Goal: Book appointment/travel/reservation

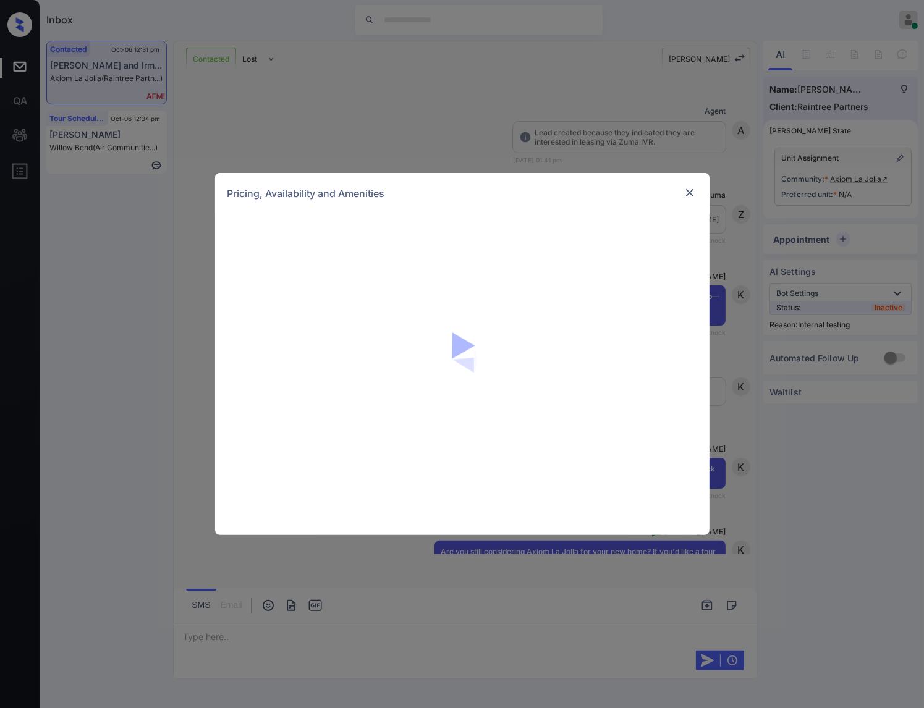
scroll to position [3478, 0]
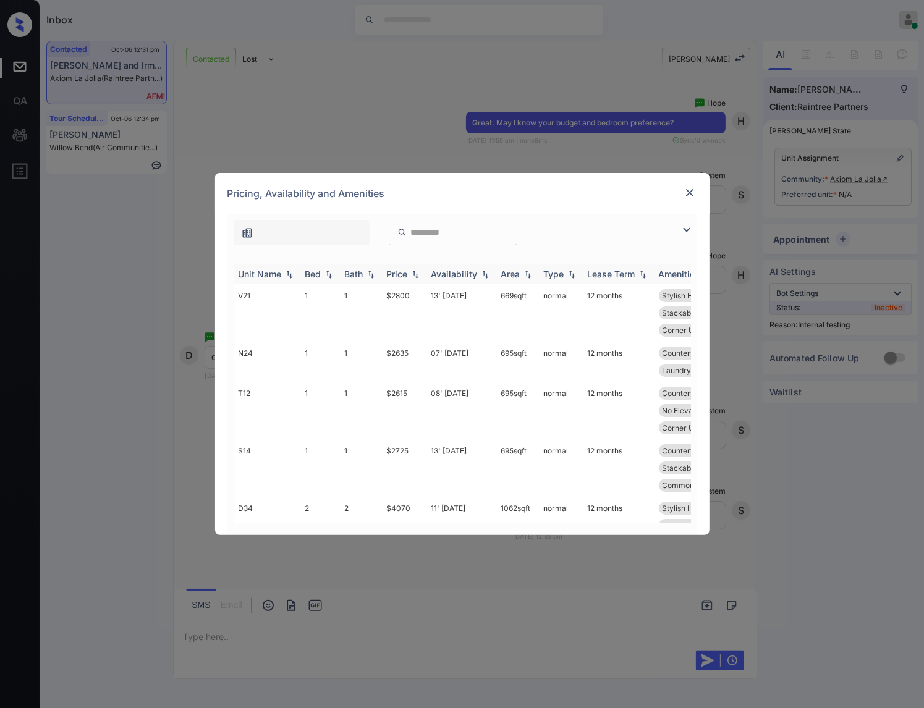
click at [417, 270] on img at bounding box center [415, 274] width 12 height 9
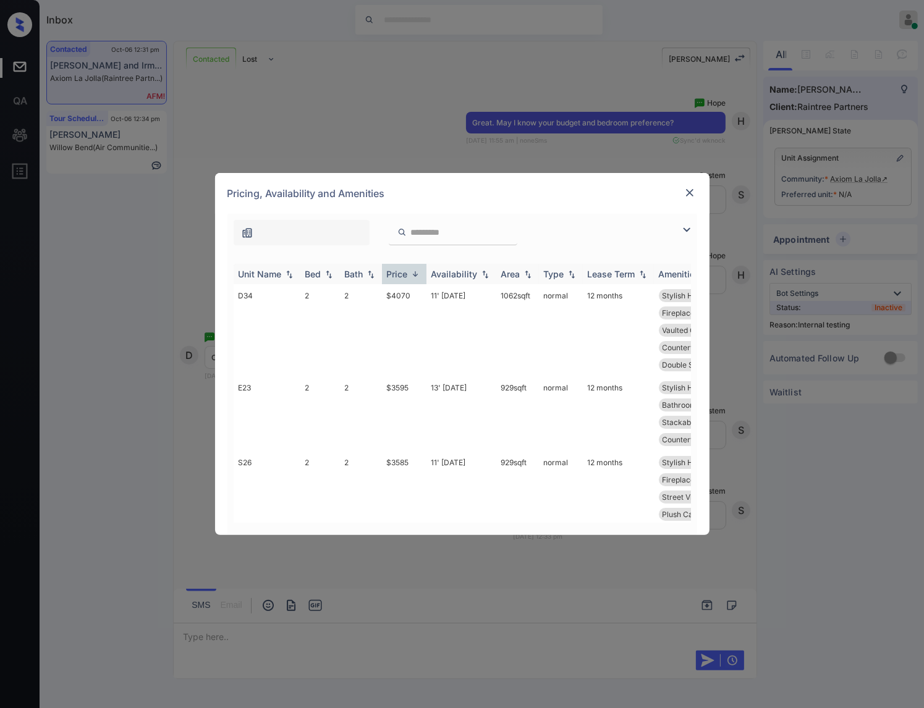
click at [419, 272] on img at bounding box center [415, 273] width 12 height 9
click at [409, 271] on img at bounding box center [415, 273] width 12 height 9
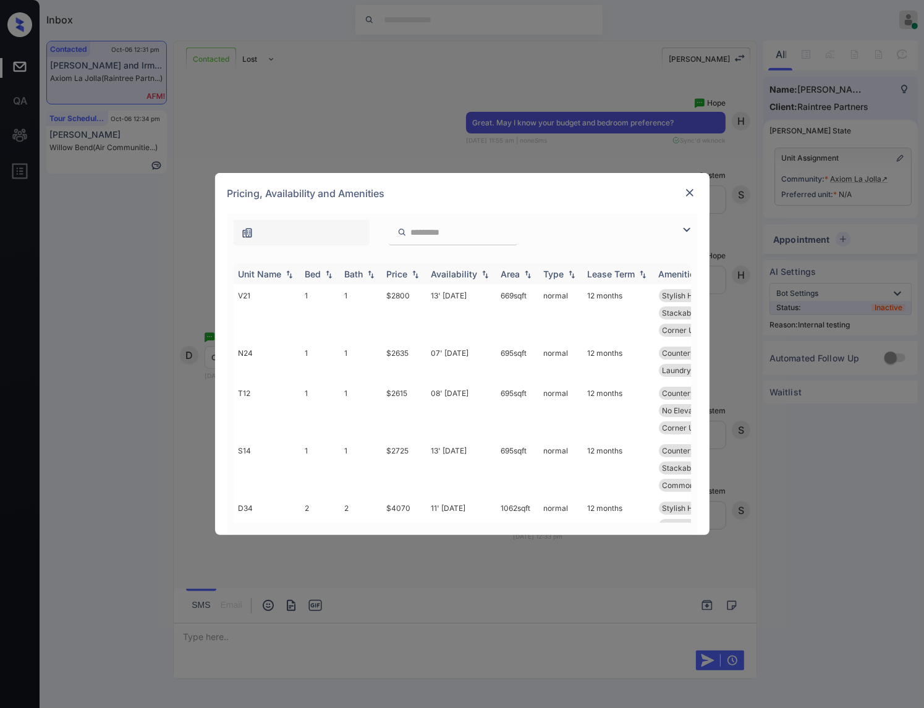
click at [409, 271] on img at bounding box center [415, 274] width 12 height 9
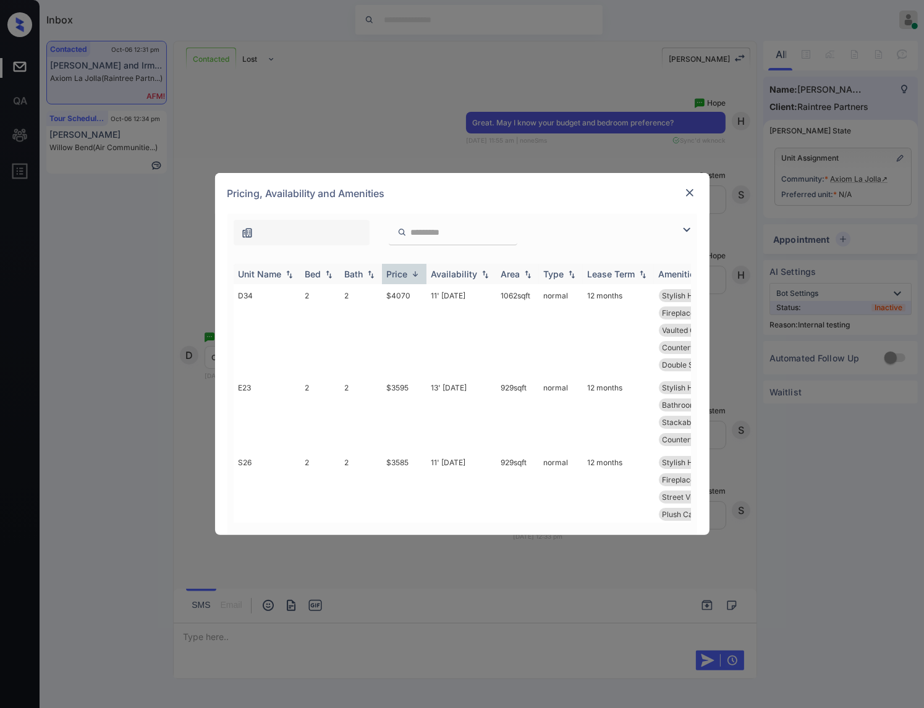
click at [409, 271] on img at bounding box center [415, 273] width 12 height 9
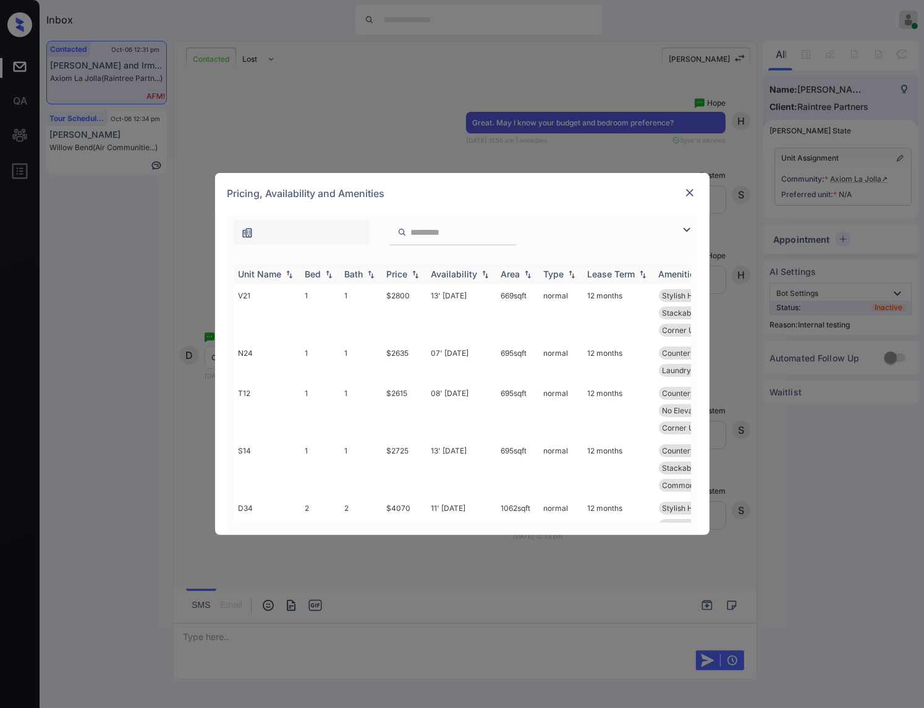
click at [409, 271] on img at bounding box center [415, 274] width 12 height 9
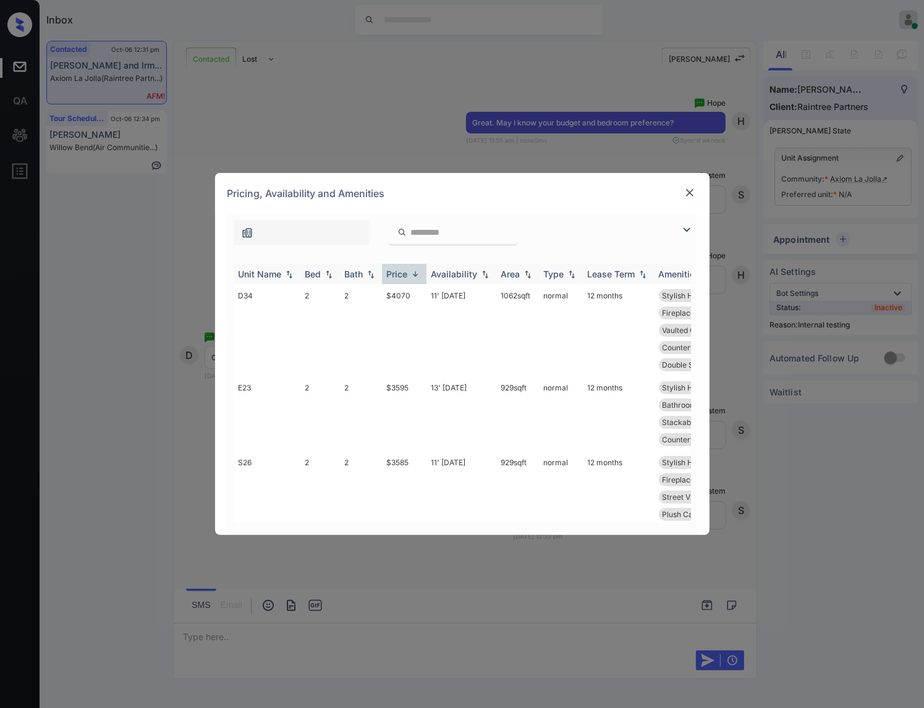
click at [409, 271] on img at bounding box center [415, 273] width 12 height 9
click at [409, 273] on img at bounding box center [415, 273] width 12 height 9
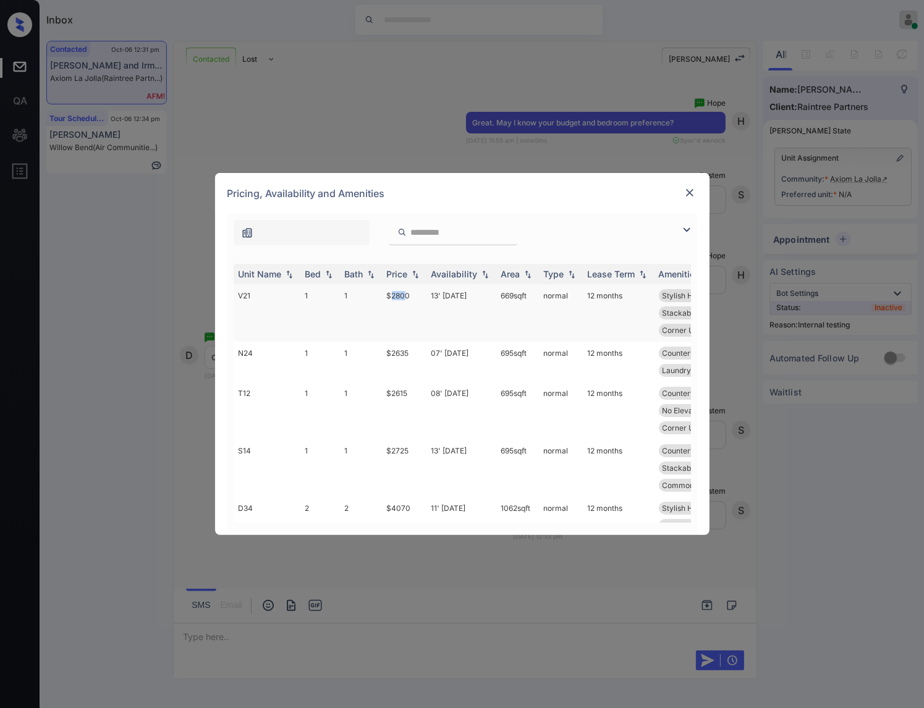
drag, startPoint x: 407, startPoint y: 294, endPoint x: 389, endPoint y: 295, distance: 18.6
click at [389, 295] on td "$2800" at bounding box center [404, 312] width 45 height 57
drag, startPoint x: 412, startPoint y: 293, endPoint x: 388, endPoint y: 293, distance: 24.1
click at [388, 293] on td "$2800" at bounding box center [404, 312] width 45 height 57
copy td "$2800"
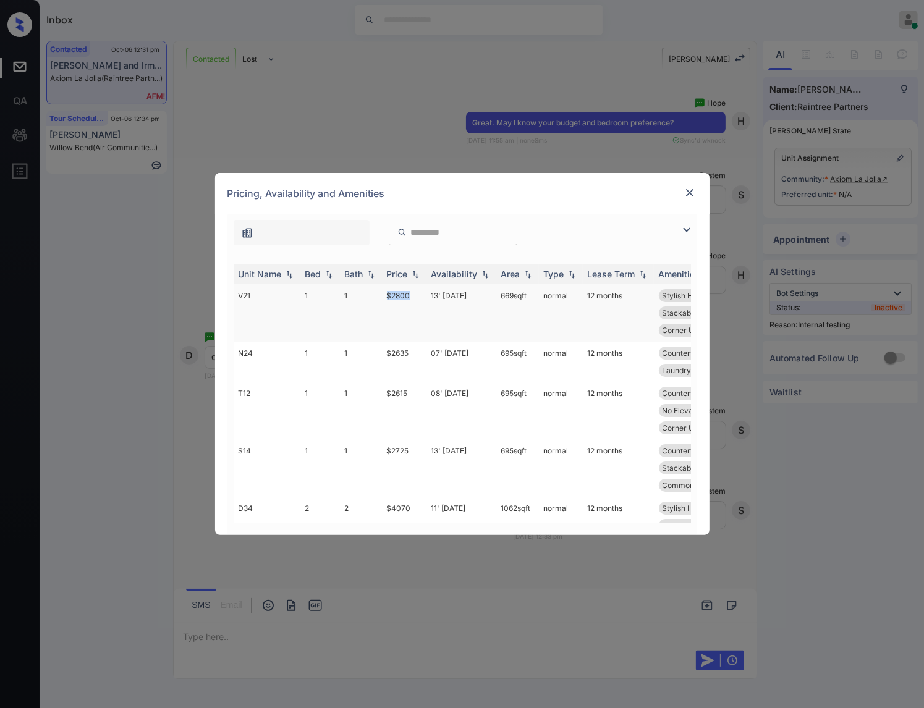
click at [401, 296] on td "$2800" at bounding box center [404, 312] width 45 height 57
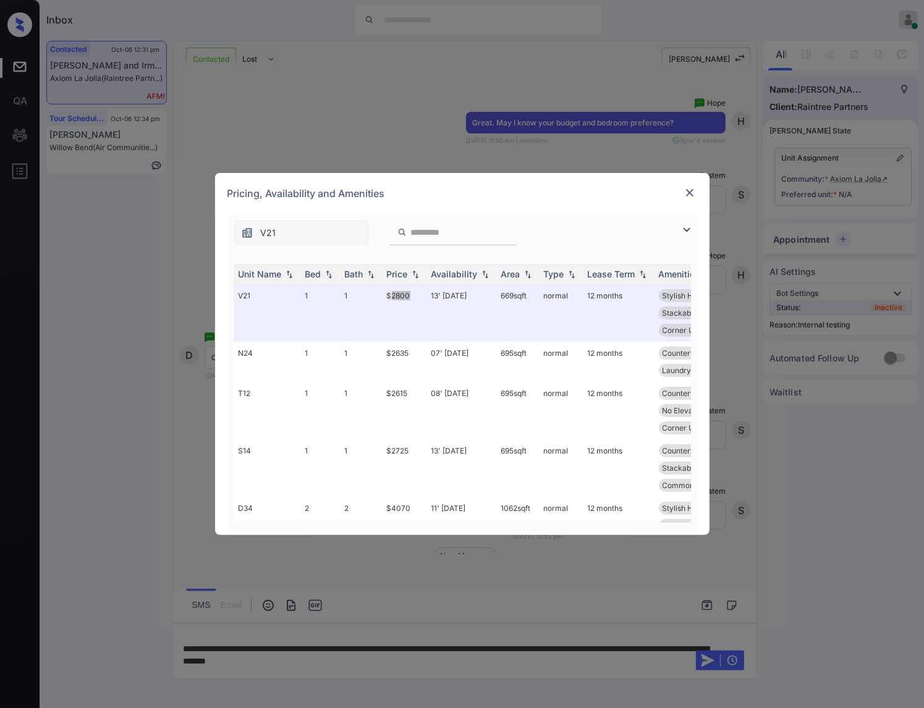
scroll to position [3559, 0]
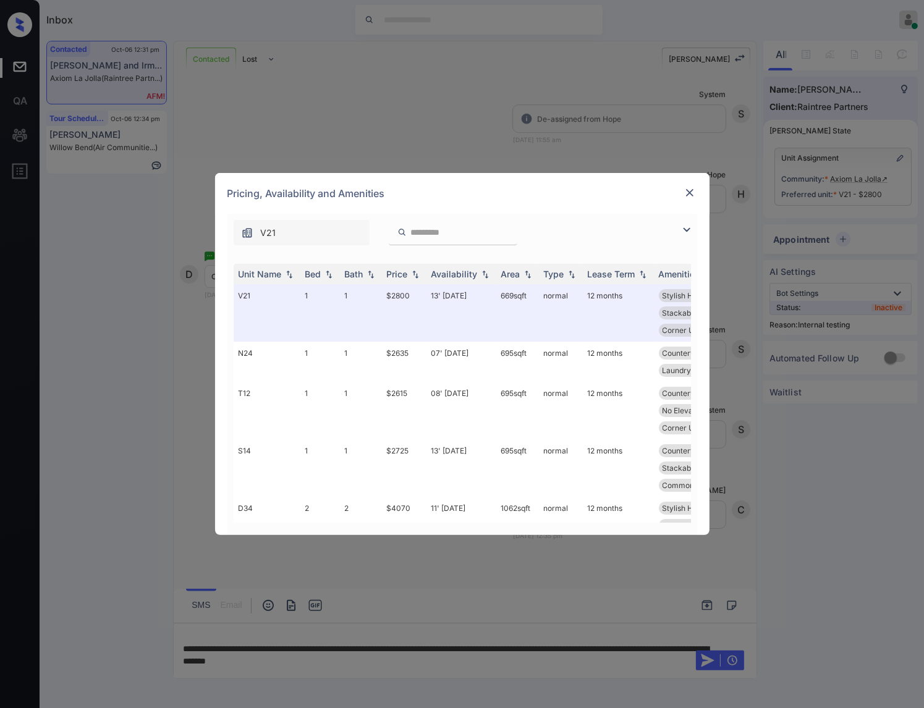
click at [334, 180] on div "Pricing, Availability and Amenities" at bounding box center [462, 193] width 494 height 41
click at [692, 187] on img at bounding box center [690, 193] width 12 height 12
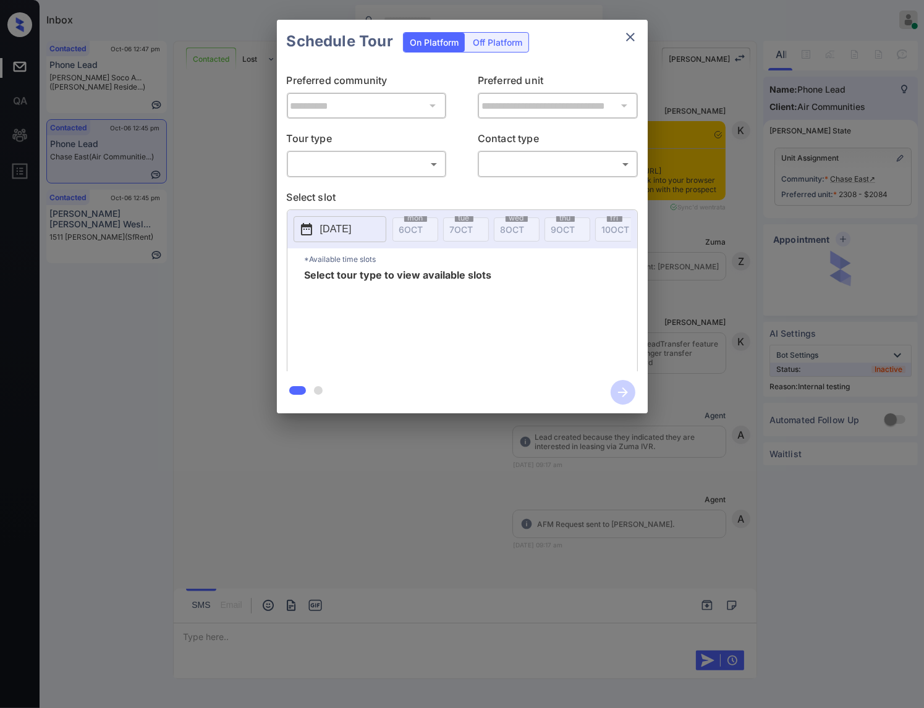
scroll to position [3089, 0]
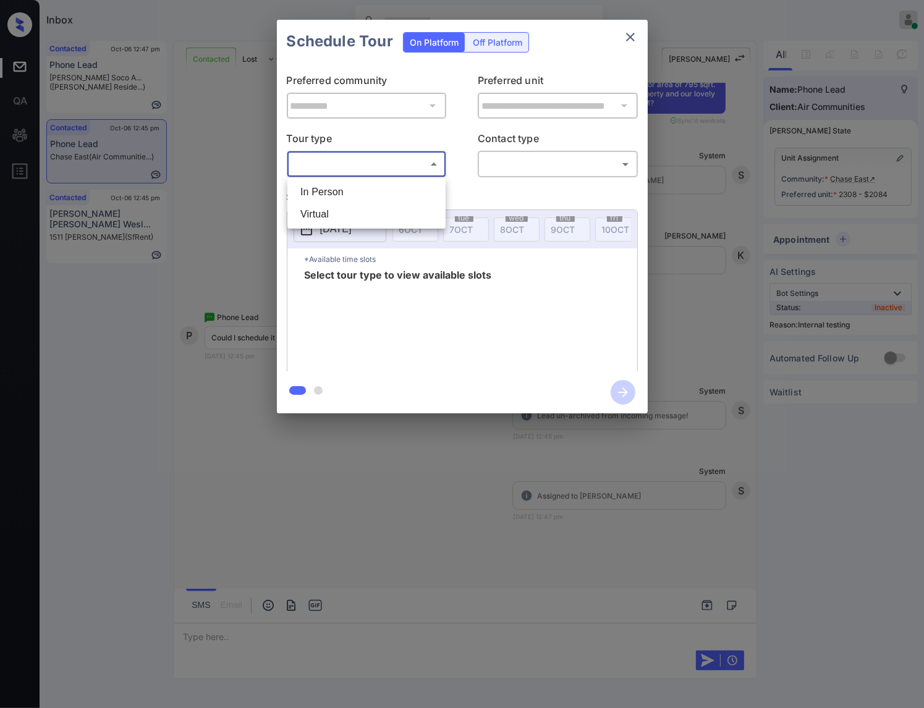
click at [378, 159] on body "Inbox Caroline Dacanay Online Set yourself offline Set yourself on break Profil…" at bounding box center [462, 354] width 924 height 708
click at [384, 192] on li "In Person" at bounding box center [367, 192] width 152 height 22
type input "********"
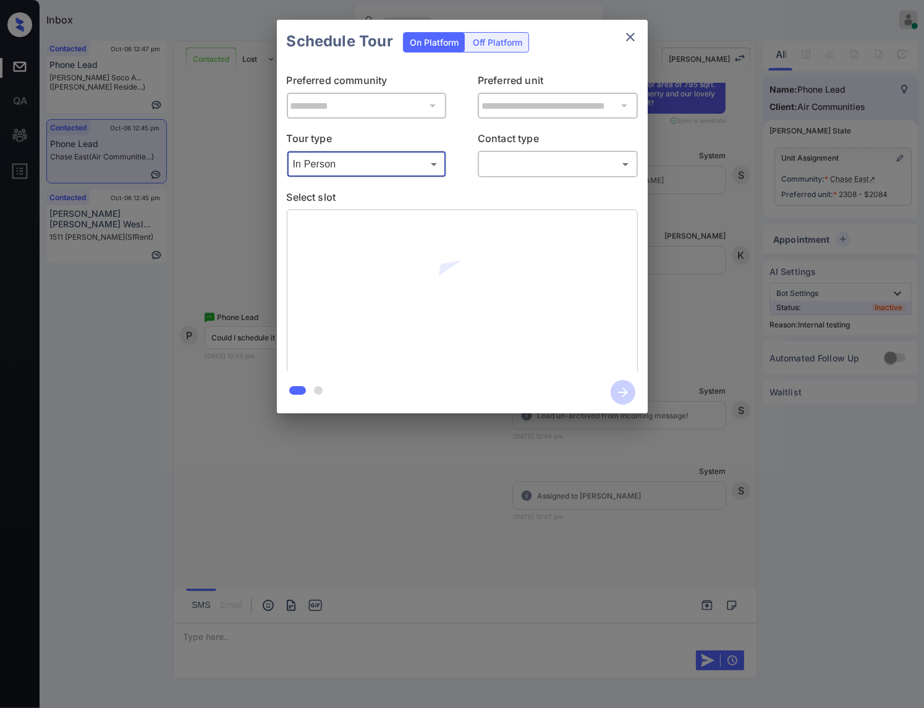
click at [511, 164] on body "Inbox Caroline Dacanay Online Set yourself offline Set yourself on break Profil…" at bounding box center [462, 354] width 924 height 708
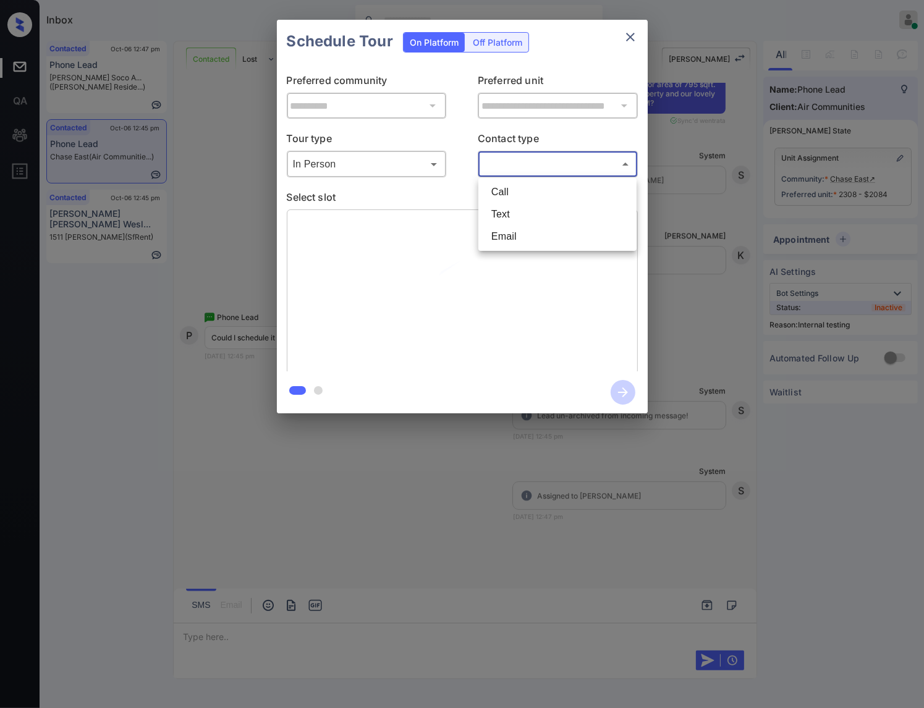
click at [501, 212] on li "Text" at bounding box center [558, 214] width 152 height 22
type input "****"
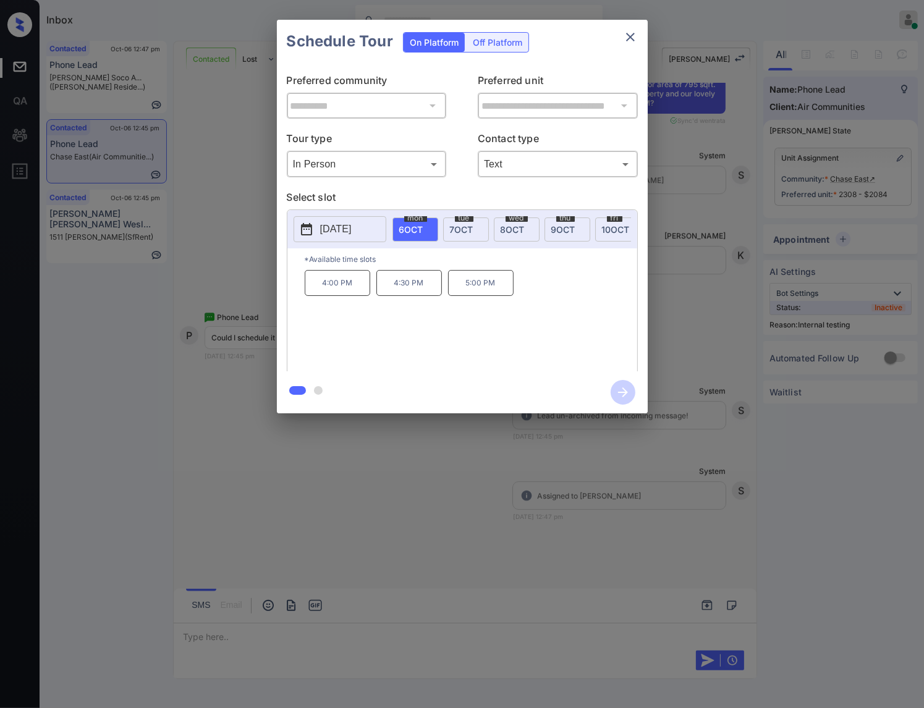
click at [506, 228] on span "8 OCT" at bounding box center [513, 229] width 24 height 11
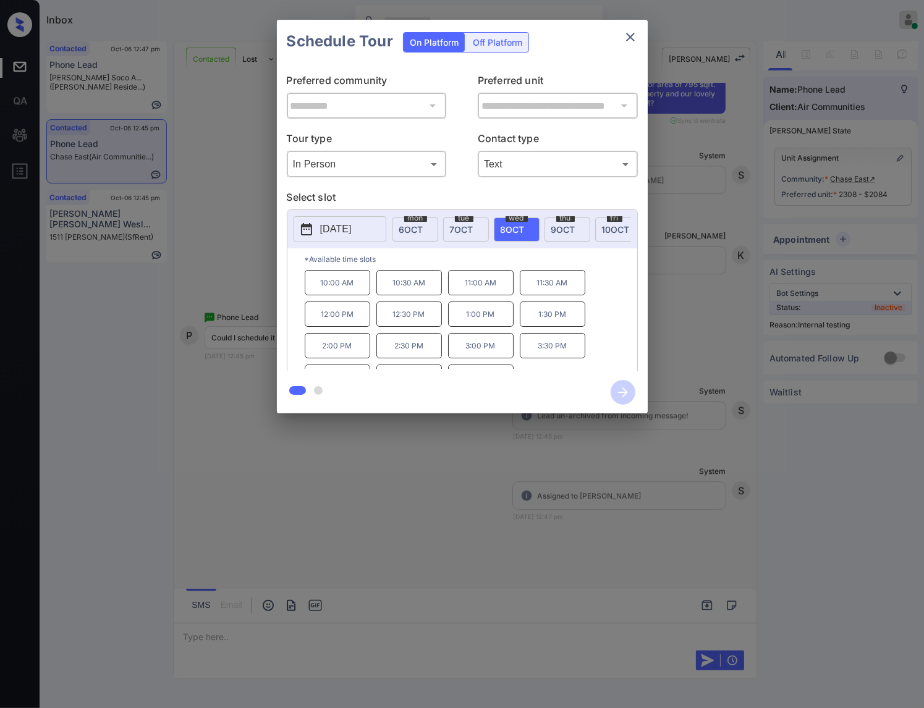
scroll to position [22, 0]
click at [294, 490] on div at bounding box center [462, 354] width 924 height 708
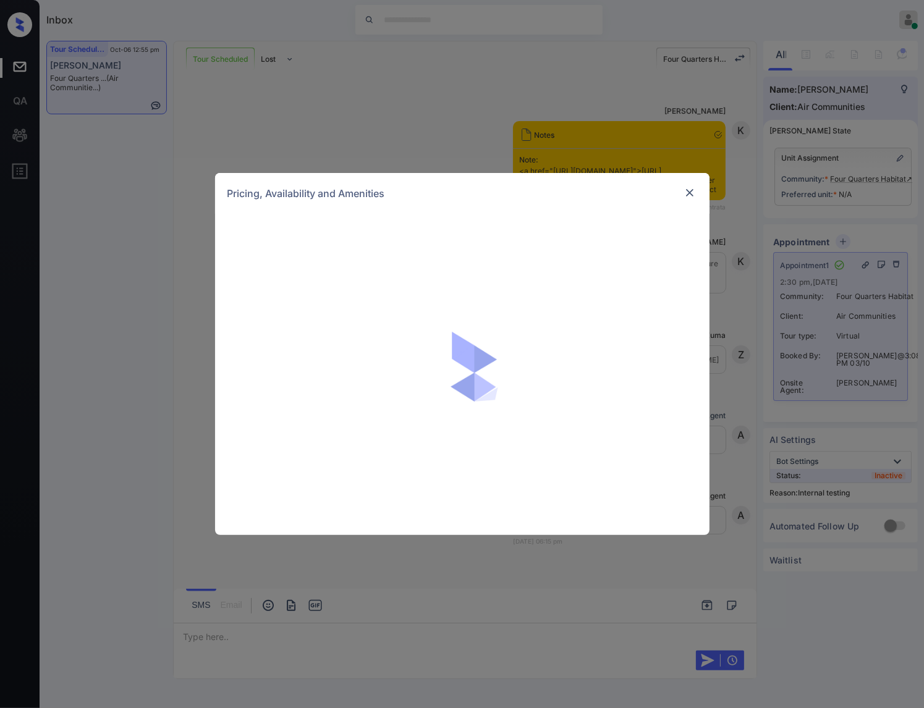
scroll to position [13770, 0]
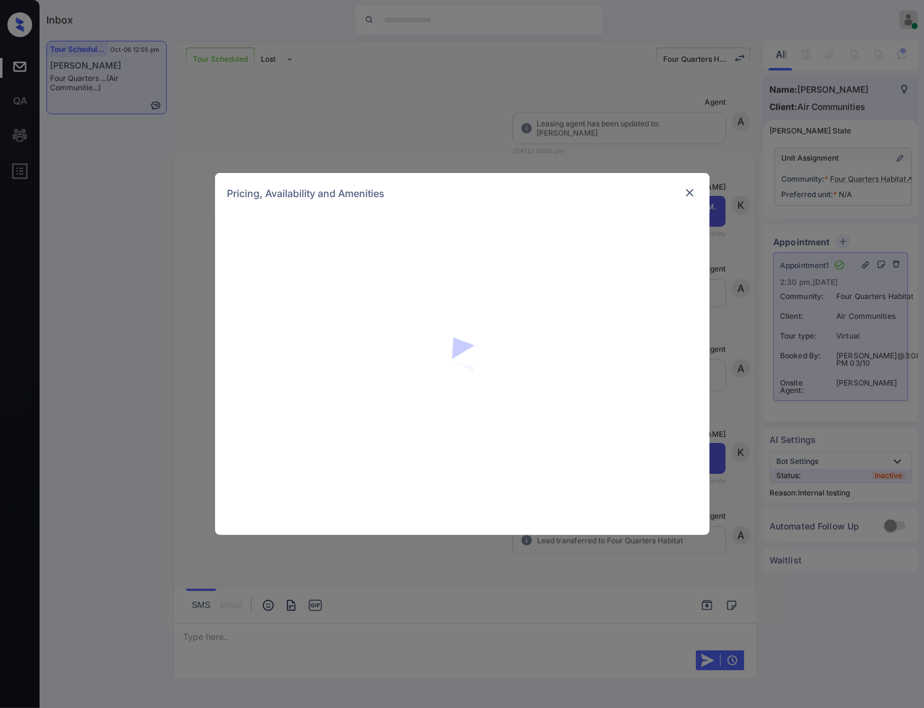
click at [681, 193] on div "Pricing, Availability and Amenities" at bounding box center [462, 193] width 494 height 41
click at [689, 191] on img at bounding box center [690, 193] width 12 height 12
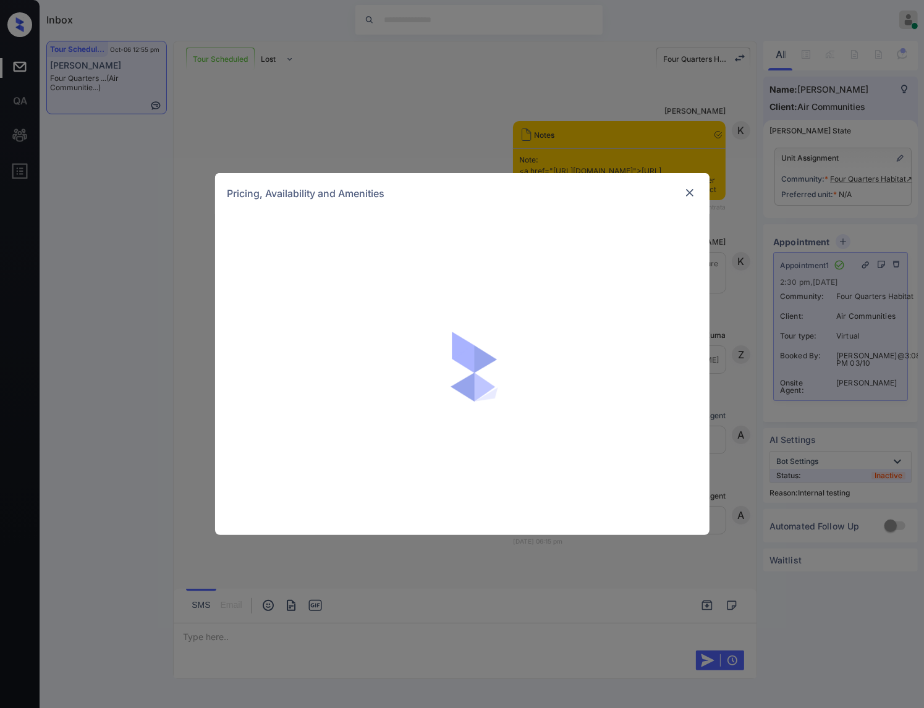
scroll to position [13770, 0]
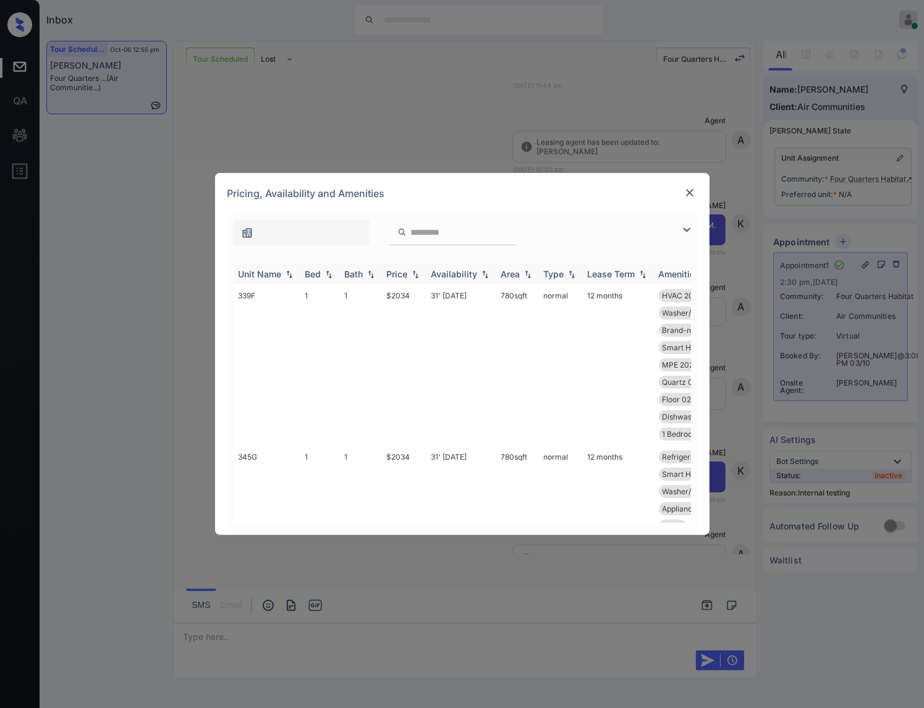
click at [417, 273] on img at bounding box center [415, 274] width 12 height 9
click at [417, 273] on img at bounding box center [415, 273] width 12 height 9
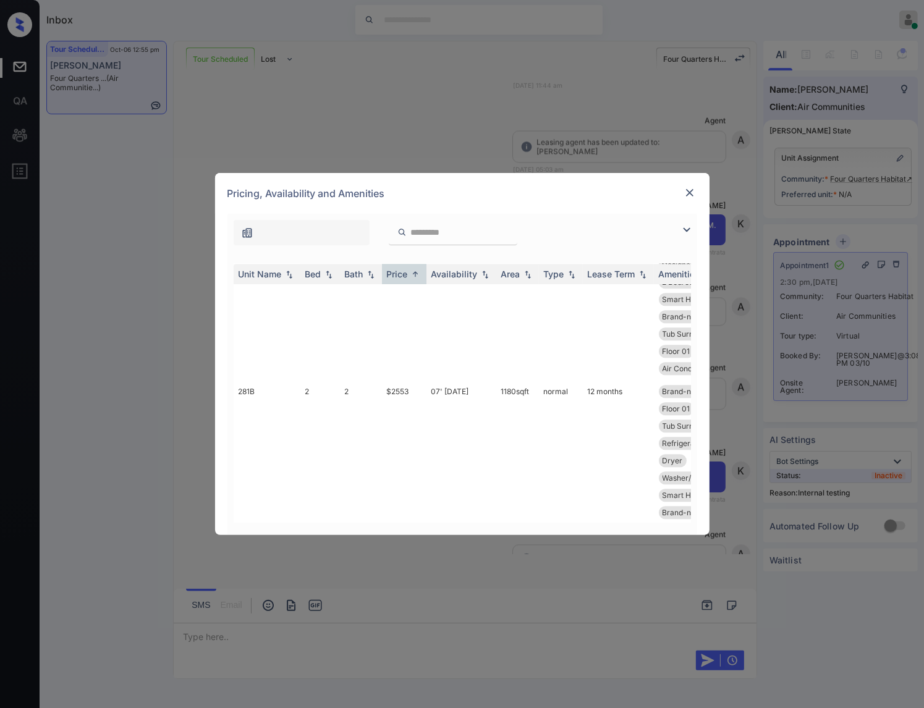
scroll to position [3091, 0]
click at [690, 192] on img at bounding box center [690, 193] width 12 height 12
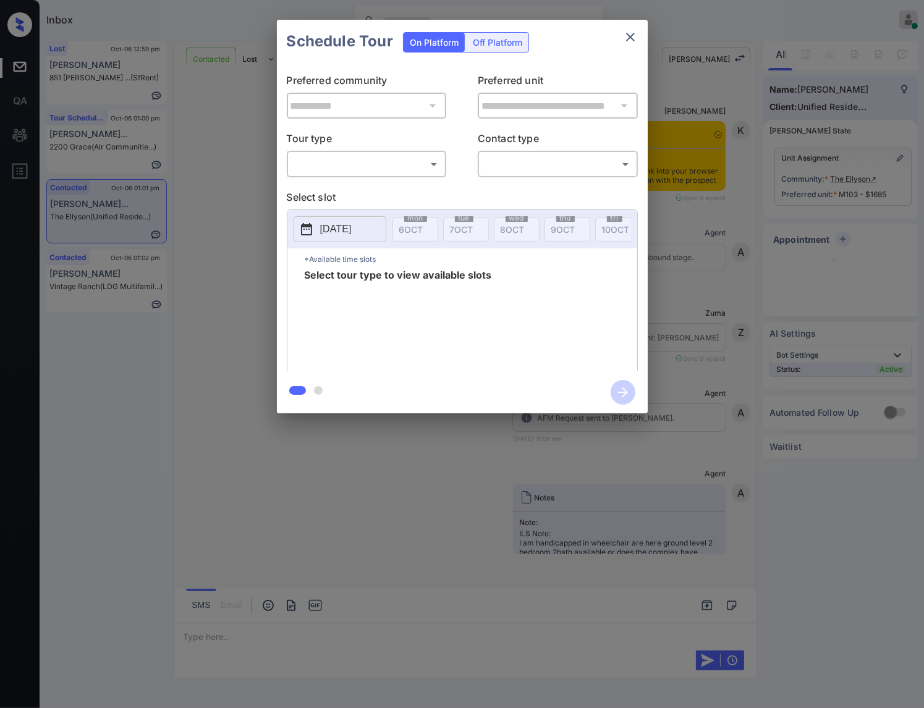
scroll to position [4862, 0]
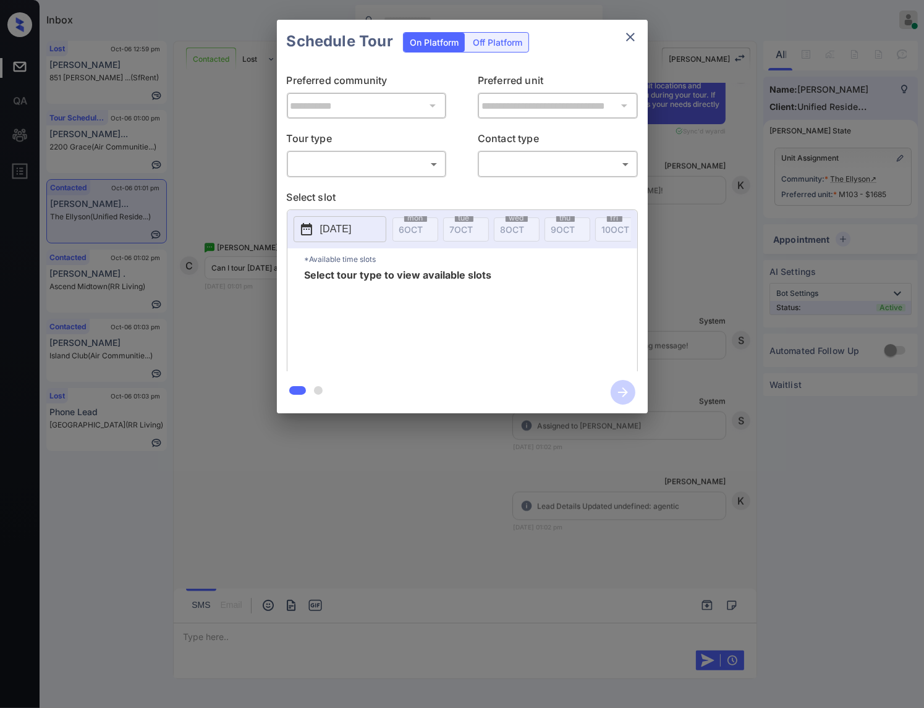
click at [429, 165] on body "Inbox [PERSON_NAME] Online Set yourself offline Set yourself on break Profile S…" at bounding box center [462, 354] width 924 height 708
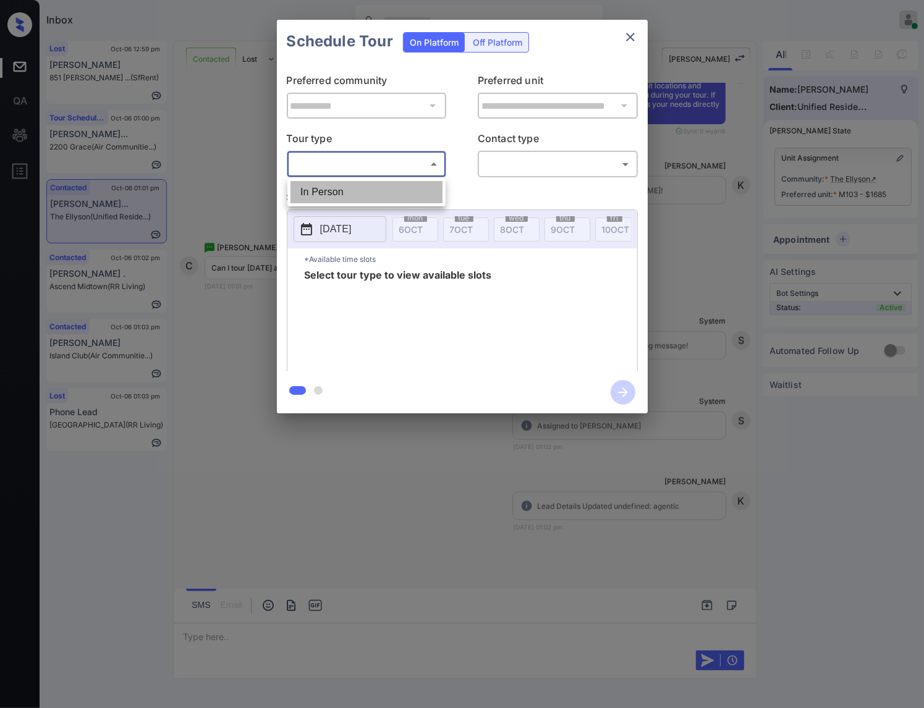
drag, startPoint x: 410, startPoint y: 196, endPoint x: 459, endPoint y: 176, distance: 52.7
click at [410, 195] on li "In Person" at bounding box center [367, 192] width 152 height 22
type input "********"
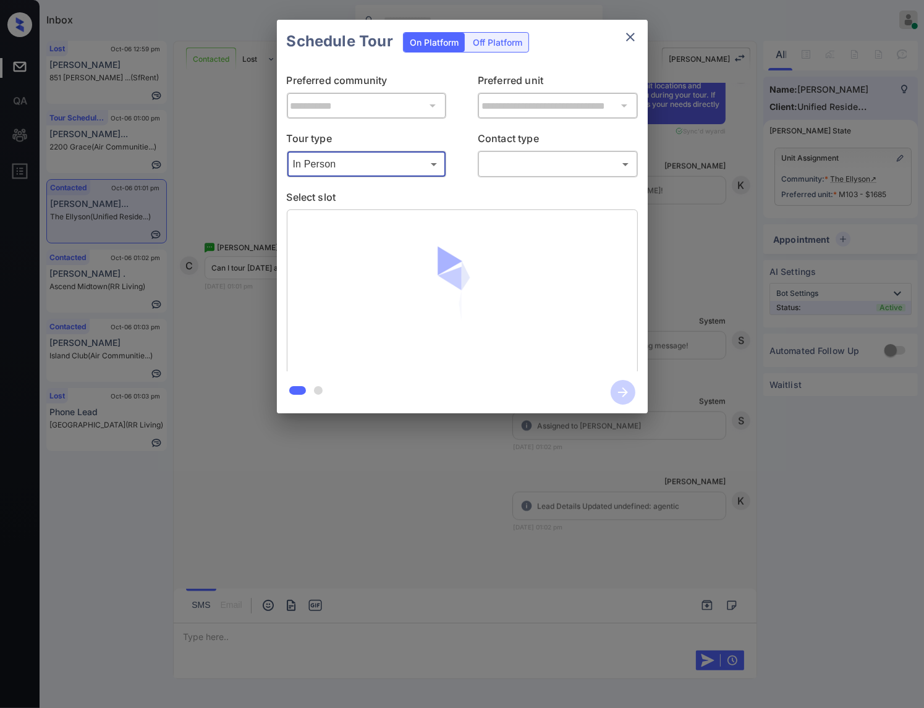
click at [532, 165] on body "Inbox Caroline Dacanay Online Set yourself offline Set yourself on break Profil…" at bounding box center [462, 354] width 924 height 708
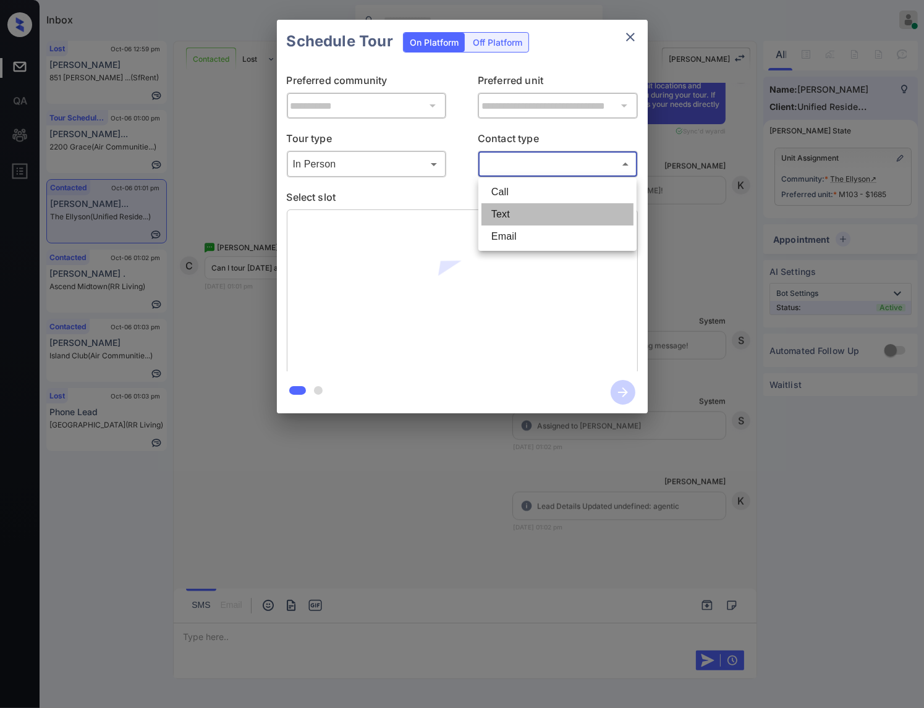
click at [533, 208] on li "Text" at bounding box center [558, 214] width 152 height 22
type input "****"
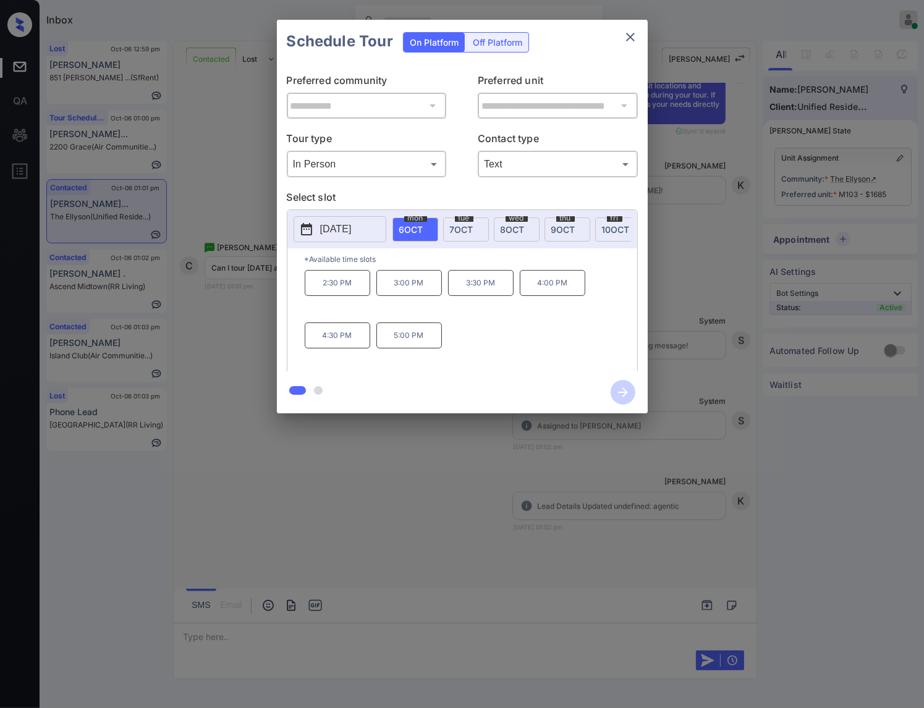
click at [518, 234] on div "wed 8 OCT" at bounding box center [517, 230] width 46 height 24
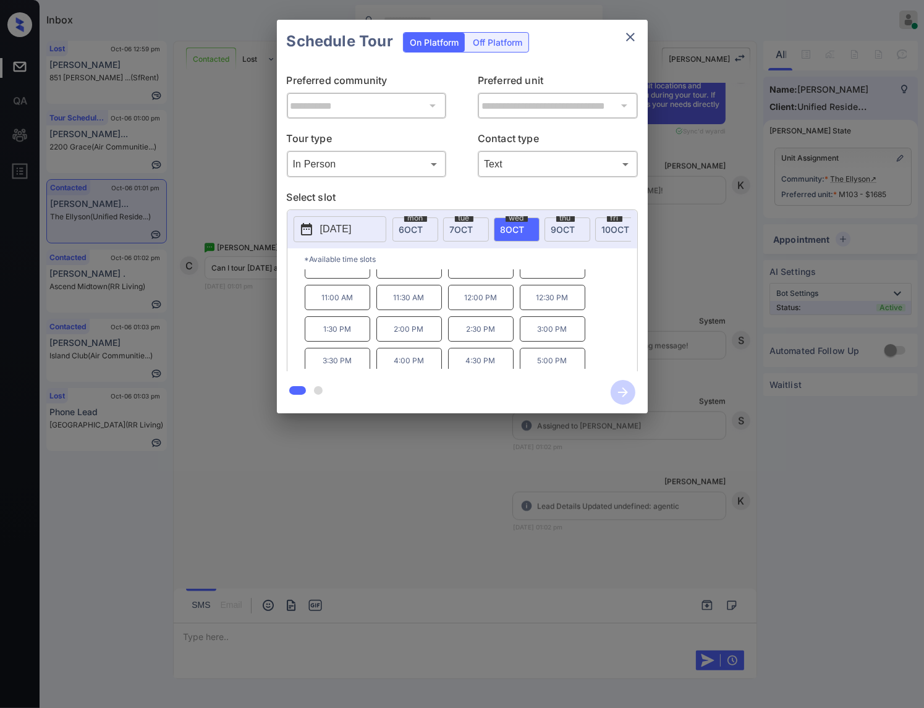
scroll to position [22, 0]
drag, startPoint x: 573, startPoint y: 363, endPoint x: 548, endPoint y: 374, distance: 27.4
click at [538, 365] on p "5:00 PM" at bounding box center [553, 356] width 66 height 25
copy p "5:00 PM"
click at [460, 520] on div at bounding box center [462, 354] width 924 height 708
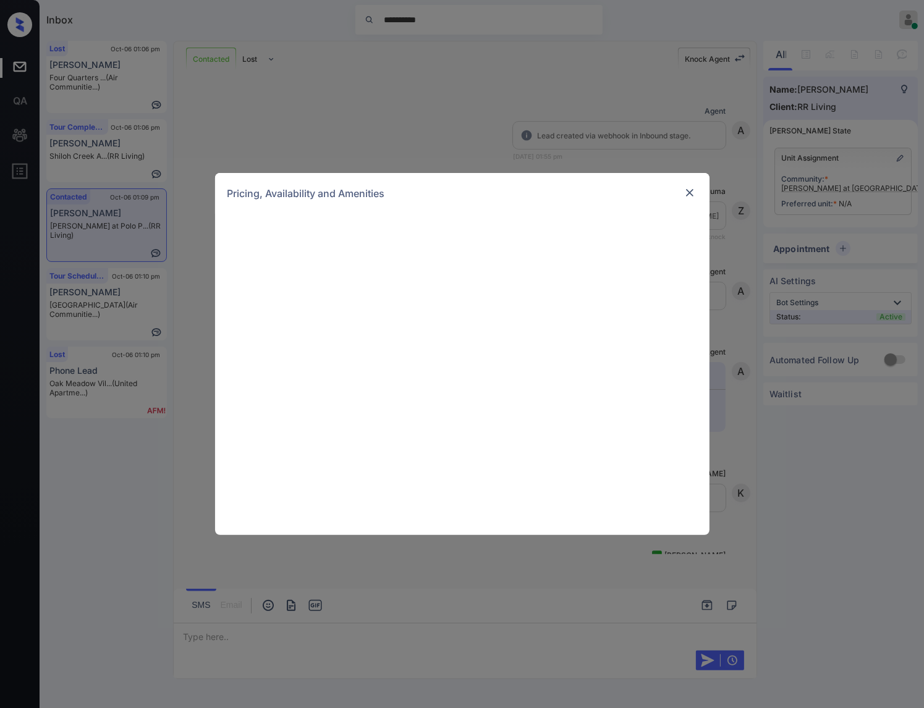
scroll to position [386, 0]
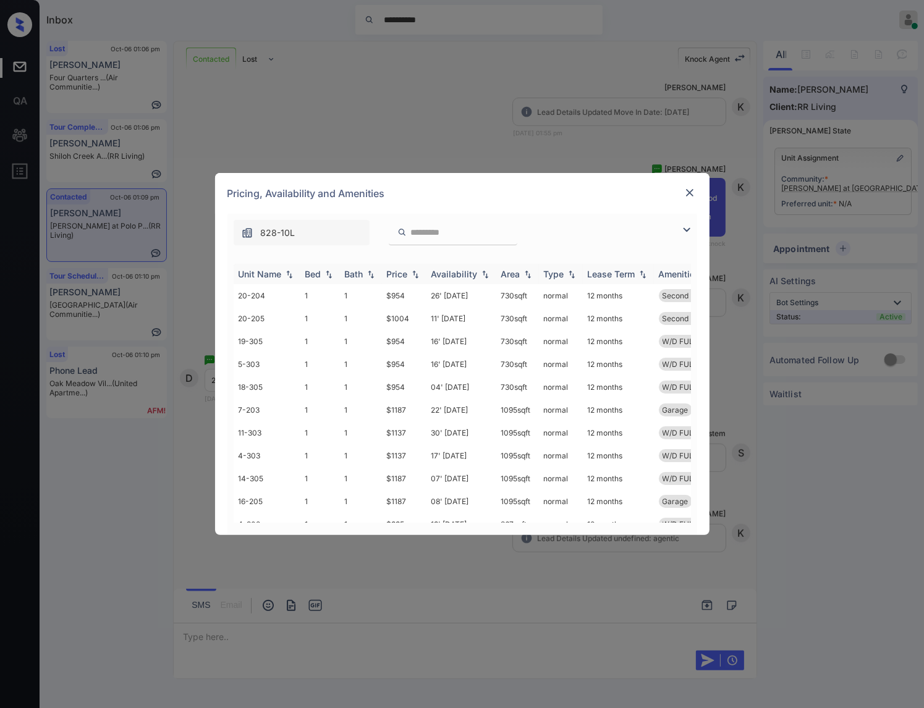
click at [416, 276] on img at bounding box center [415, 274] width 12 height 9
click at [416, 276] on img at bounding box center [415, 273] width 12 height 9
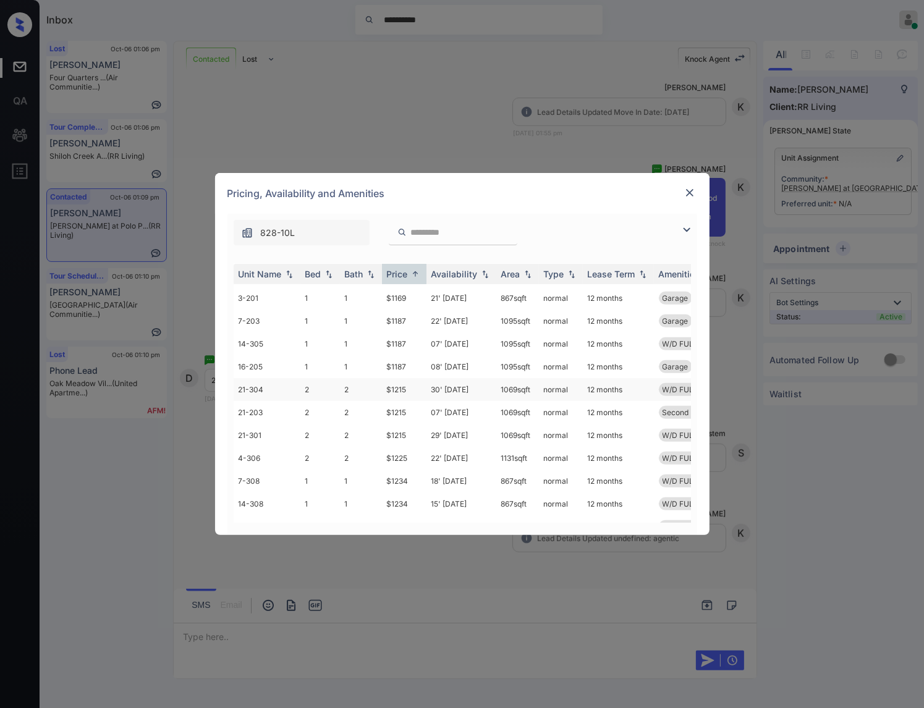
click at [404, 389] on td "$1215" at bounding box center [404, 389] width 45 height 23
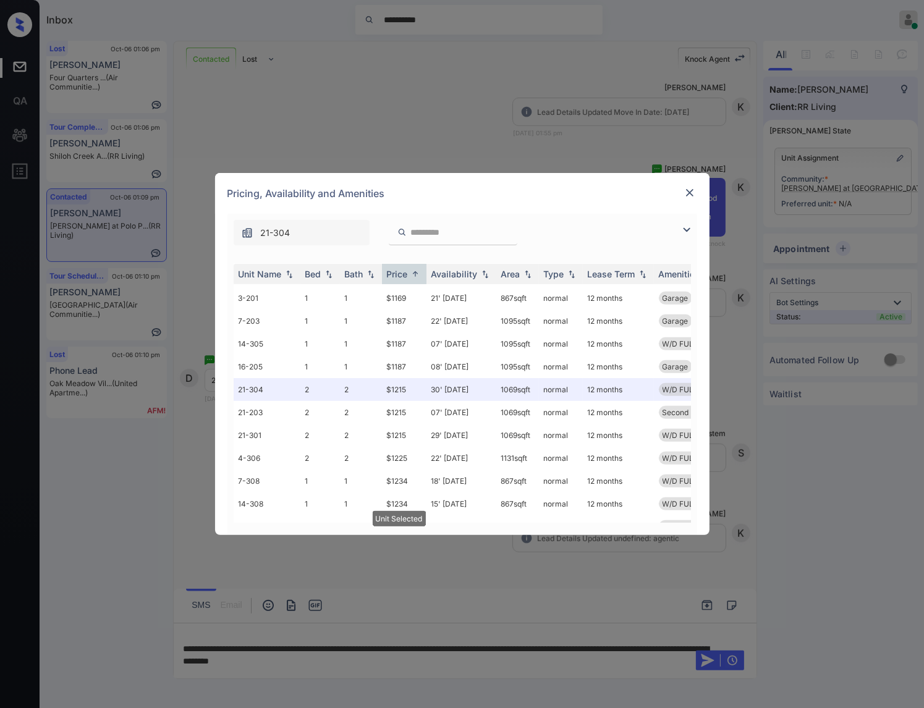
click at [689, 192] on img at bounding box center [690, 193] width 12 height 12
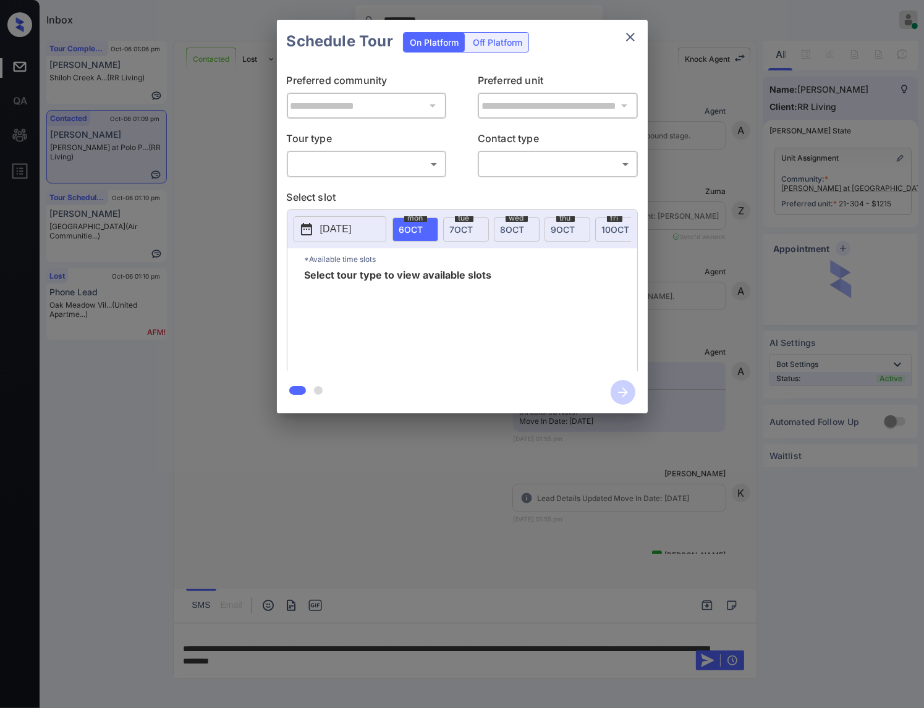
scroll to position [3923, 0]
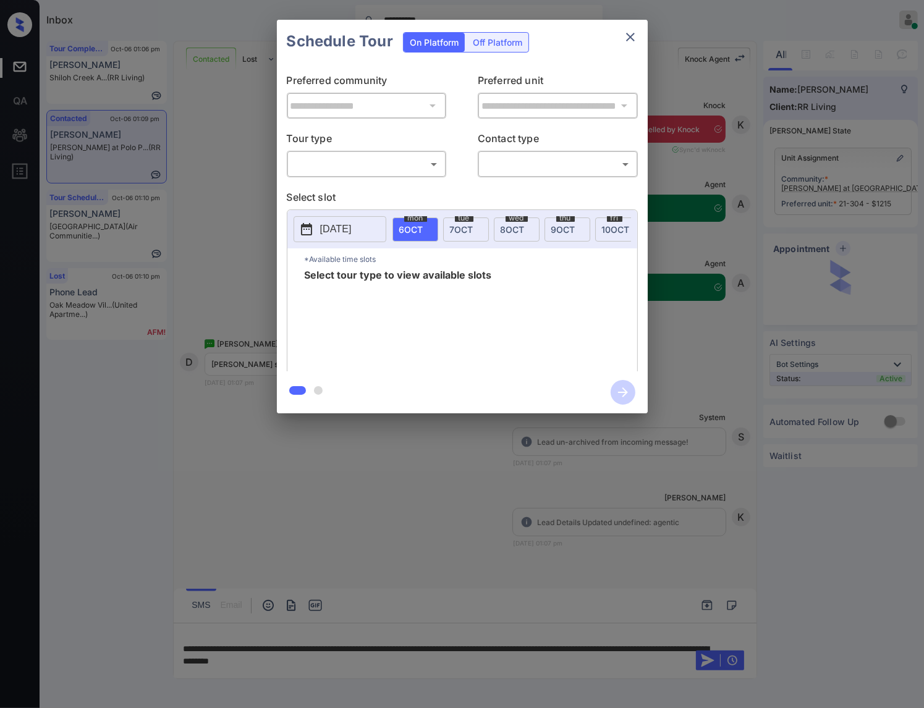
click at [415, 168] on body "**********" at bounding box center [462, 354] width 924 height 708
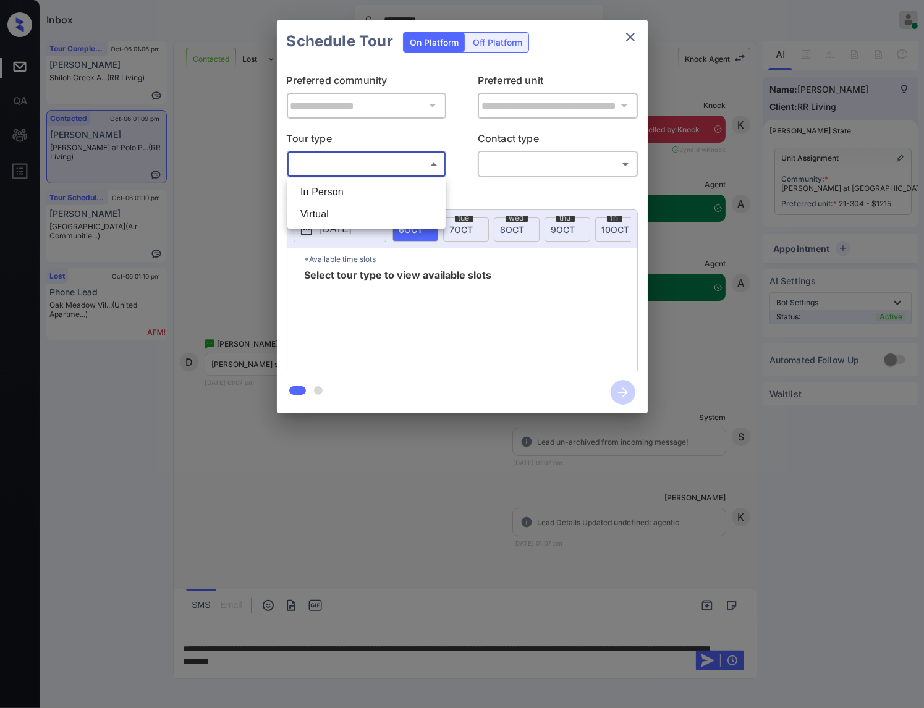
click at [418, 189] on li "In Person" at bounding box center [367, 192] width 152 height 22
type input "********"
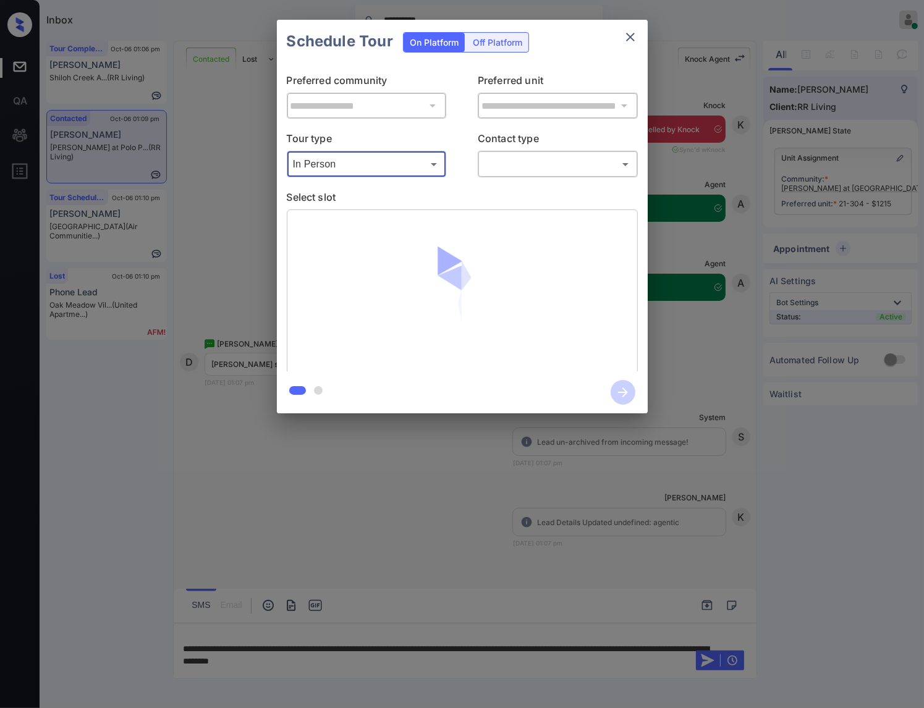
click at [535, 165] on body "**********" at bounding box center [462, 354] width 924 height 708
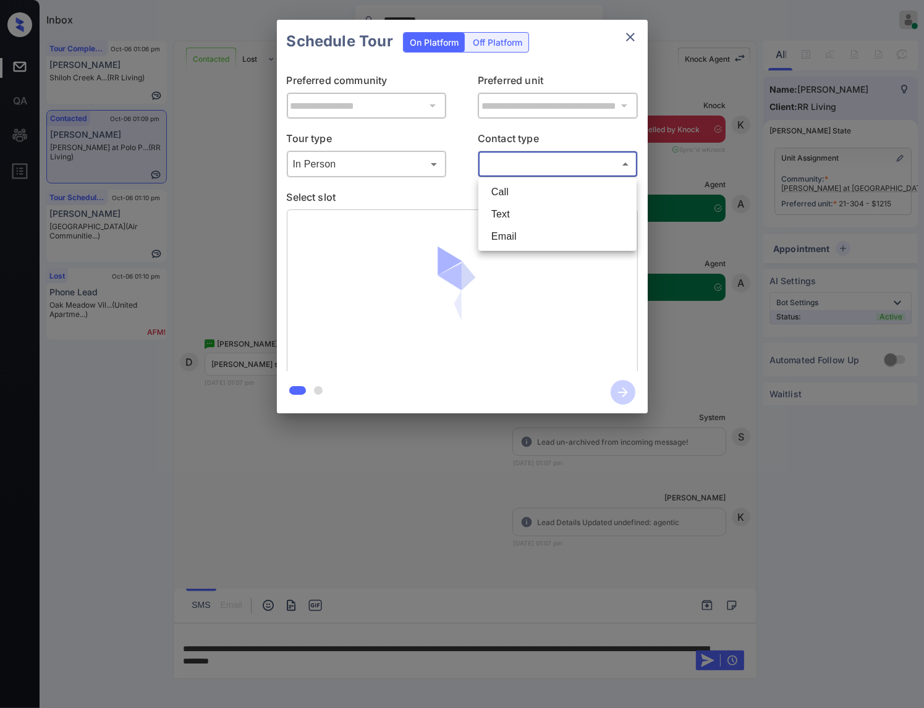
click at [535, 210] on li "Text" at bounding box center [558, 214] width 152 height 22
type input "****"
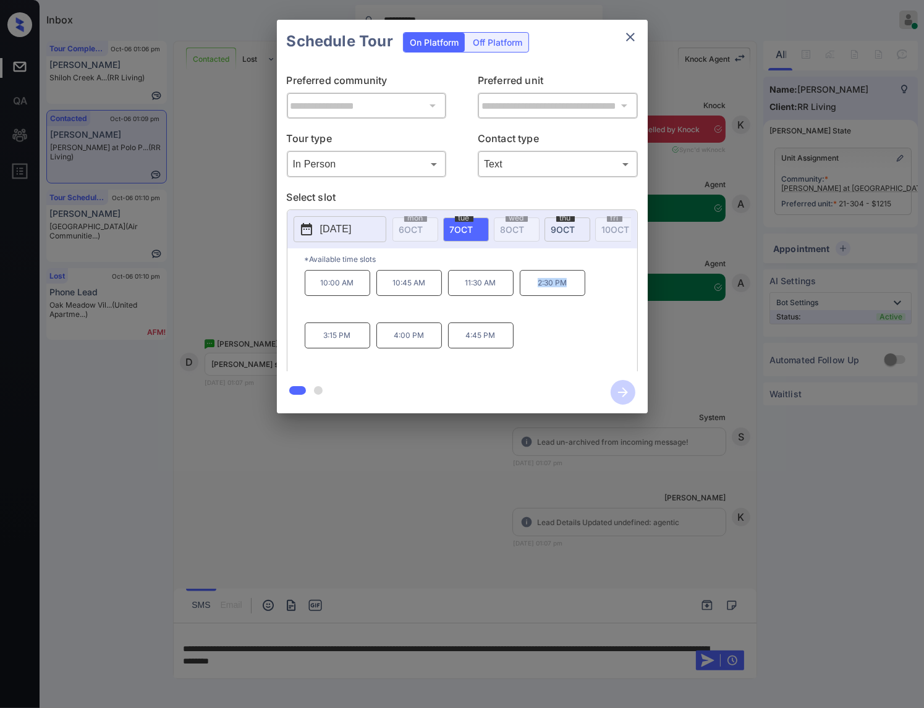
drag, startPoint x: 574, startPoint y: 292, endPoint x: 539, endPoint y: 289, distance: 35.4
click at [539, 289] on p "2:30 PM" at bounding box center [553, 283] width 66 height 26
copy p "2:30 PM"
drag, startPoint x: 507, startPoint y: 348, endPoint x: 464, endPoint y: 344, distance: 43.4
click at [464, 344] on p "4:45 PM" at bounding box center [481, 336] width 66 height 26
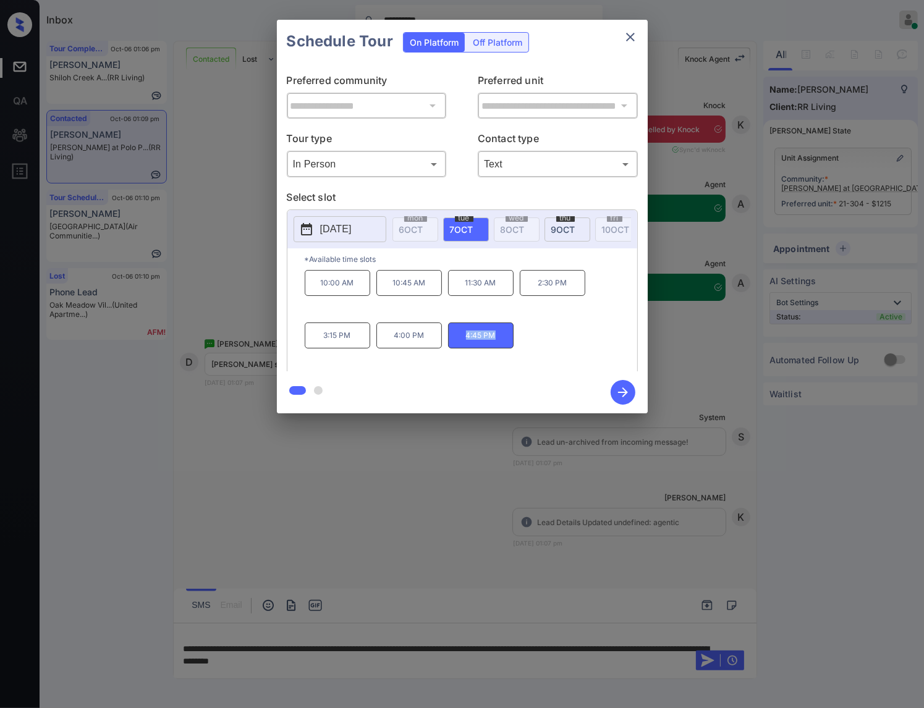
copy p "4:45 PM"
click at [286, 483] on div at bounding box center [462, 354] width 924 height 708
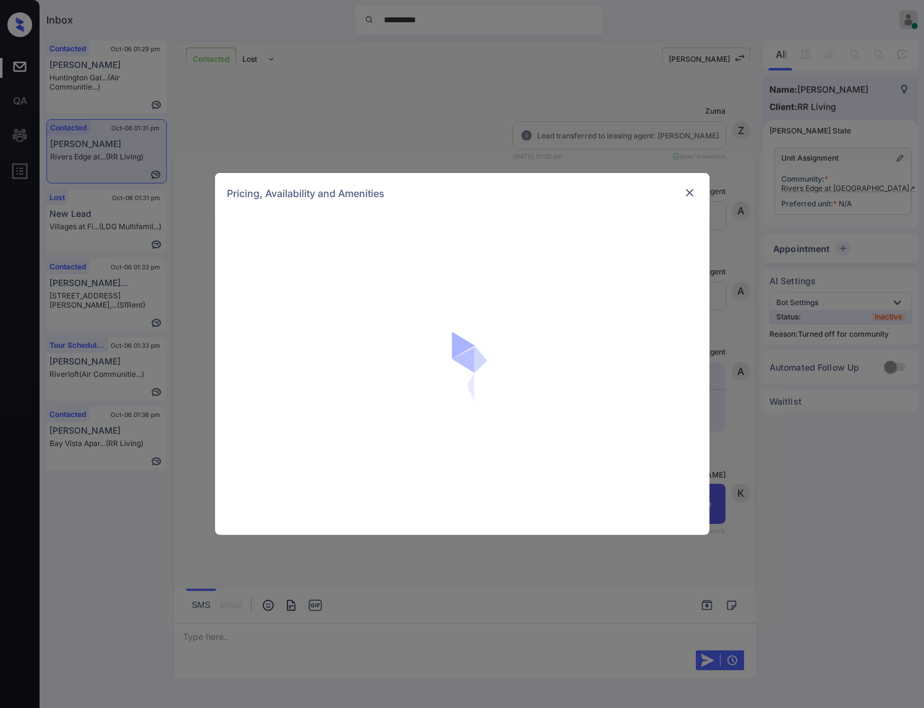
scroll to position [357, 0]
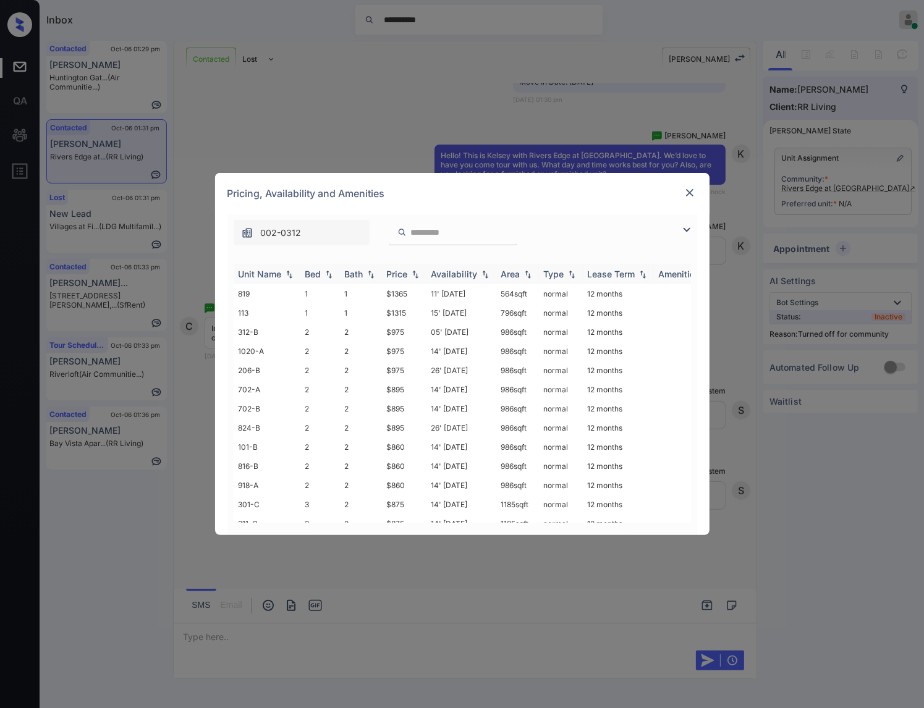
click at [410, 270] on img at bounding box center [415, 274] width 12 height 9
click at [411, 270] on img at bounding box center [415, 273] width 12 height 9
click at [412, 269] on img at bounding box center [415, 273] width 12 height 9
click at [412, 270] on img at bounding box center [415, 274] width 12 height 9
click at [412, 269] on img at bounding box center [415, 273] width 12 height 9
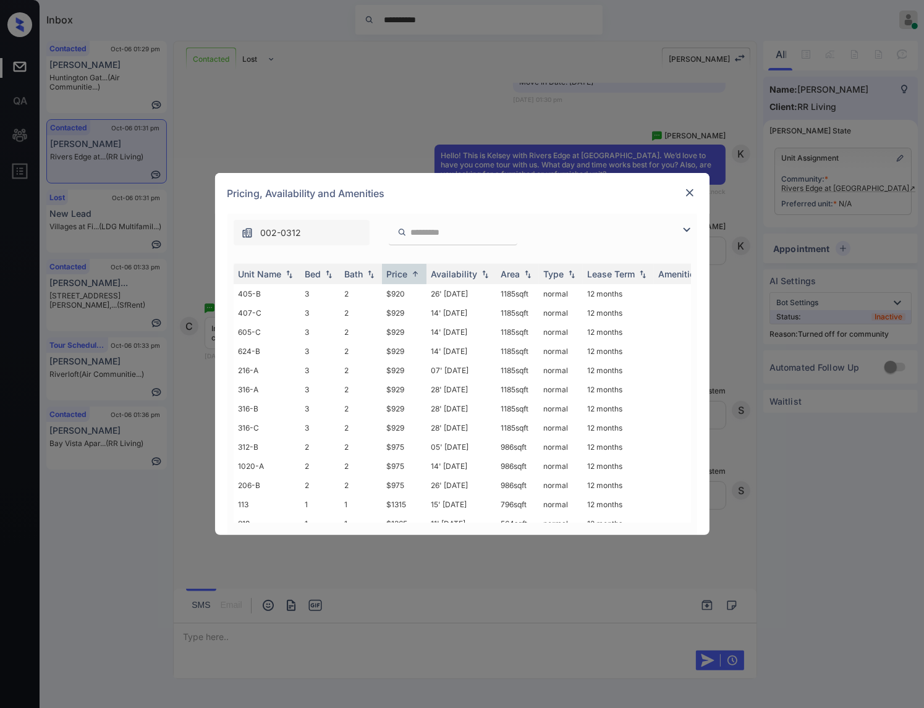
scroll to position [446, 0]
drag, startPoint x: 411, startPoint y: 487, endPoint x: 380, endPoint y: 478, distance: 32.1
click at [380, 490] on tr "113 1 1 $1315 15' Oct 25 796 sqft normal 12 months" at bounding box center [557, 499] width 646 height 19
copy tr "$1315"
click at [401, 490] on td "$1315" at bounding box center [404, 499] width 45 height 19
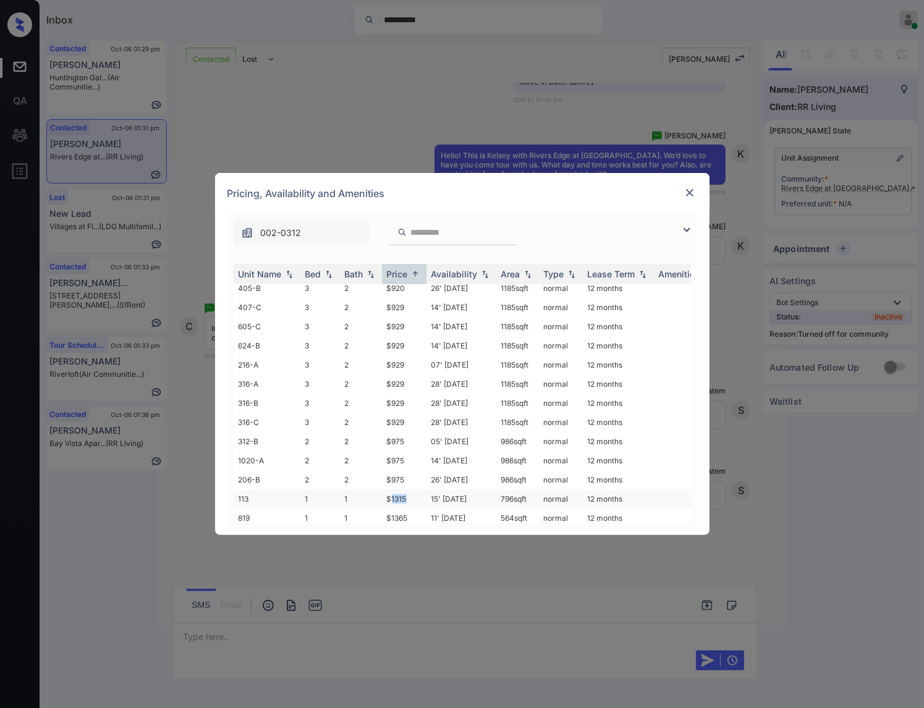
click at [401, 490] on td "$1315" at bounding box center [404, 499] width 45 height 19
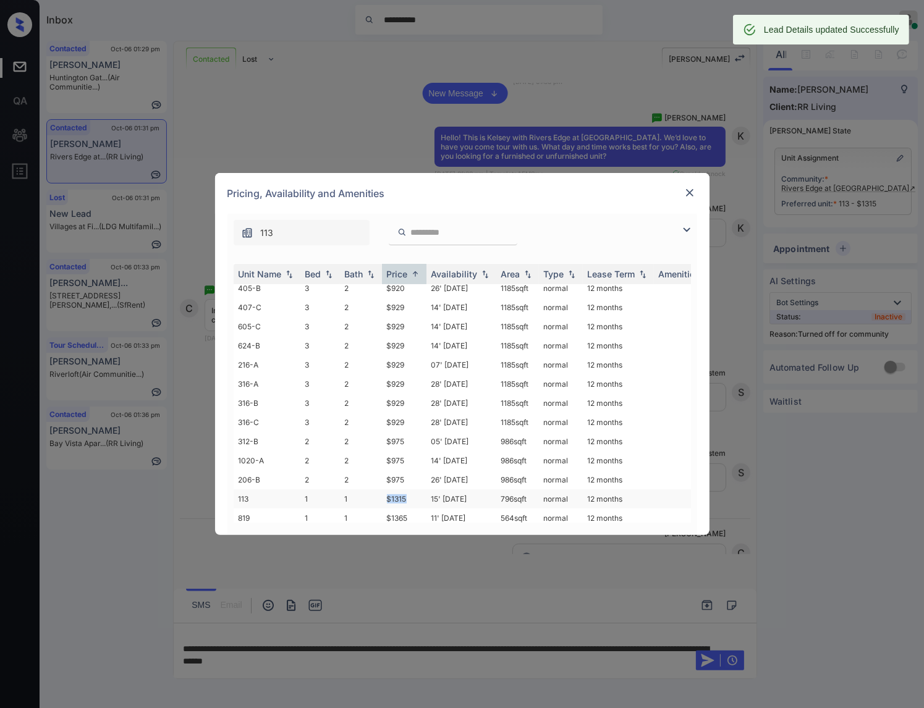
drag, startPoint x: 384, startPoint y: 483, endPoint x: 407, endPoint y: 483, distance: 22.9
click at [407, 490] on td "$1315" at bounding box center [404, 499] width 45 height 19
copy td "$1315"
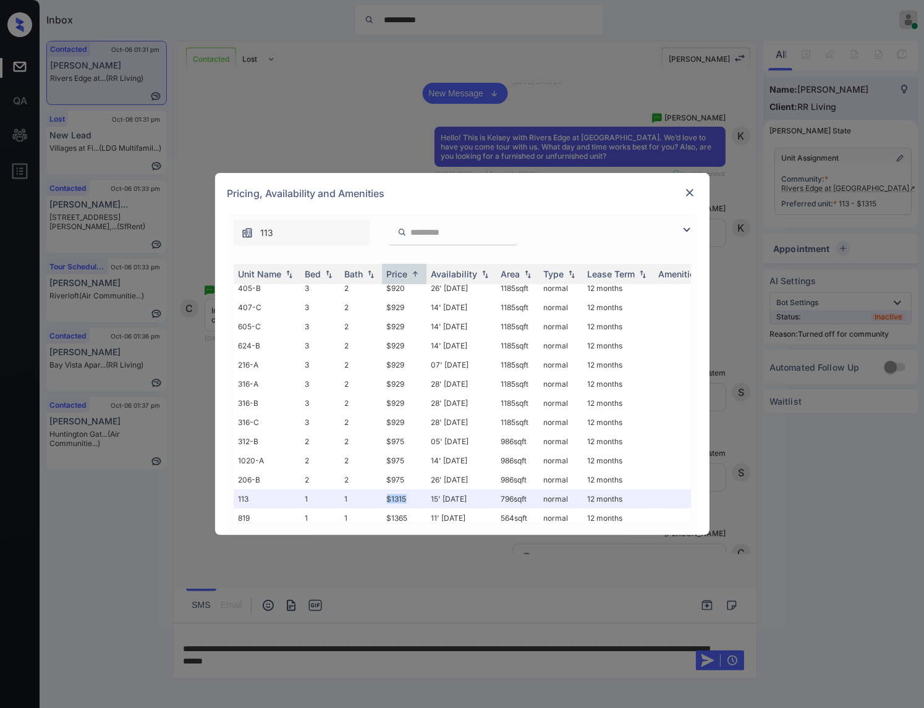
click at [689, 190] on img at bounding box center [690, 193] width 12 height 12
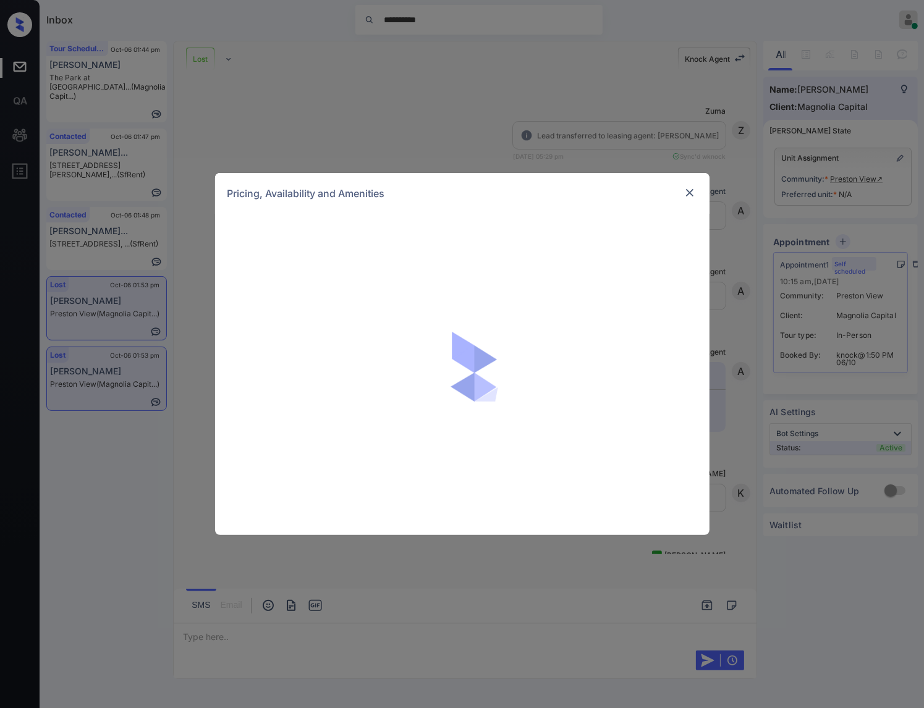
scroll to position [1136, 0]
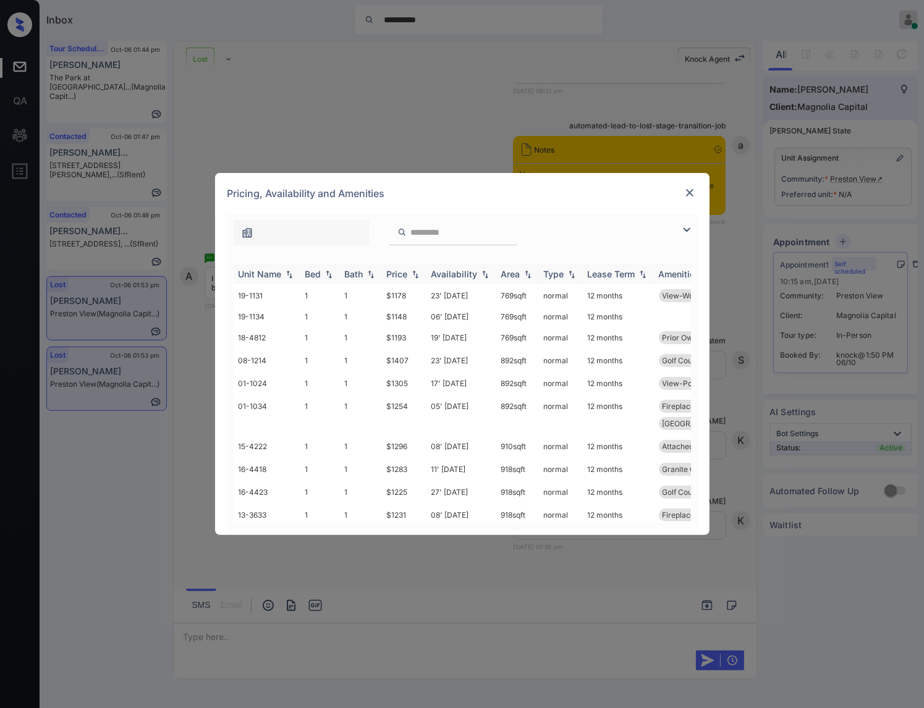
click at [416, 274] on img at bounding box center [415, 274] width 12 height 9
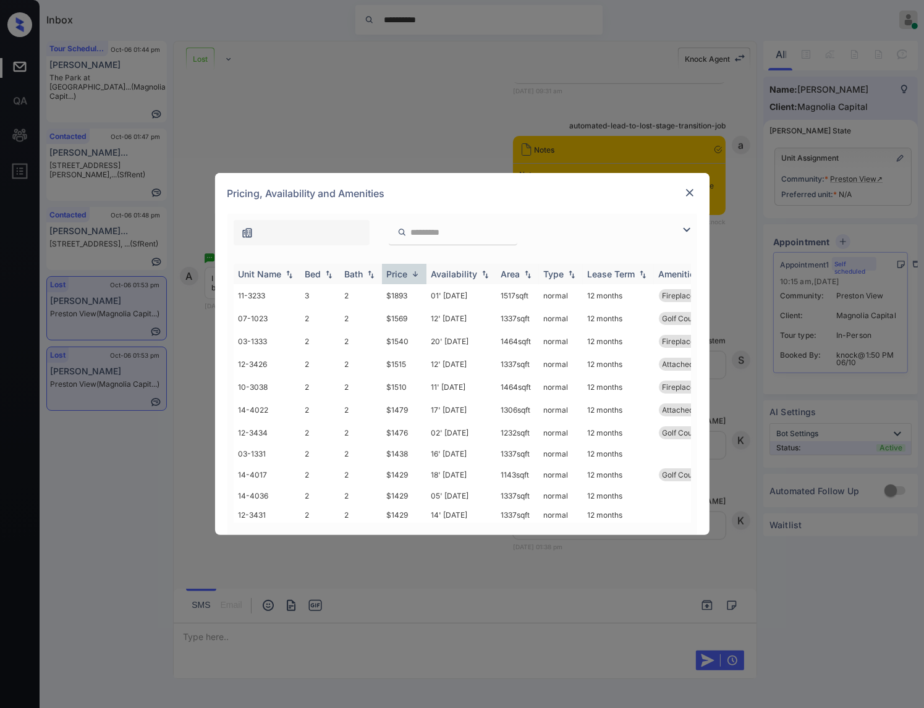
click at [416, 274] on img at bounding box center [415, 273] width 12 height 9
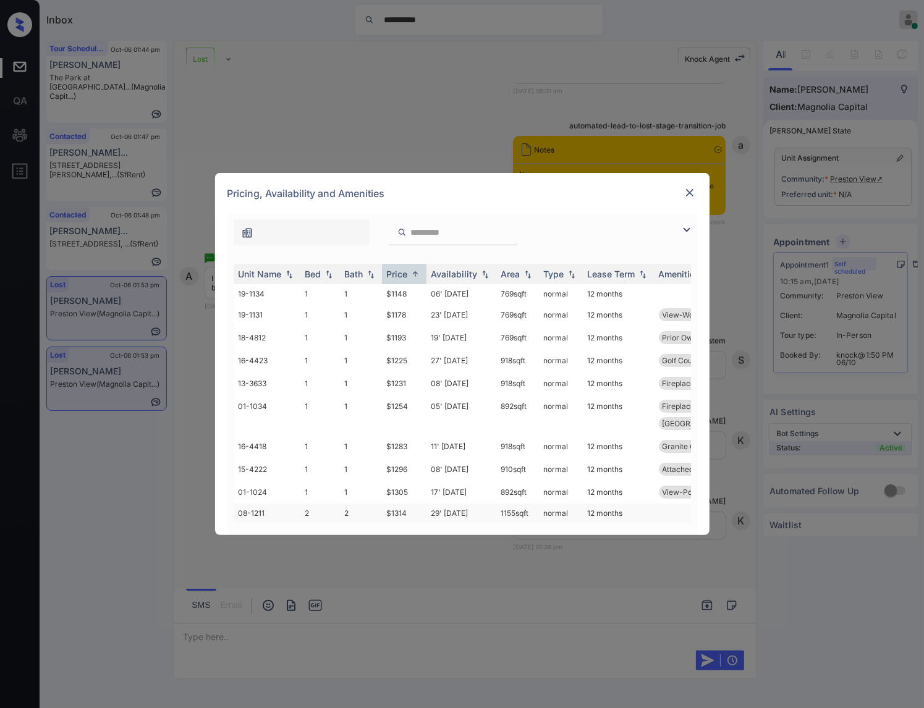
click at [402, 504] on td "$1314" at bounding box center [404, 513] width 45 height 19
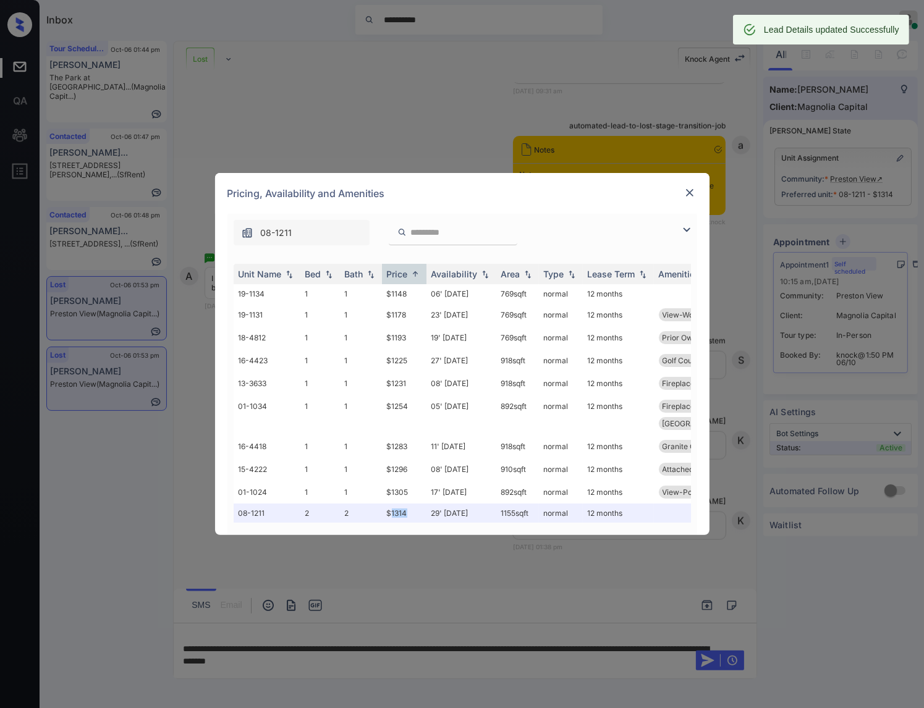
click at [686, 193] on img at bounding box center [690, 193] width 12 height 12
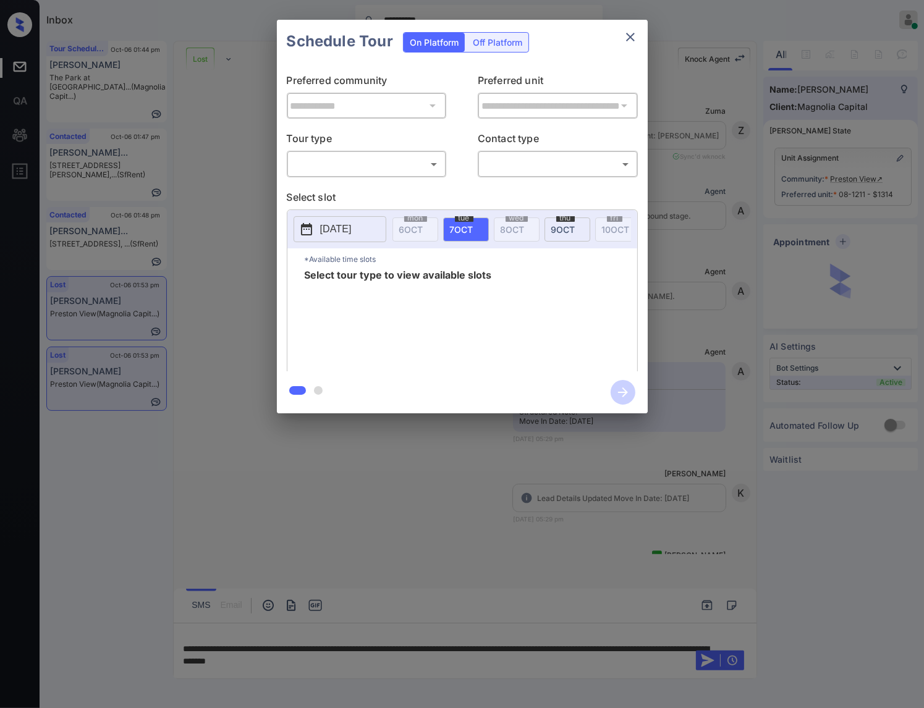
scroll to position [1600, 0]
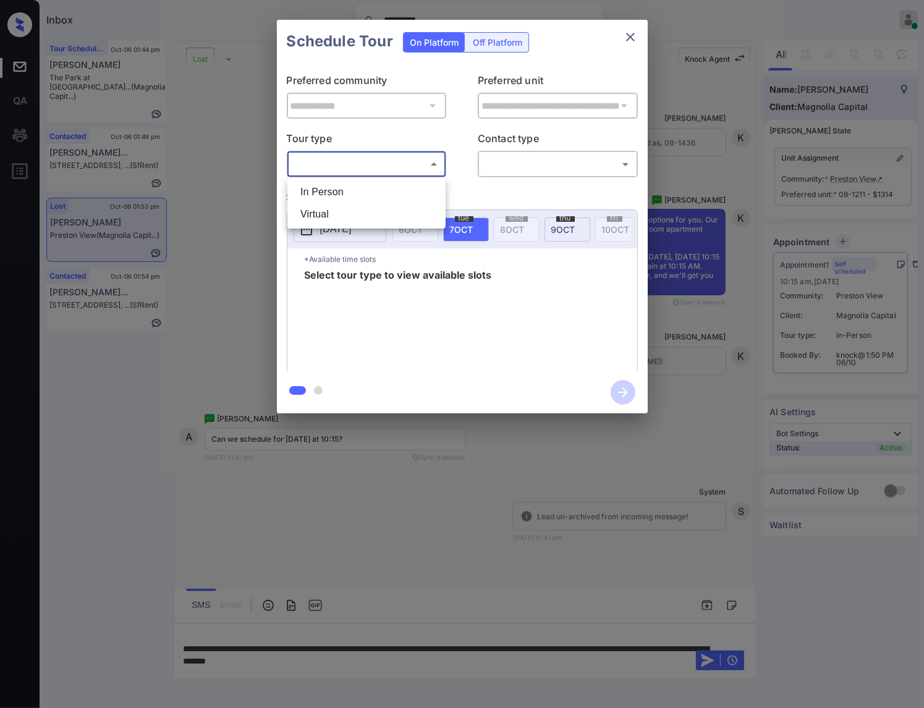
click at [426, 157] on body "**********" at bounding box center [462, 354] width 924 height 708
click at [235, 226] on div at bounding box center [462, 354] width 924 height 708
click at [252, 260] on div "**********" at bounding box center [462, 216] width 924 height 433
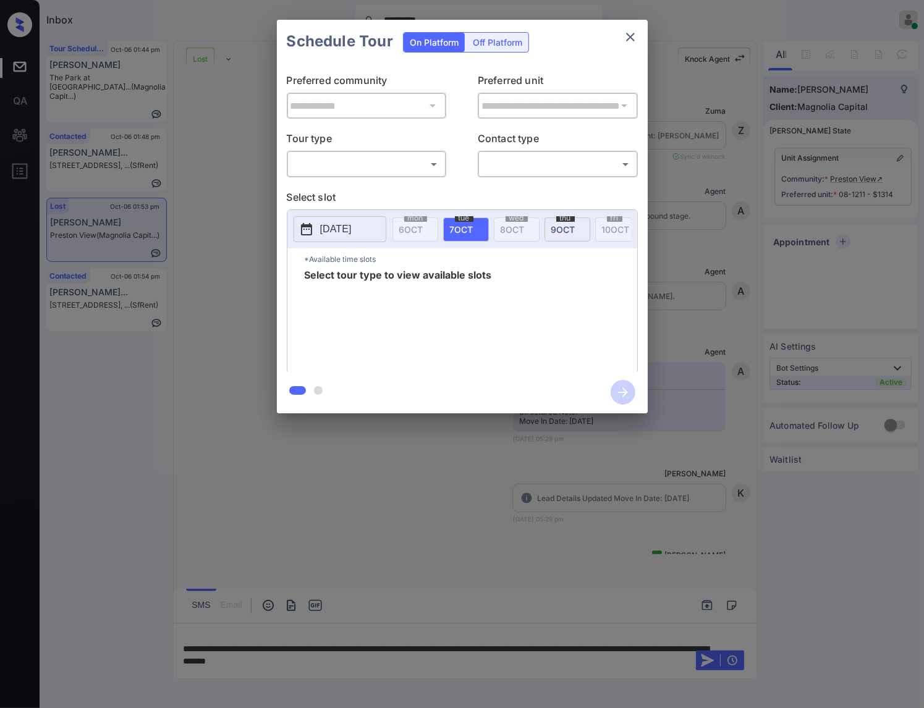
scroll to position [1854, 0]
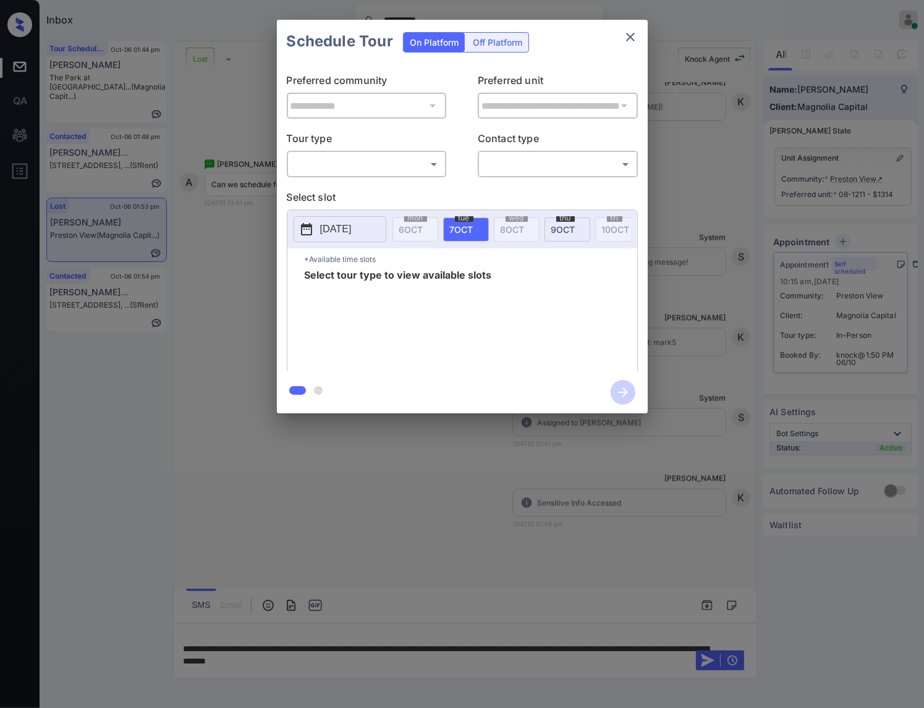
click at [372, 166] on body "**********" at bounding box center [462, 354] width 924 height 708
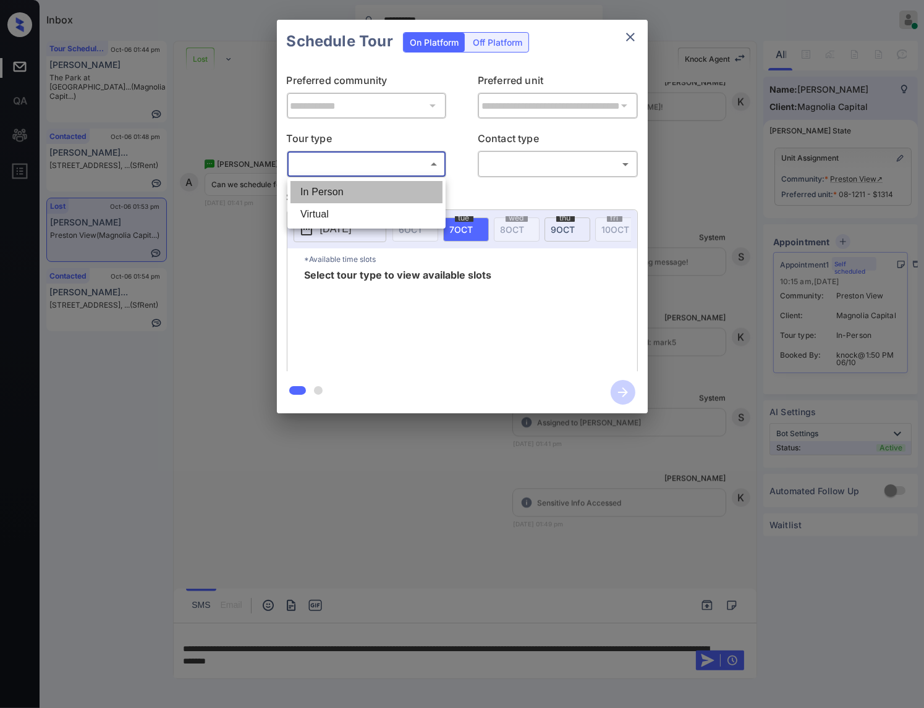
drag, startPoint x: 378, startPoint y: 190, endPoint x: 404, endPoint y: 176, distance: 29.9
click at [379, 191] on li "In Person" at bounding box center [367, 192] width 152 height 22
type input "********"
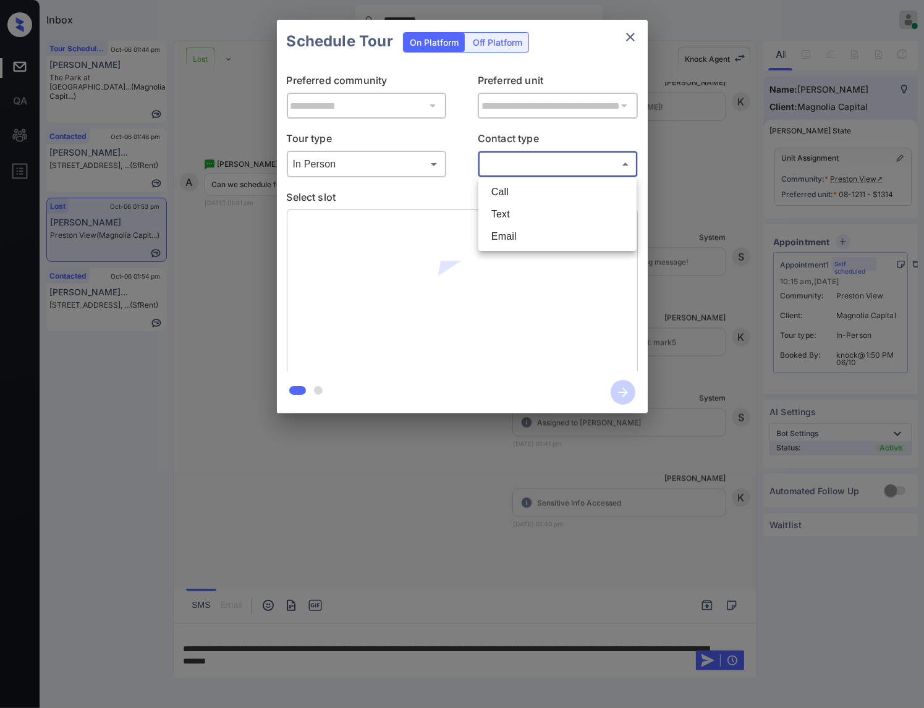
click at [538, 157] on body "**********" at bounding box center [462, 354] width 924 height 708
click at [510, 212] on li "Text" at bounding box center [558, 214] width 152 height 22
type input "****"
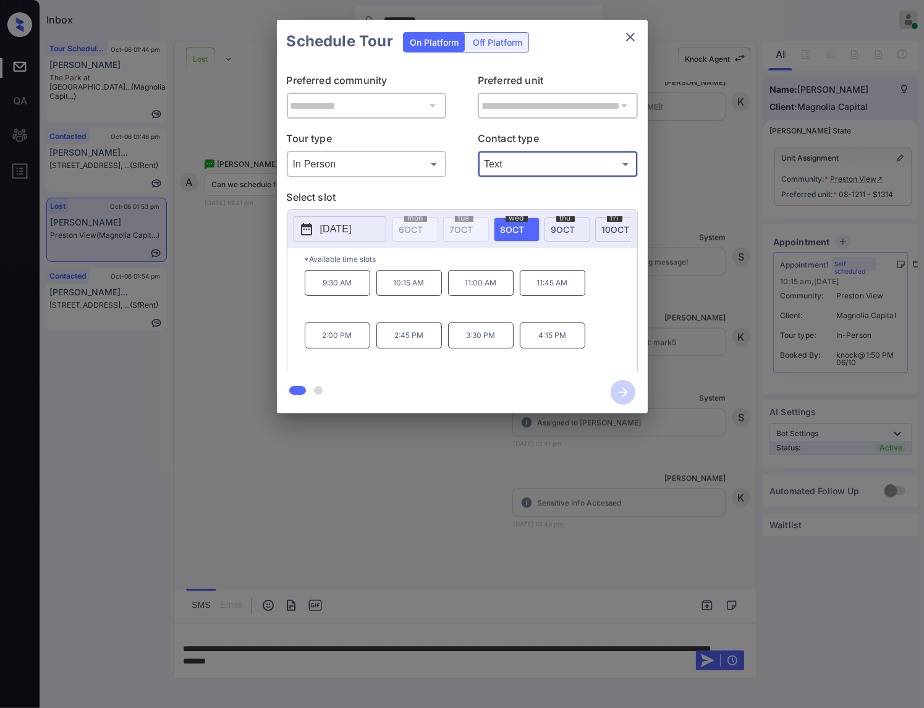
click at [711, 327] on div "**********" at bounding box center [462, 216] width 924 height 433
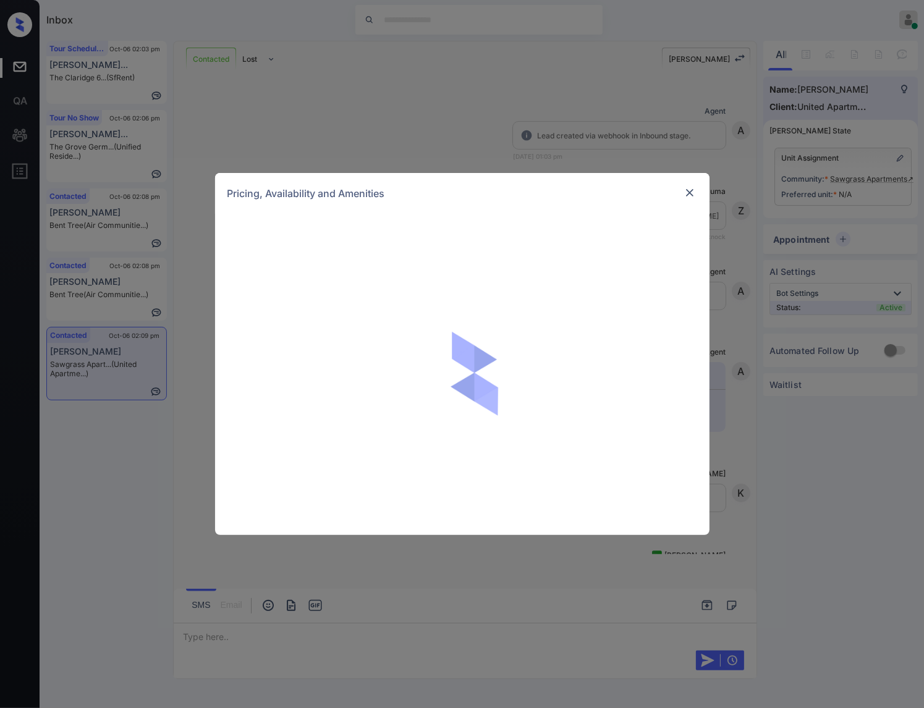
scroll to position [386, 0]
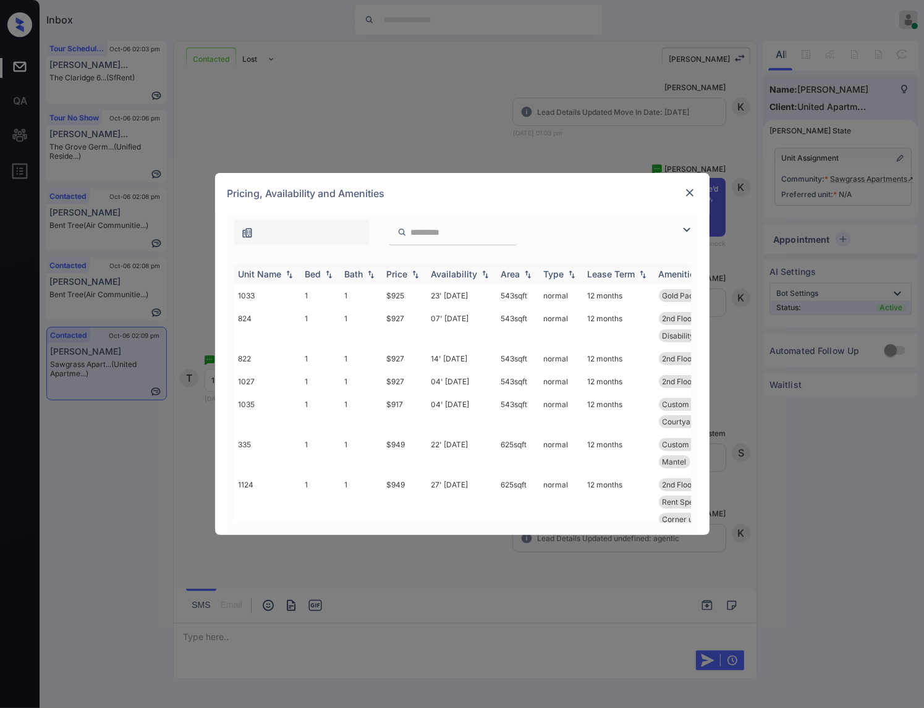
click at [418, 274] on img at bounding box center [415, 274] width 12 height 9
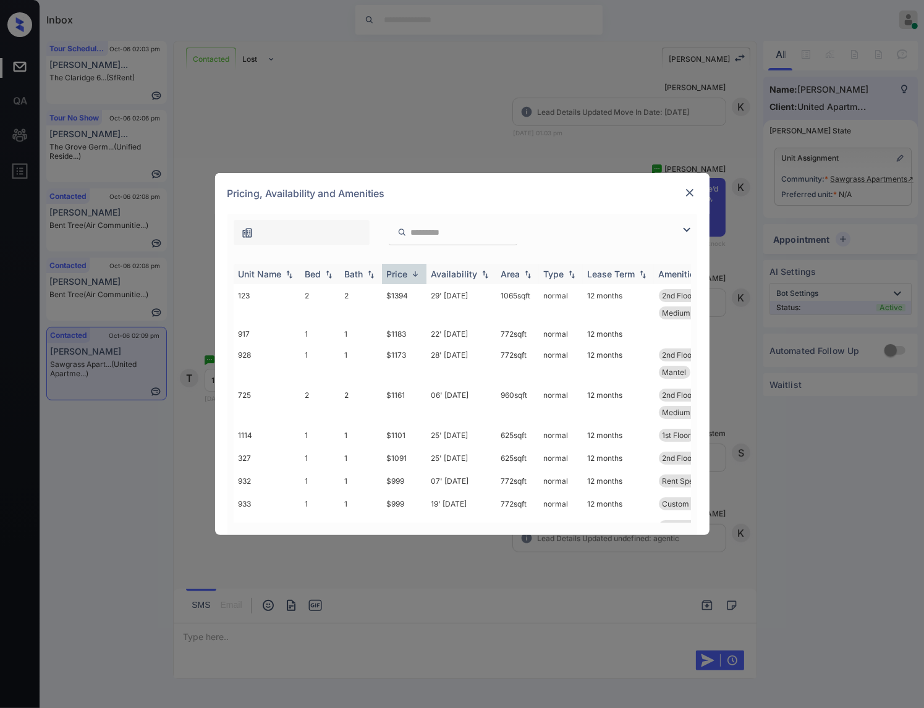
click at [418, 274] on img at bounding box center [415, 273] width 12 height 9
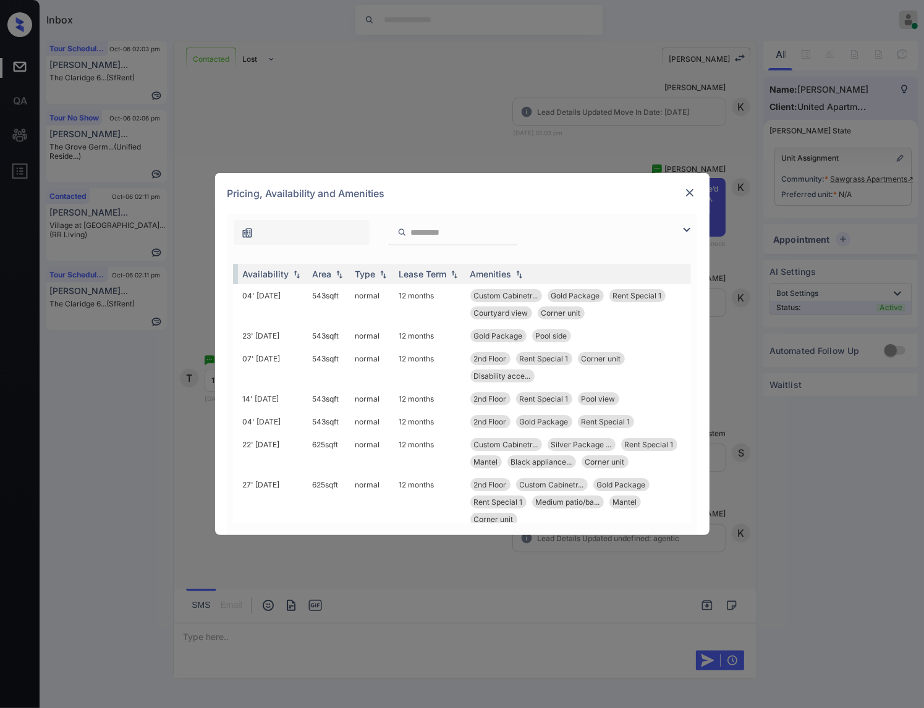
scroll to position [0, 0]
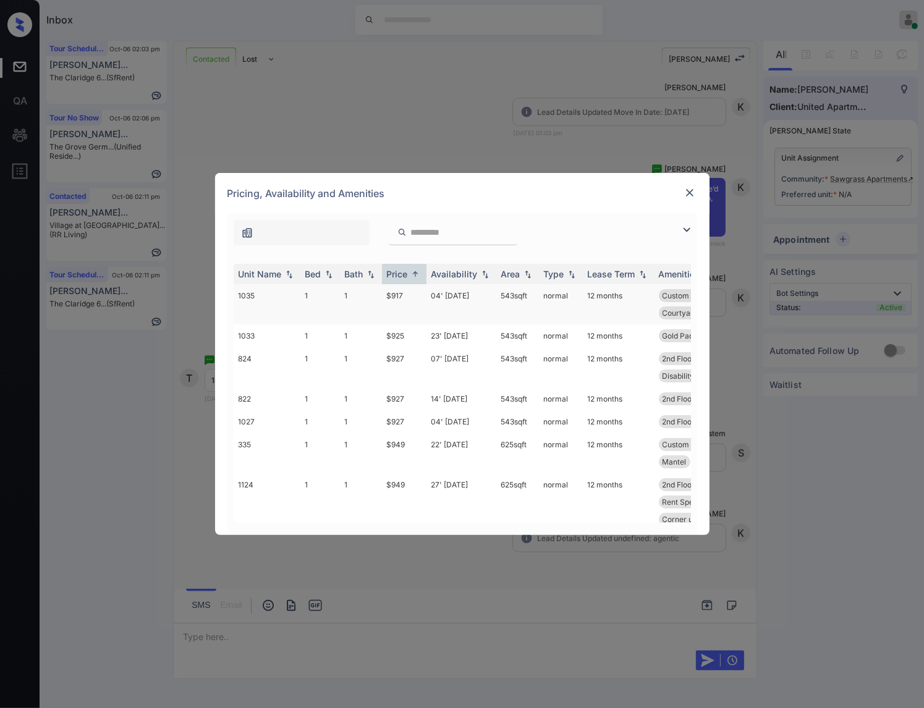
click at [350, 297] on td "1" at bounding box center [361, 304] width 42 height 40
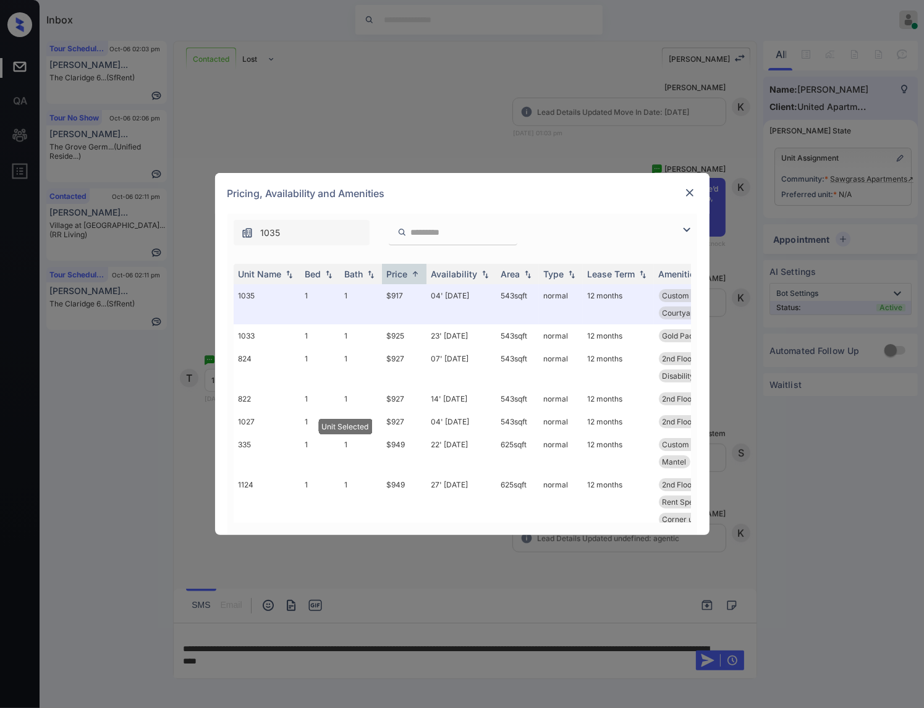
click at [688, 190] on img at bounding box center [690, 193] width 12 height 12
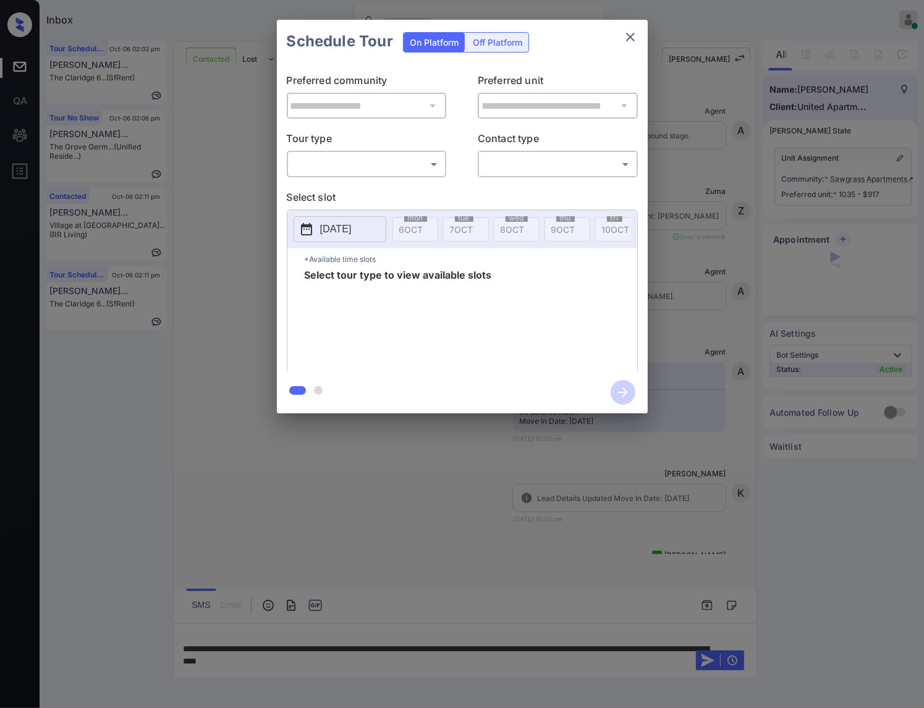
scroll to position [2513, 0]
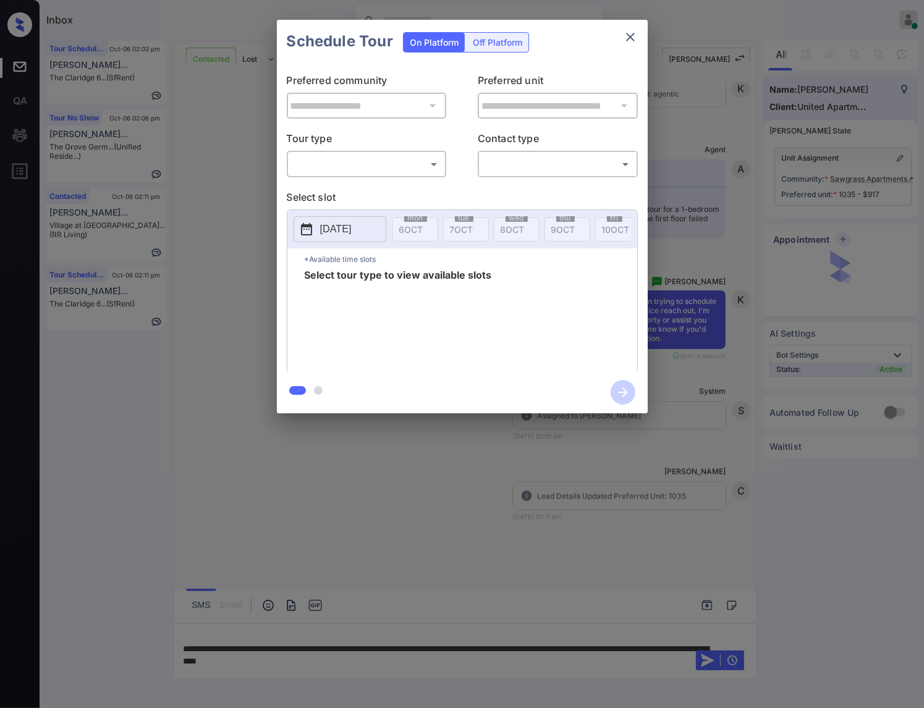
click at [723, 231] on div "**********" at bounding box center [462, 216] width 924 height 433
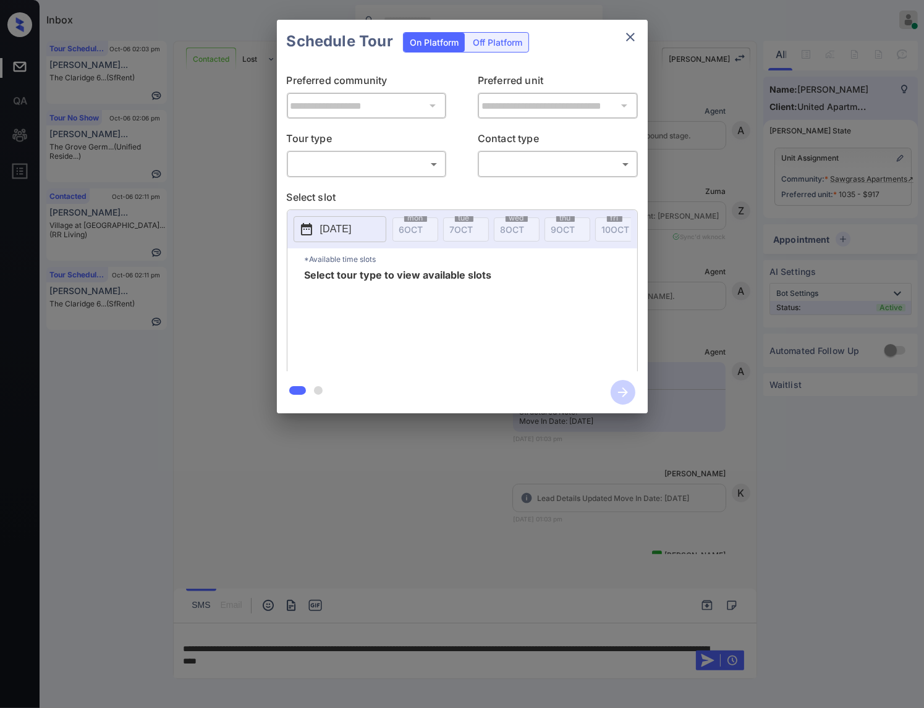
scroll to position [2513, 0]
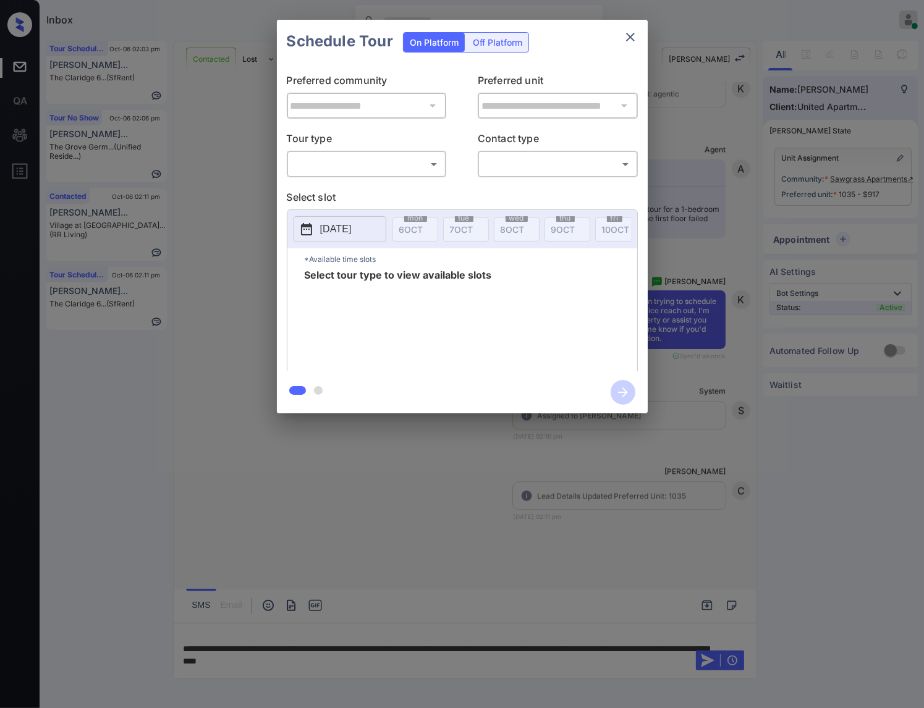
click at [399, 161] on body "Inbox [PERSON_NAME] Online Set yourself offline Set yourself on break Profile S…" at bounding box center [462, 354] width 924 height 708
click at [393, 191] on li "In Person" at bounding box center [367, 192] width 152 height 22
type input "********"
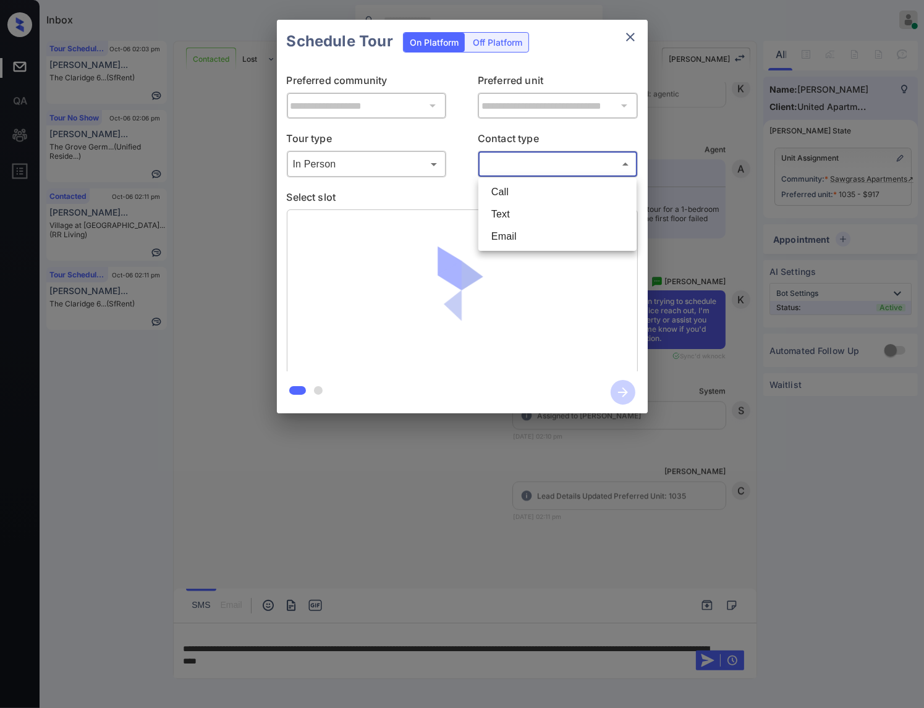
click at [526, 170] on body "Inbox [PERSON_NAME] Online Set yourself offline Set yourself on break Profile S…" at bounding box center [462, 354] width 924 height 708
click at [522, 216] on li "Text" at bounding box center [558, 214] width 152 height 22
type input "****"
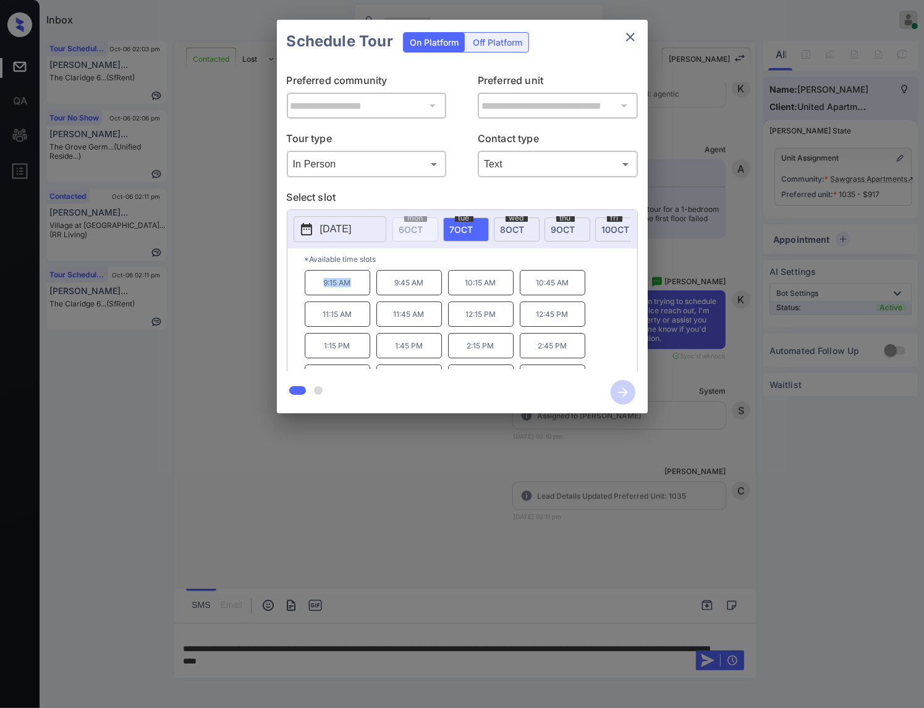
drag, startPoint x: 357, startPoint y: 291, endPoint x: 304, endPoint y: 293, distance: 52.6
click at [305, 293] on p "9:15 AM" at bounding box center [338, 282] width 66 height 25
copy p "9:15 AM"
drag, startPoint x: 568, startPoint y: 328, endPoint x: 535, endPoint y: 330, distance: 32.9
click at [535, 327] on p "12:45 PM" at bounding box center [553, 314] width 66 height 25
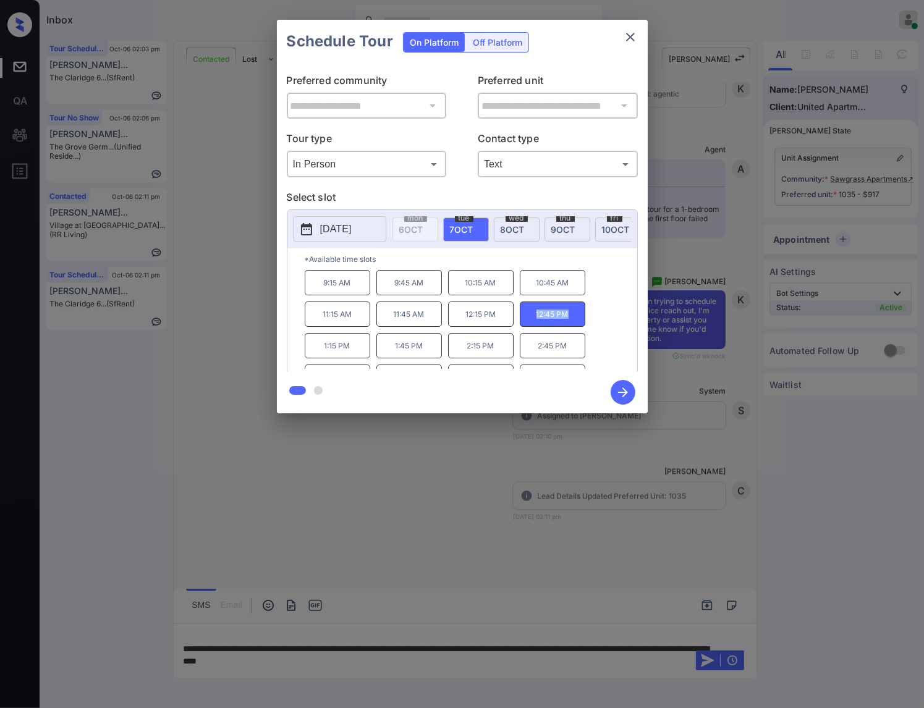
copy p "12:45 PM"
click at [462, 366] on p "4:15 PM" at bounding box center [481, 356] width 66 height 25
copy p "4:15 PM"
click at [360, 470] on div at bounding box center [462, 354] width 924 height 708
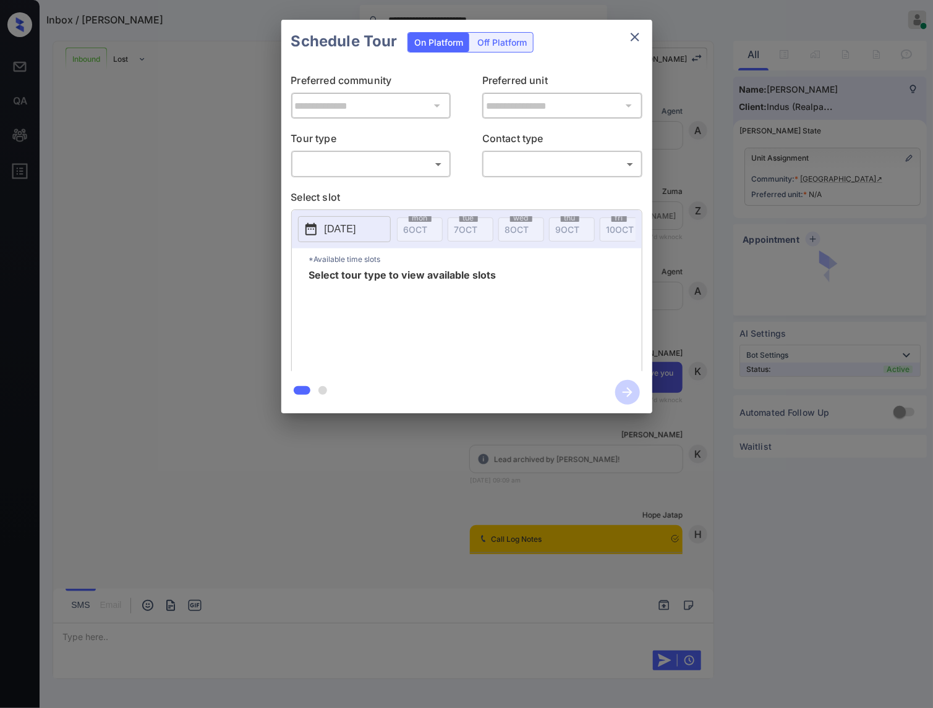
scroll to position [386, 0]
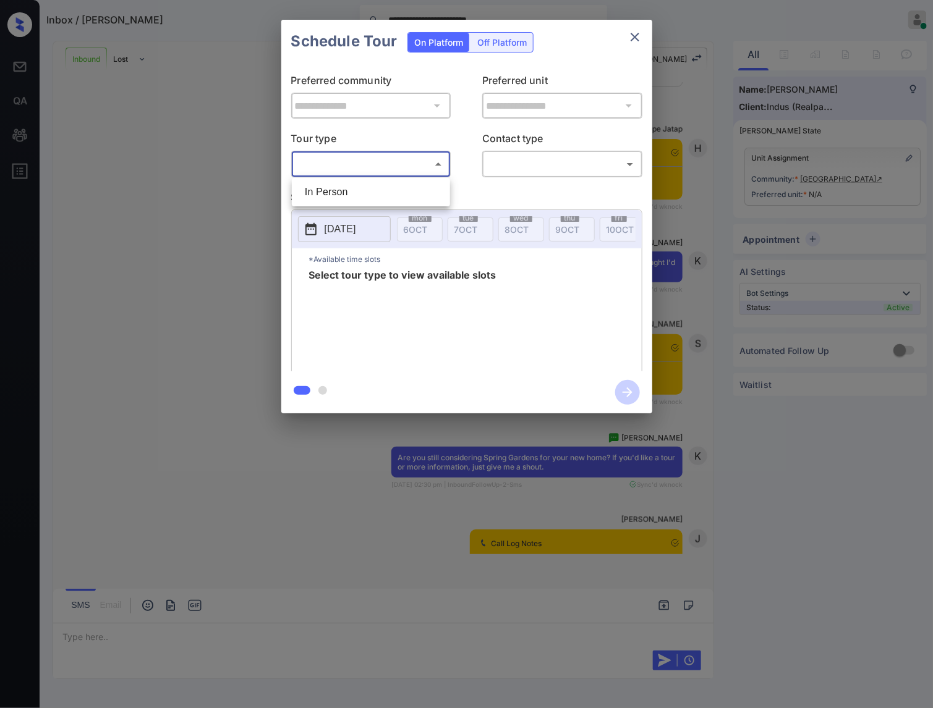
click at [353, 158] on body "**********" at bounding box center [466, 354] width 933 height 708
click at [347, 186] on li "In Person" at bounding box center [371, 192] width 152 height 22
type input "********"
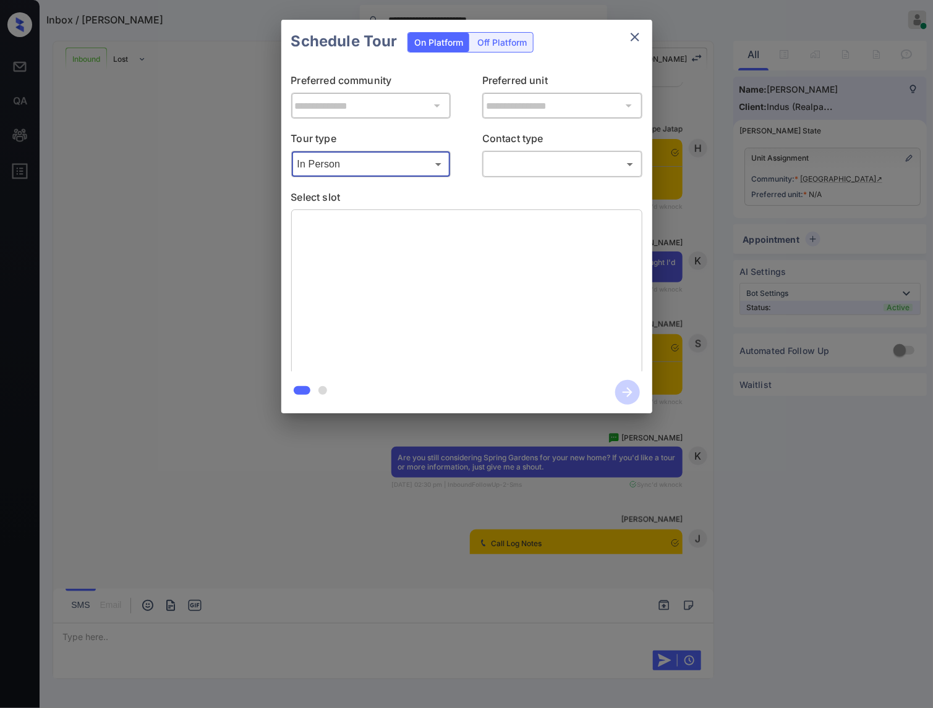
click at [497, 164] on body "**********" at bounding box center [466, 354] width 933 height 708
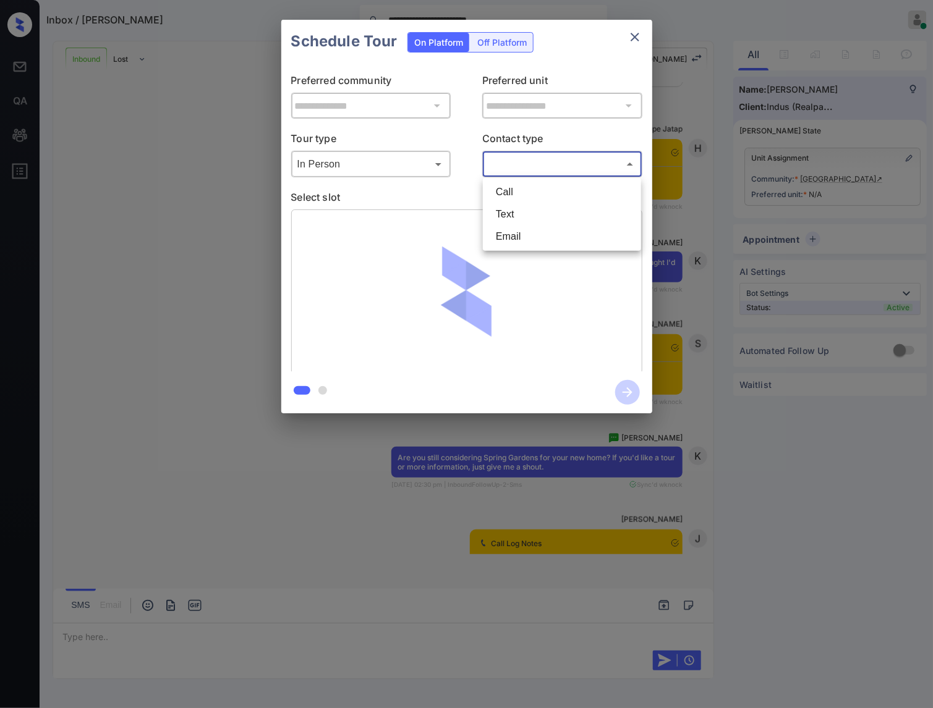
click at [496, 215] on li "Text" at bounding box center [562, 214] width 152 height 22
type input "****"
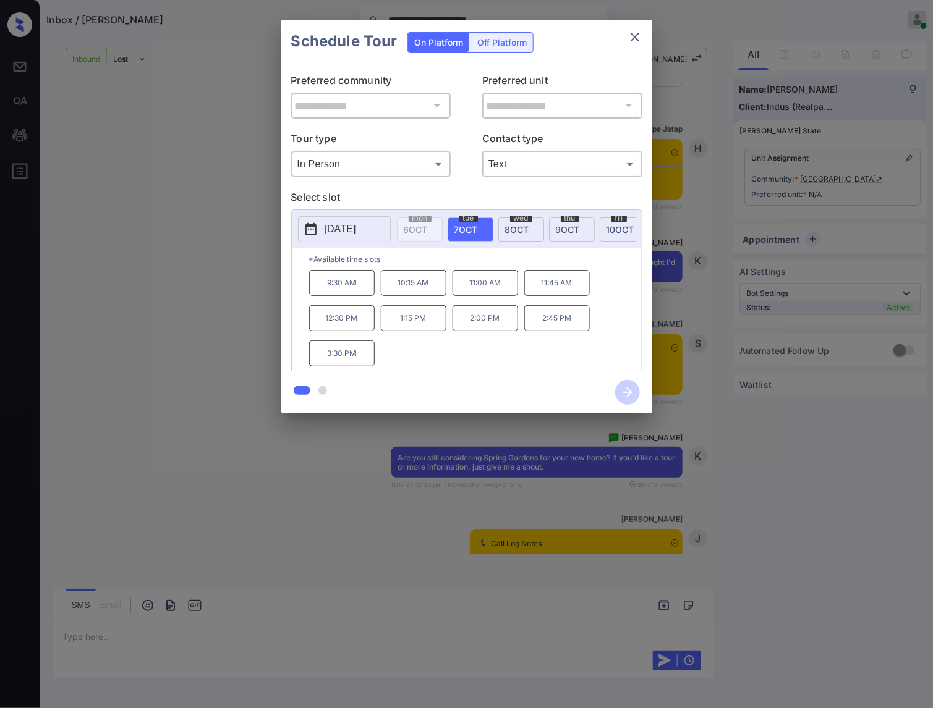
click at [747, 190] on div "**********" at bounding box center [466, 216] width 933 height 433
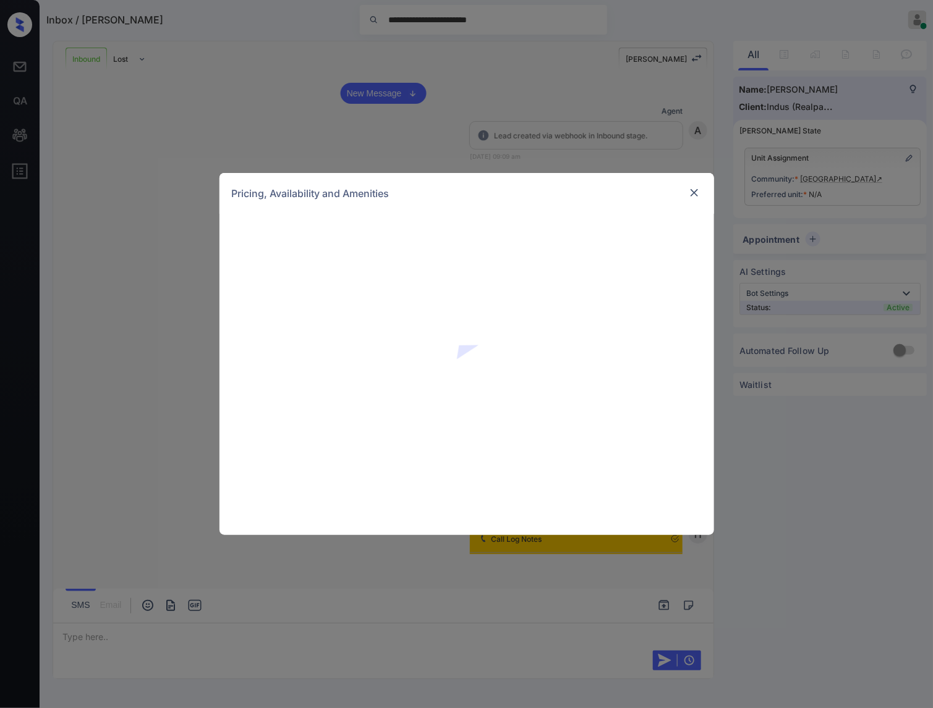
scroll to position [727, 0]
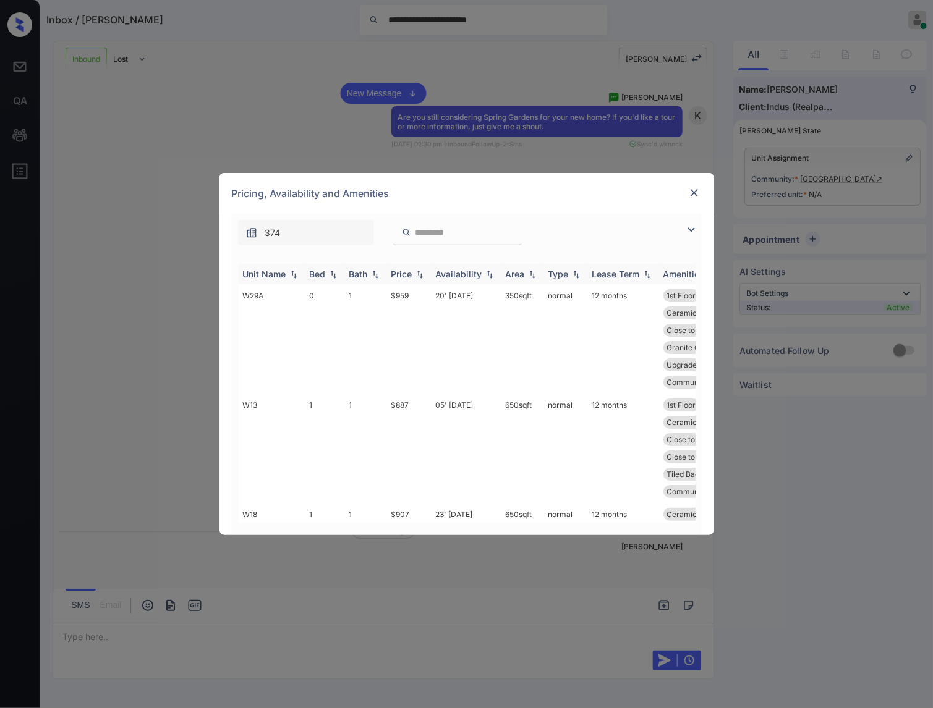
click at [423, 278] on img at bounding box center [420, 274] width 12 height 9
click at [423, 277] on img at bounding box center [420, 273] width 12 height 9
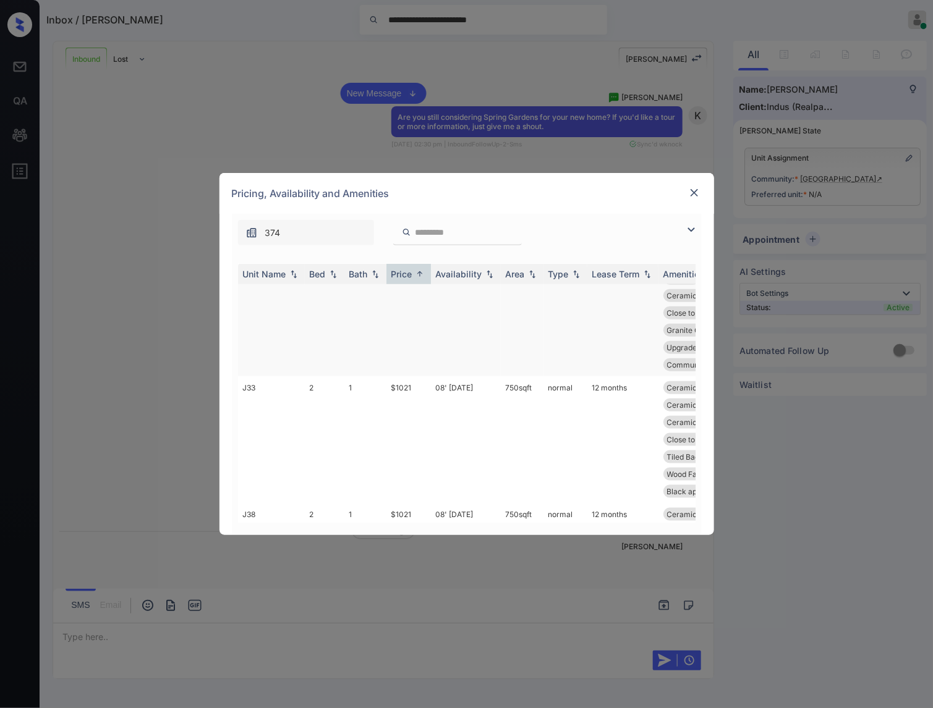
scroll to position [773, 0]
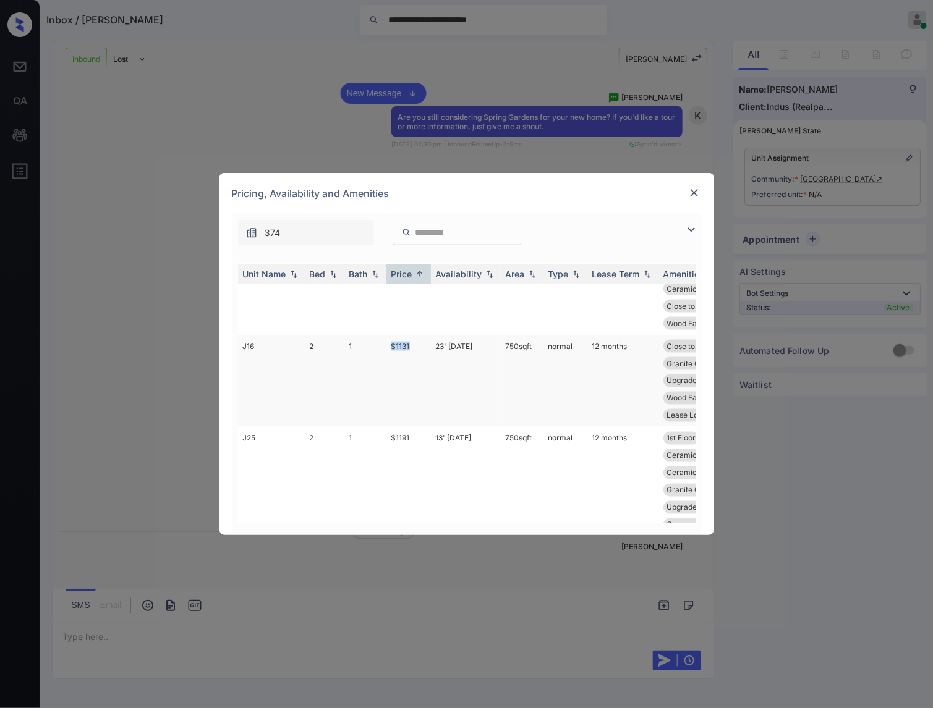
drag, startPoint x: 396, startPoint y: 308, endPoint x: 411, endPoint y: 309, distance: 15.5
click at [411, 335] on td "$1131" at bounding box center [408, 381] width 45 height 92
copy td "$1131"
click at [401, 335] on td "$1131" at bounding box center [408, 381] width 45 height 92
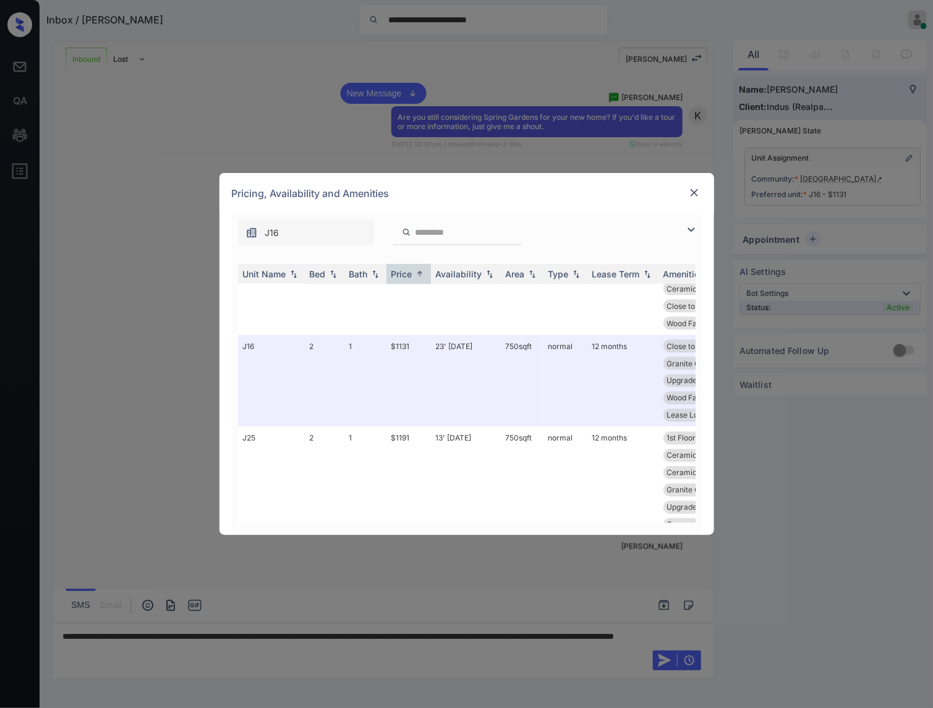
click at [122, 458] on div "**********" at bounding box center [466, 354] width 933 height 708
click at [690, 192] on img at bounding box center [694, 193] width 12 height 12
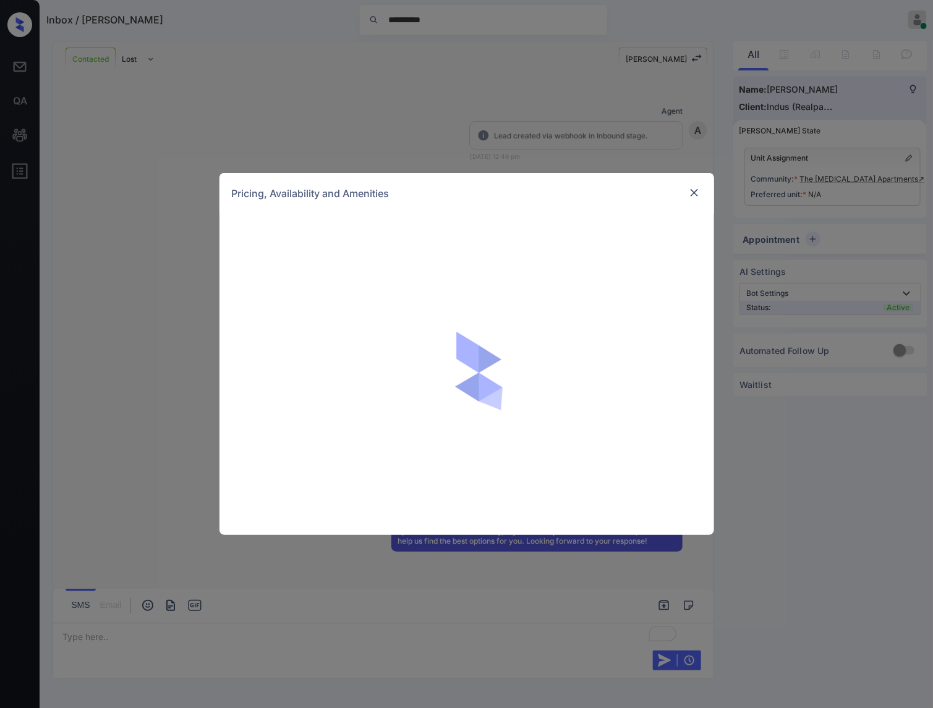
scroll to position [1548, 0]
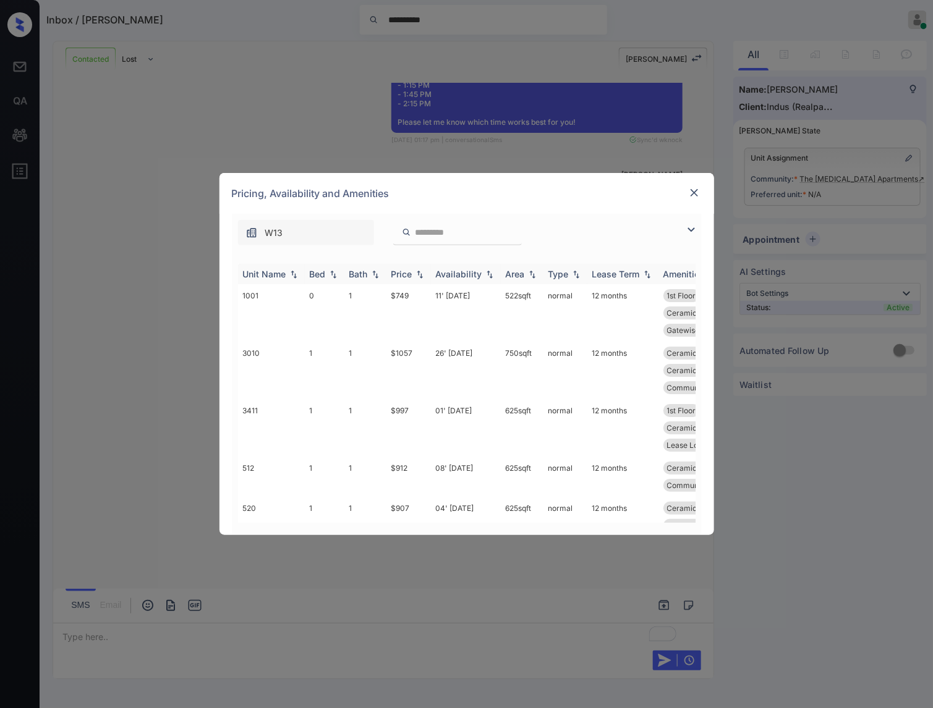
click at [423, 272] on img at bounding box center [420, 274] width 12 height 9
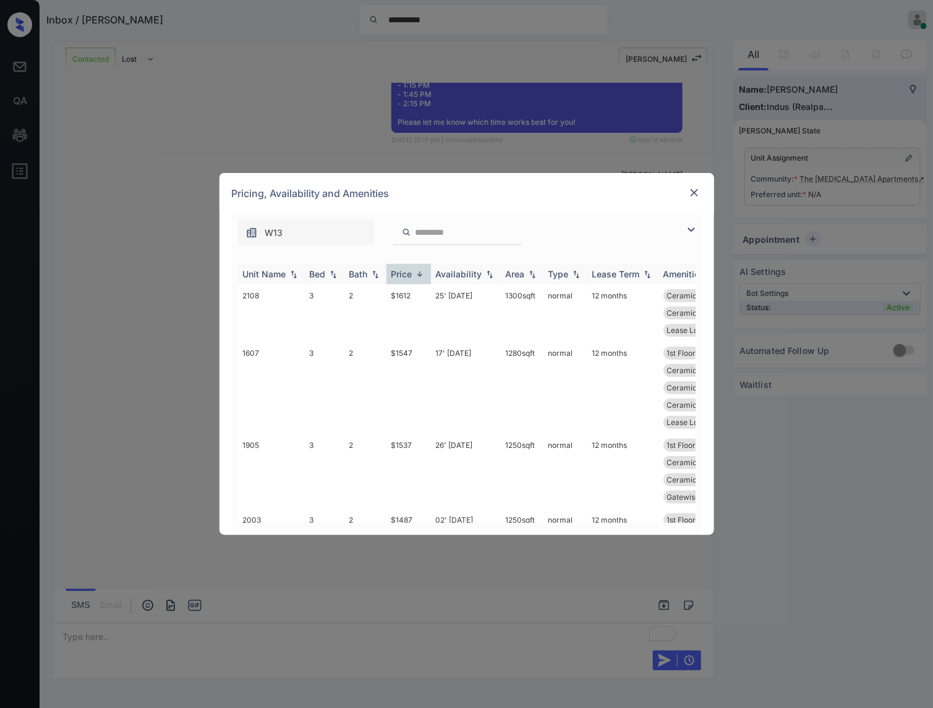
click at [423, 272] on img at bounding box center [420, 273] width 12 height 9
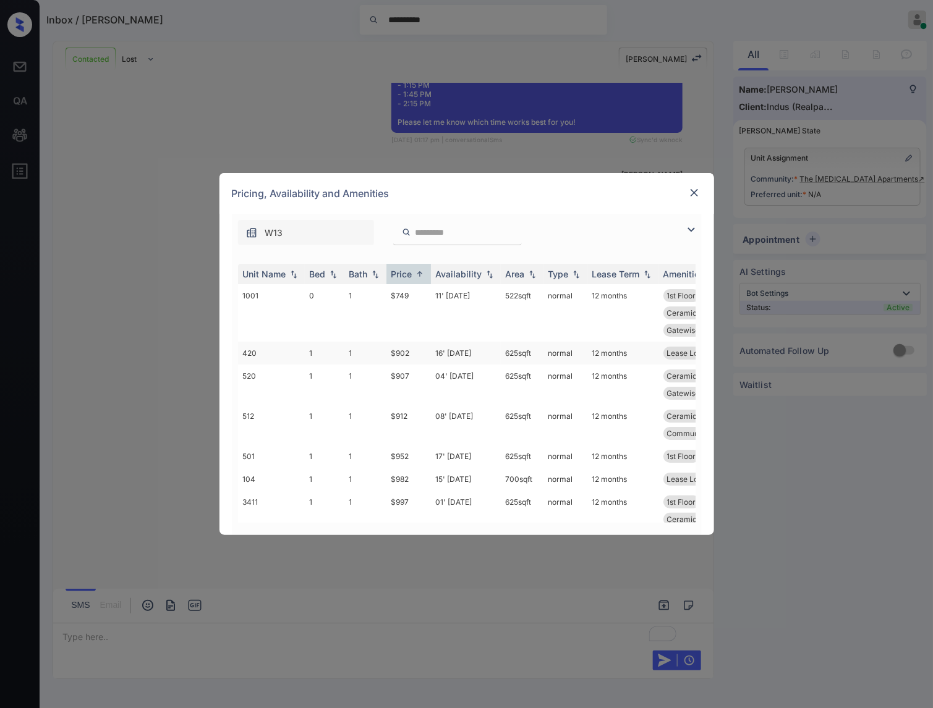
click at [412, 351] on td "$902" at bounding box center [408, 353] width 45 height 23
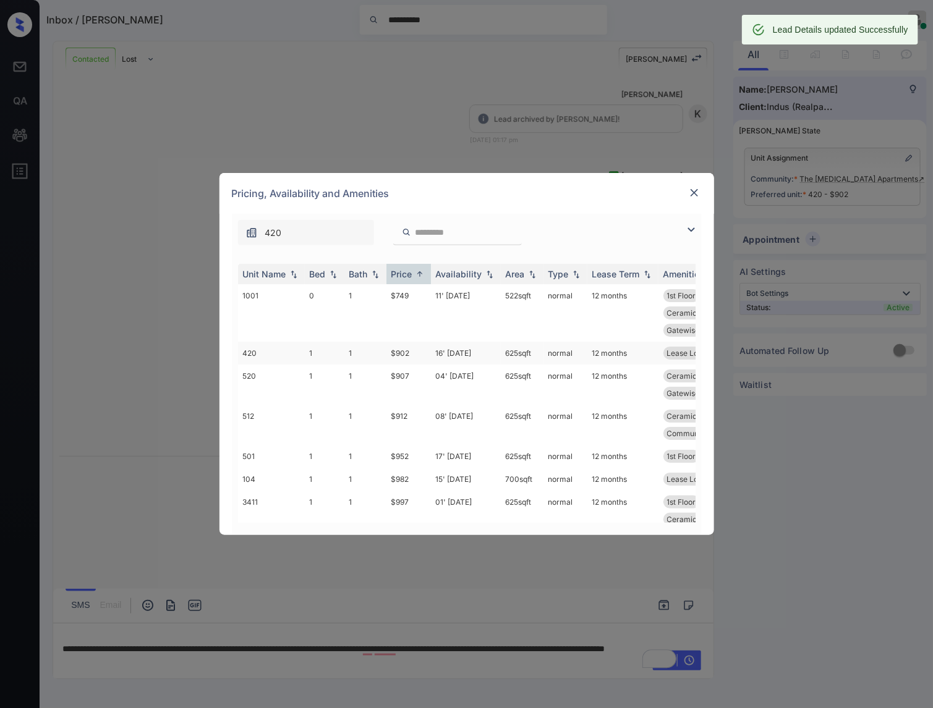
scroll to position [1628, 0]
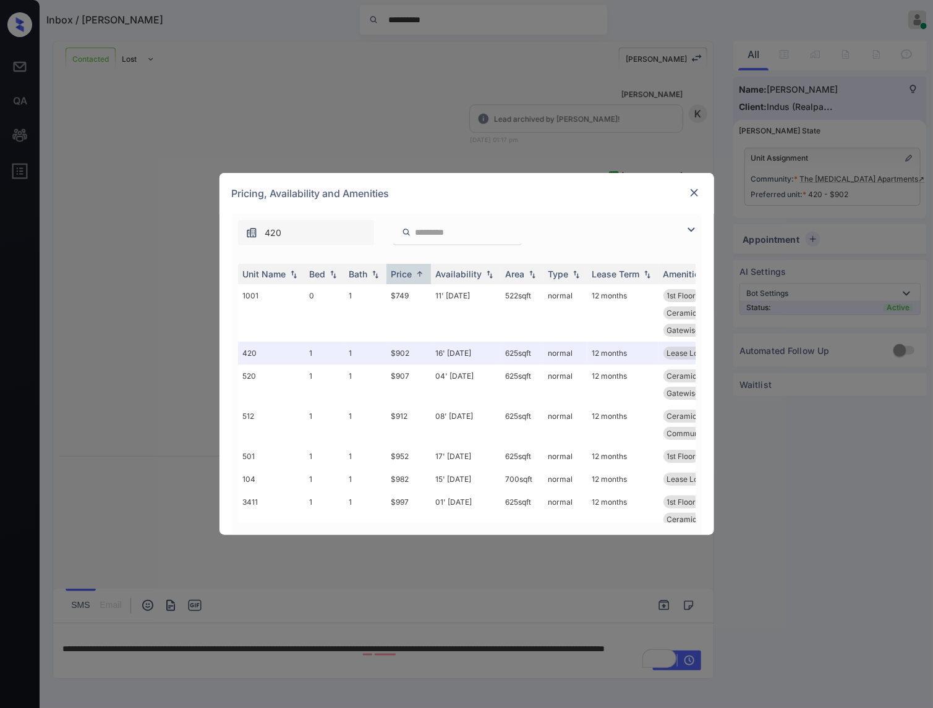
click at [696, 193] on img at bounding box center [694, 193] width 12 height 12
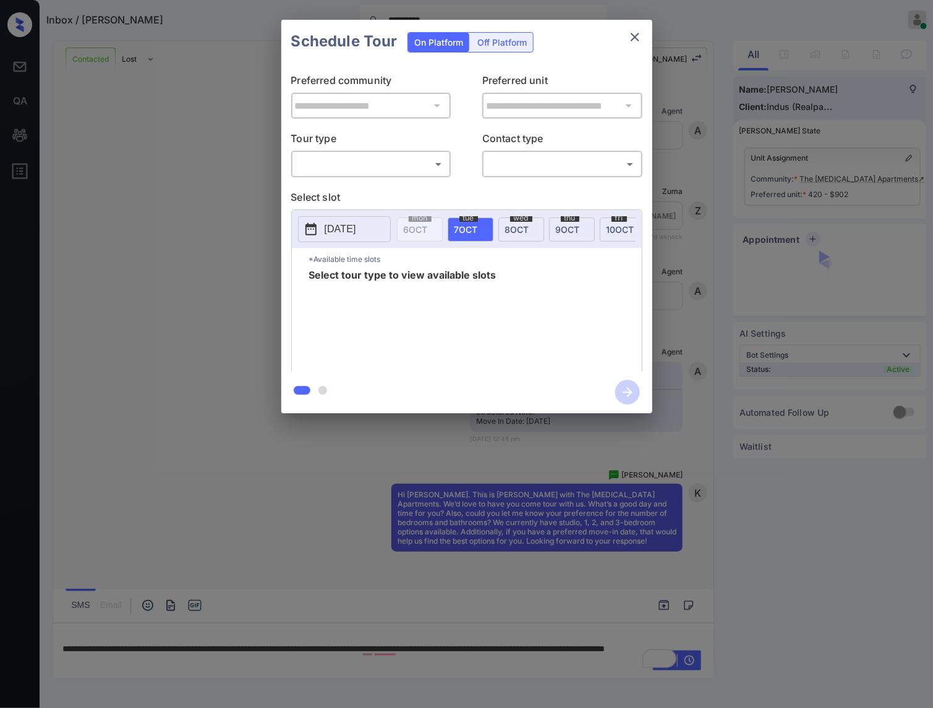
scroll to position [1628, 0]
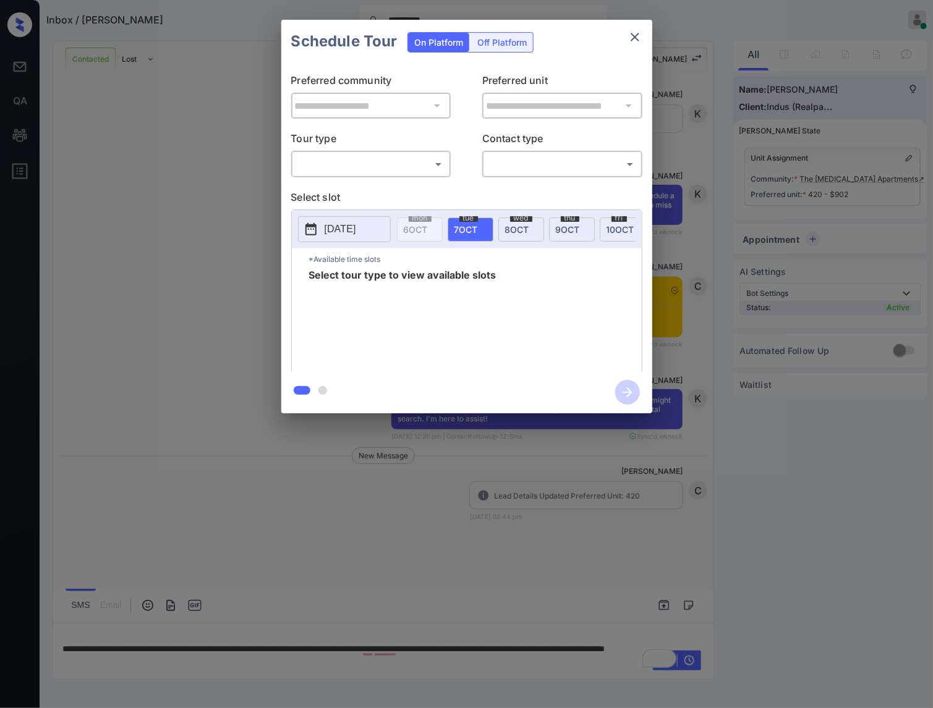
click at [362, 161] on body "**********" at bounding box center [466, 354] width 933 height 708
click at [366, 192] on li "In Person" at bounding box center [371, 192] width 152 height 22
type input "********"
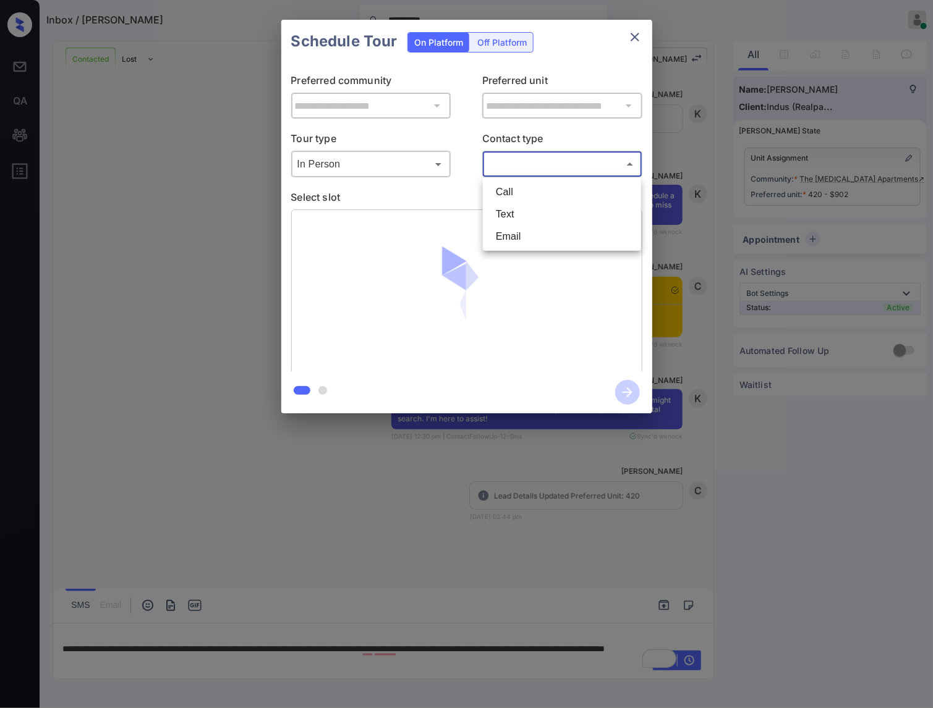
click at [585, 161] on body "**********" at bounding box center [466, 354] width 933 height 708
click at [553, 211] on li "Text" at bounding box center [562, 214] width 152 height 22
type input "****"
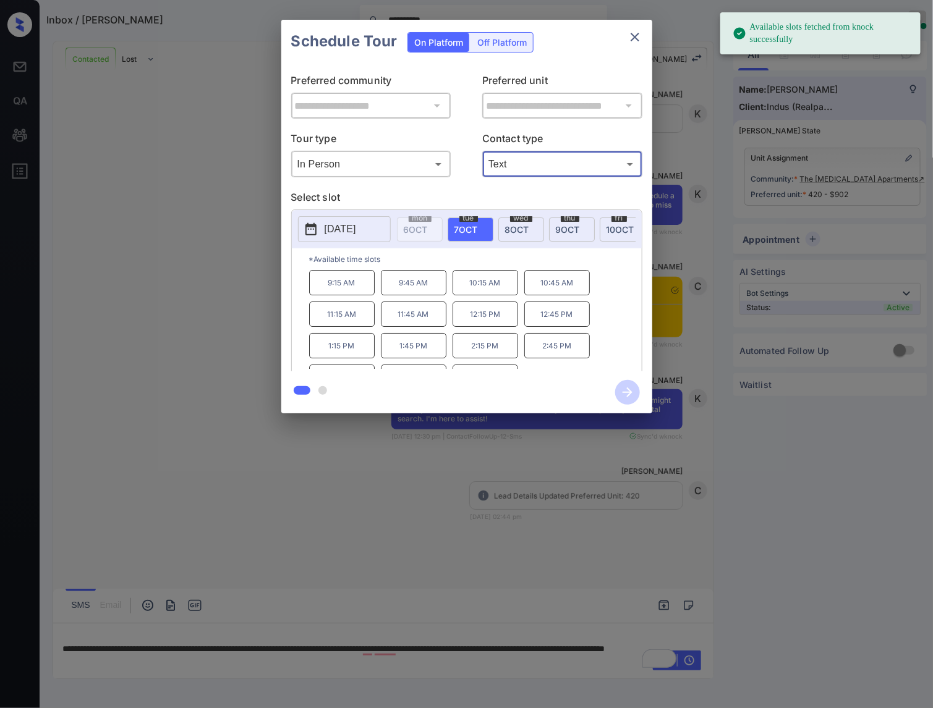
click at [608, 227] on span "10 OCT" at bounding box center [620, 229] width 28 height 11
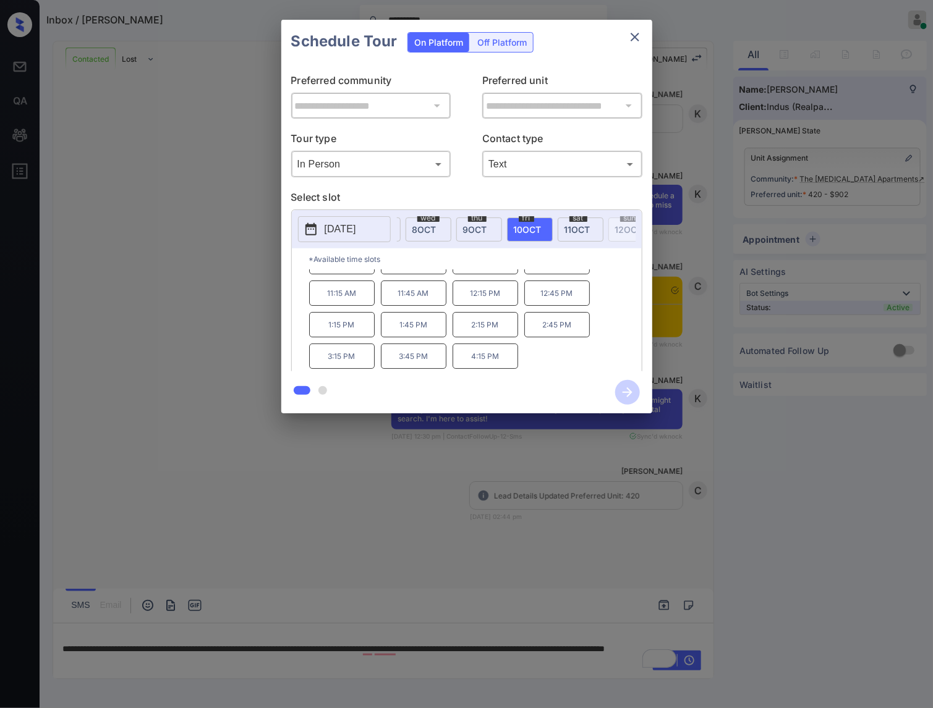
scroll to position [0, 124]
click at [553, 226] on span "11 OCT" at bounding box center [546, 229] width 26 height 11
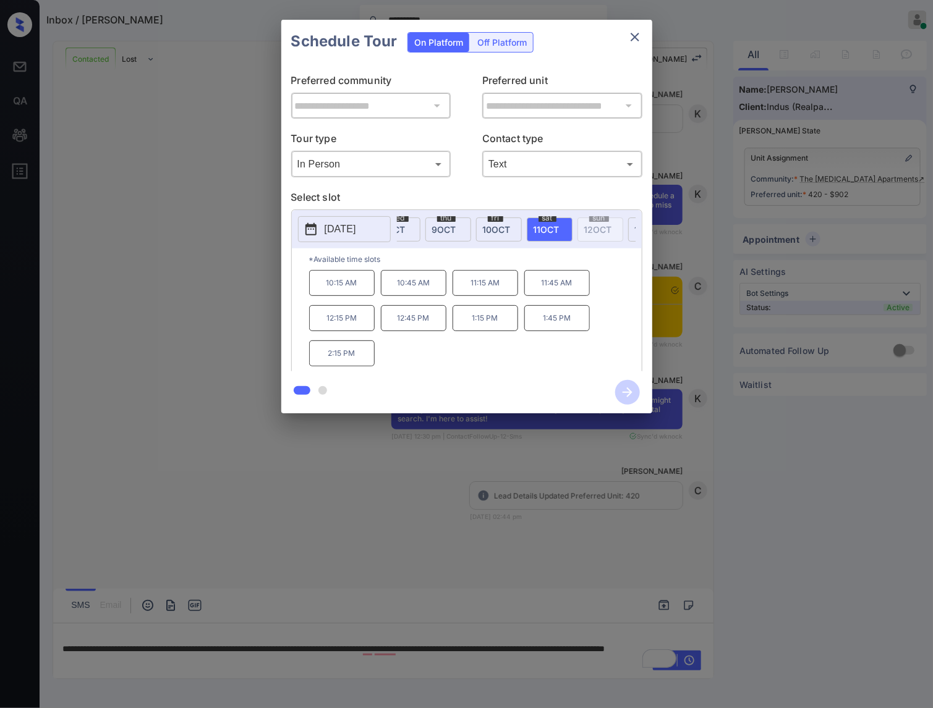
scroll to position [0, 0]
click at [356, 361] on p "2:15 PM" at bounding box center [342, 354] width 66 height 26
click at [625, 386] on icon "button" at bounding box center [627, 392] width 25 height 25
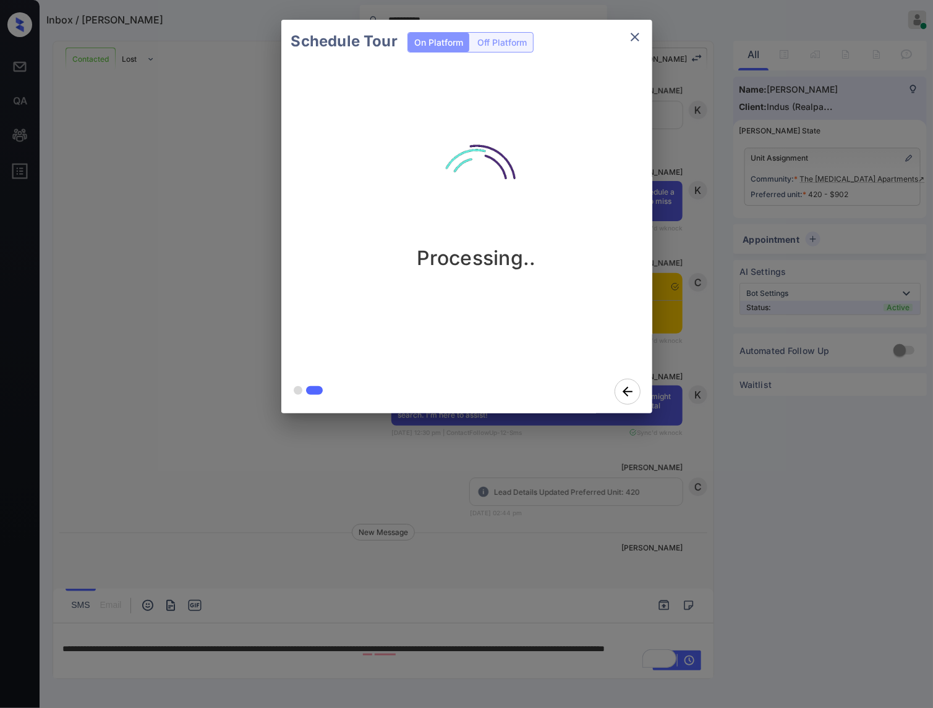
scroll to position [1791, 0]
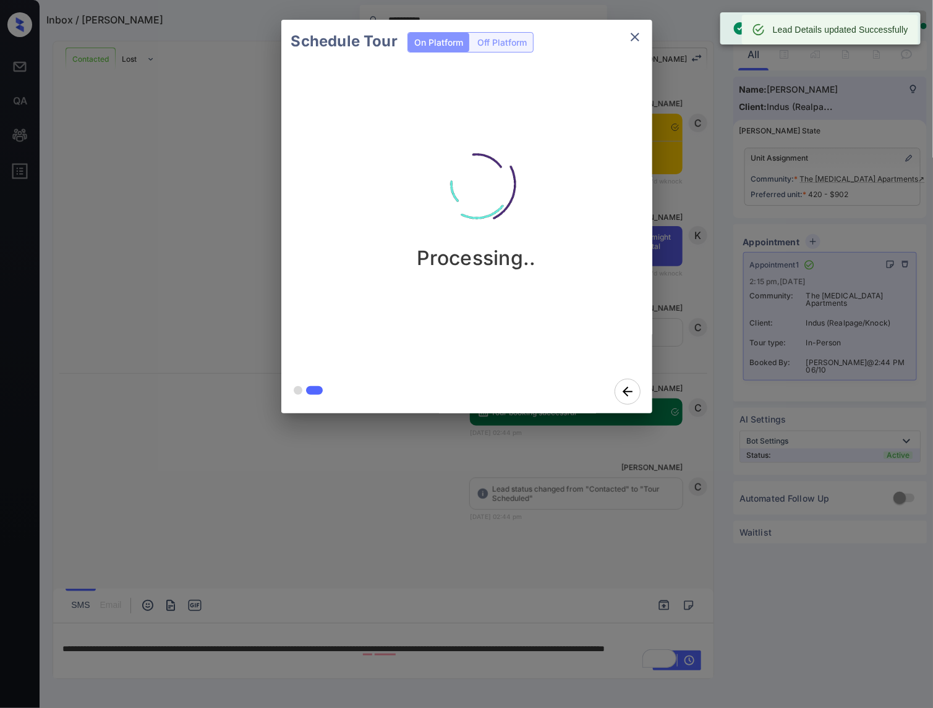
click at [634, 459] on div at bounding box center [466, 354] width 933 height 708
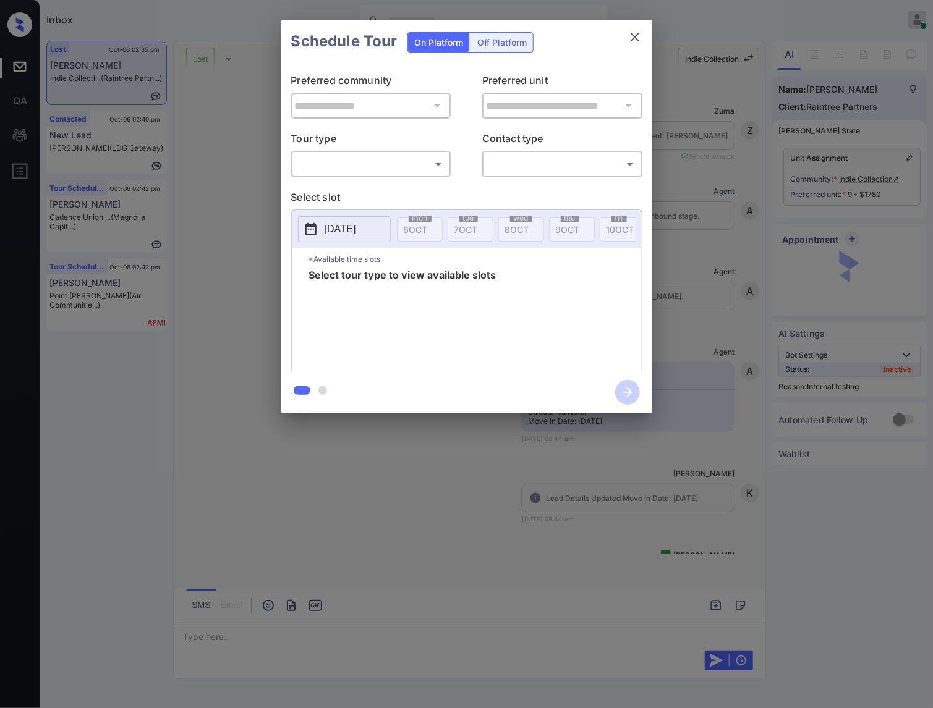
scroll to position [3369, 0]
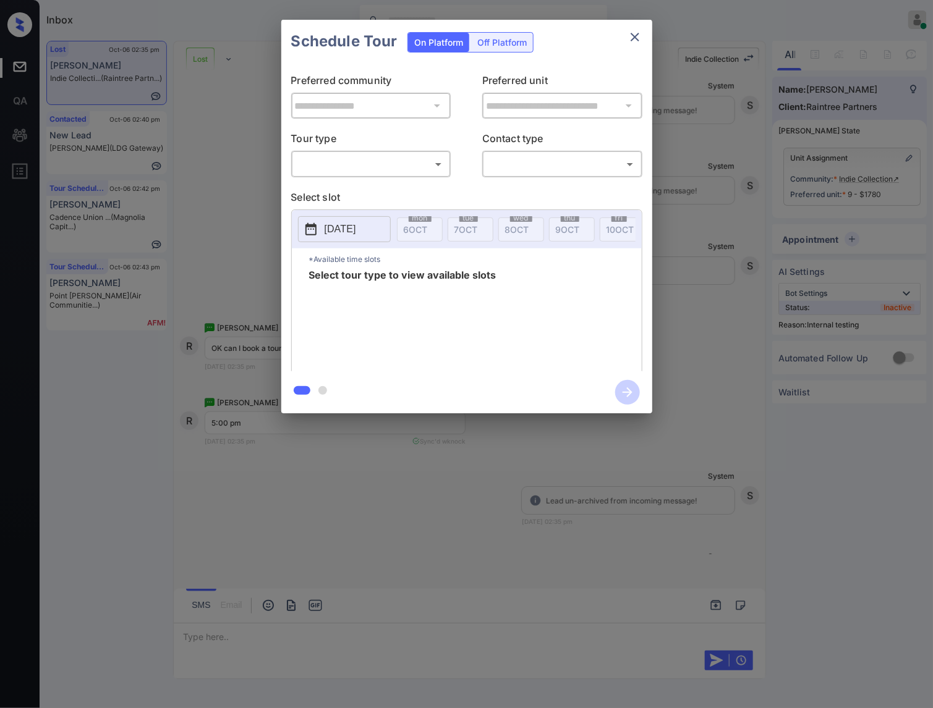
click at [418, 158] on body "Inbox [PERSON_NAME] Online Set yourself offline Set yourself on break Profile S…" at bounding box center [466, 354] width 933 height 708
click at [405, 190] on li "In Person" at bounding box center [371, 192] width 152 height 22
type input "********"
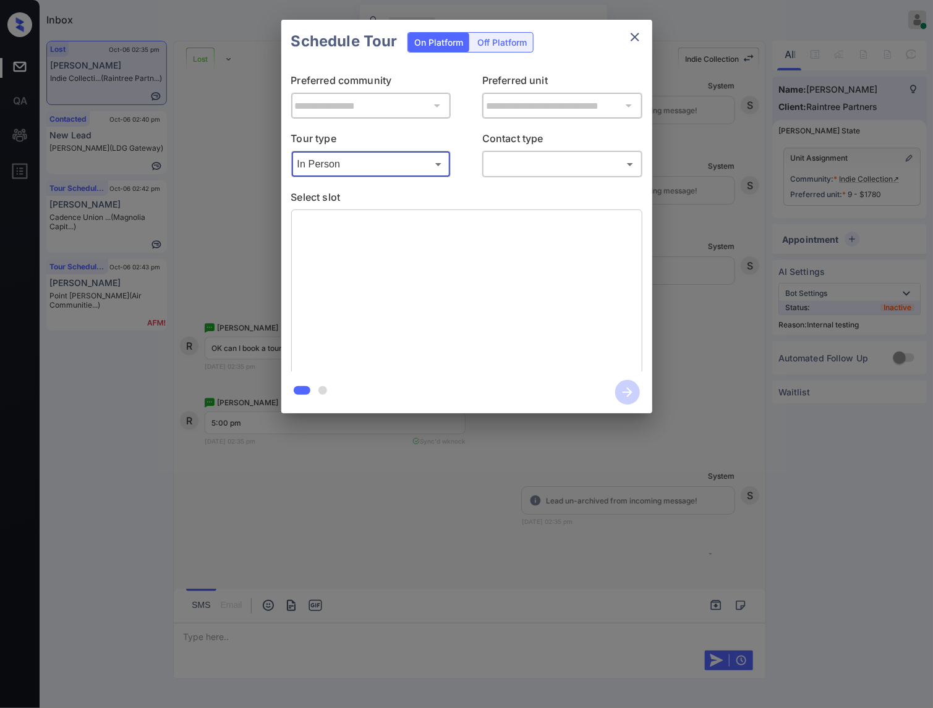
click at [554, 161] on body "Inbox Caroline Dacanay Online Set yourself offline Set yourself on break Profil…" at bounding box center [466, 354] width 933 height 708
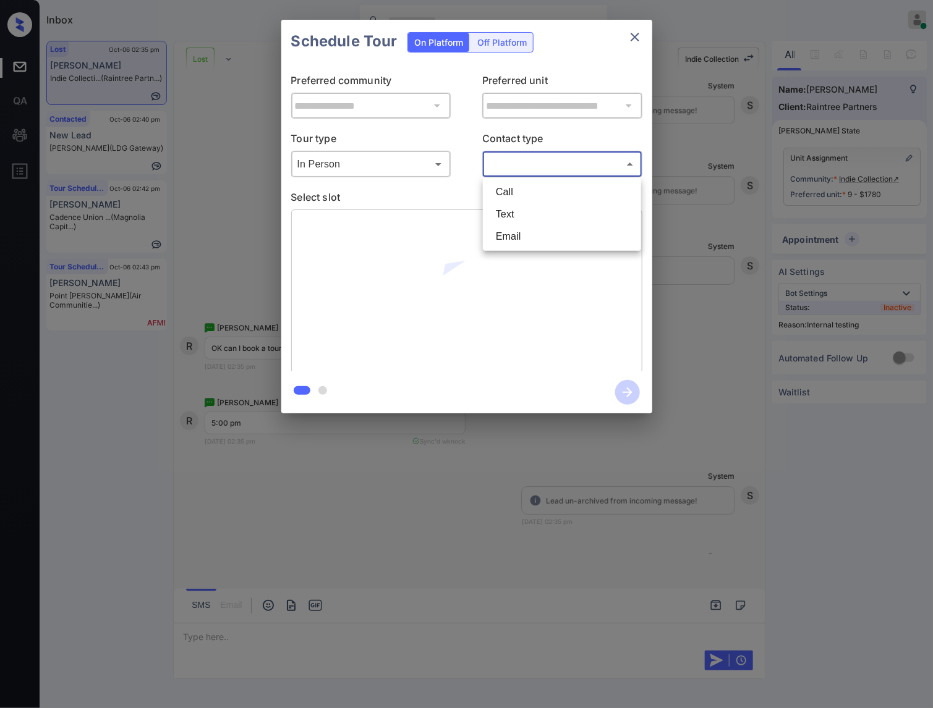
click at [543, 214] on li "Text" at bounding box center [562, 214] width 152 height 22
type input "****"
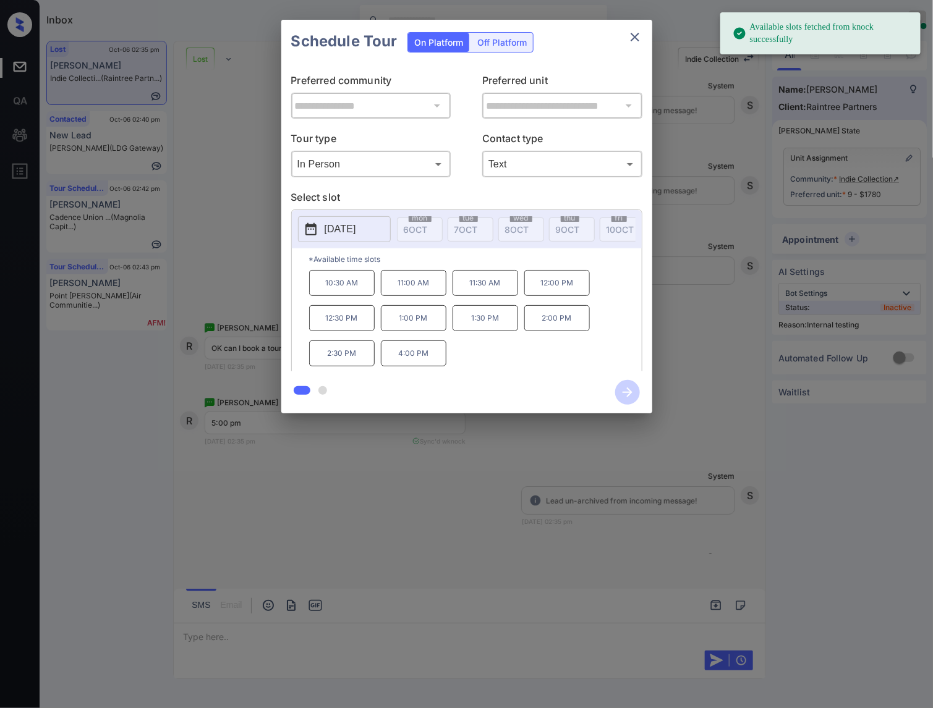
click at [356, 236] on p "[DATE]" at bounding box center [341, 229] width 32 height 15
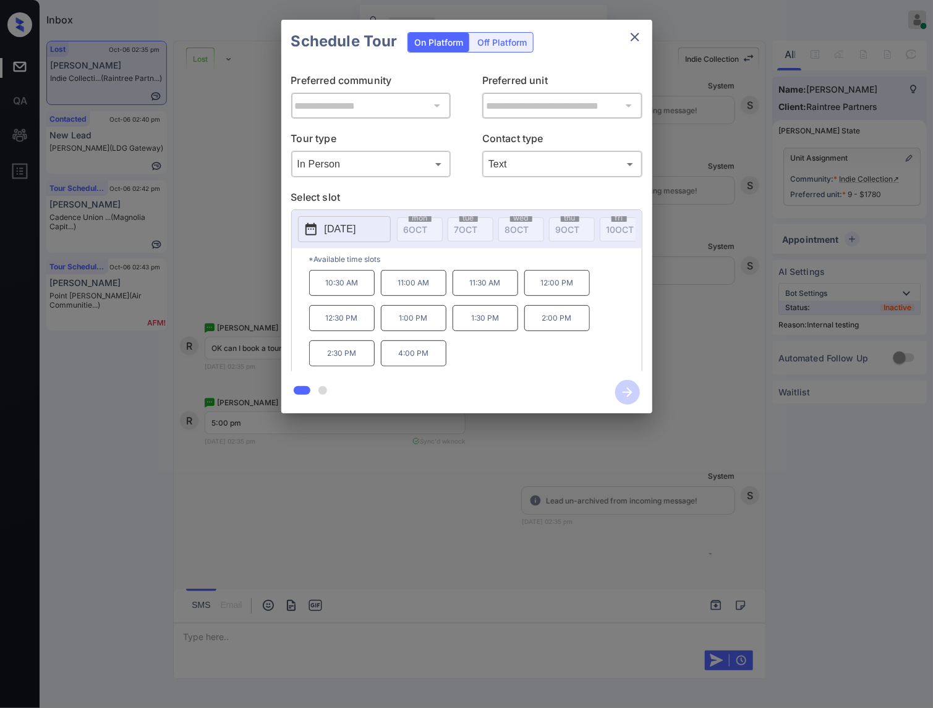
click at [237, 241] on div "**********" at bounding box center [466, 216] width 933 height 433
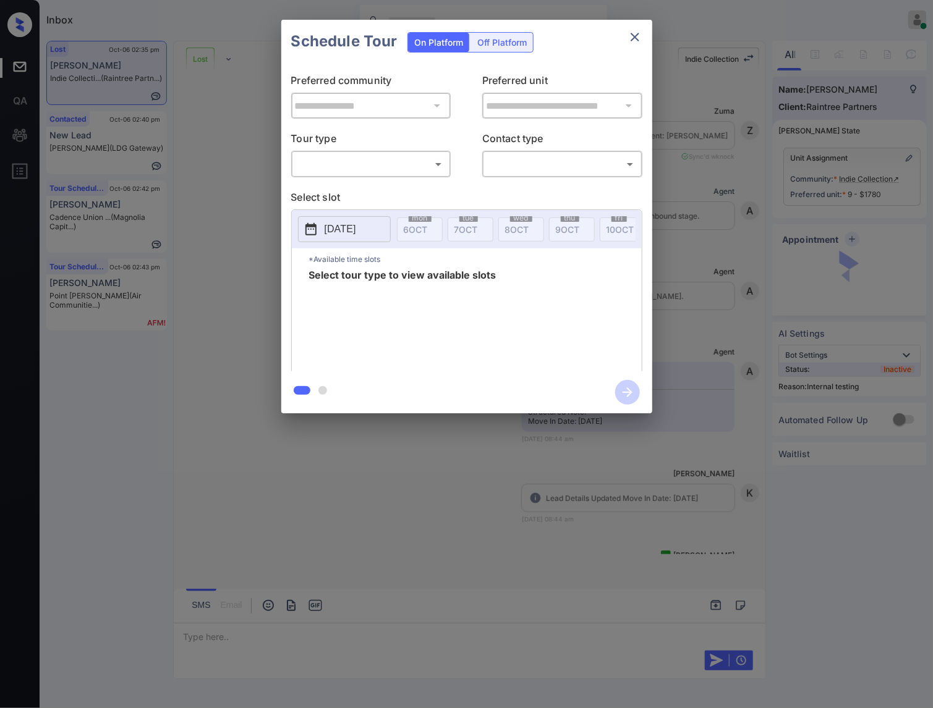
scroll to position [3601, 0]
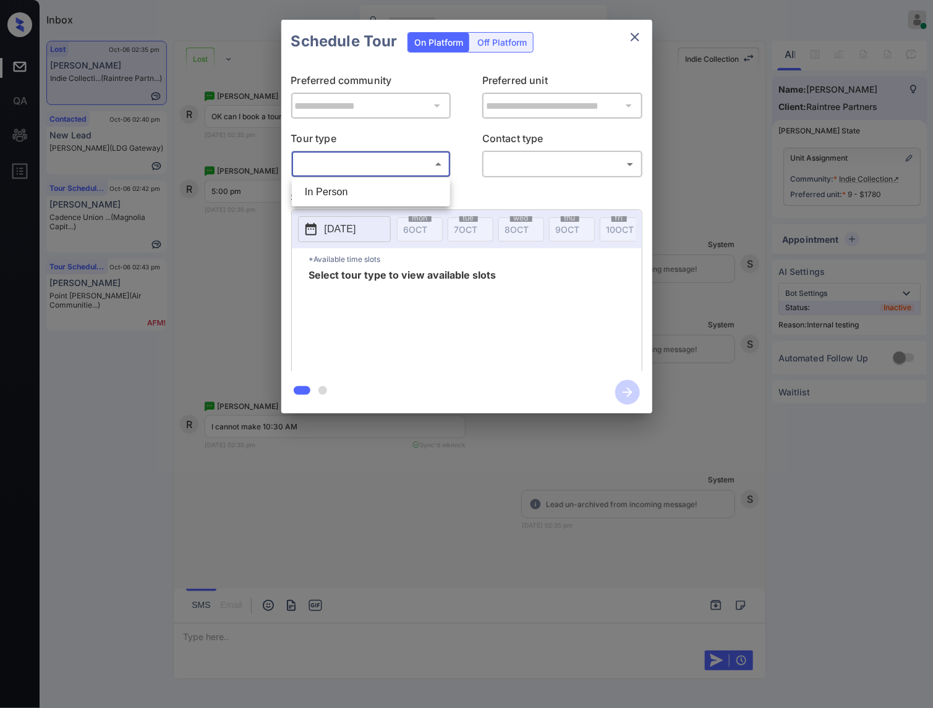
click at [402, 155] on body "Inbox [PERSON_NAME] Online Set yourself offline Set yourself on break Profile S…" at bounding box center [466, 354] width 933 height 708
click at [405, 184] on li "In Person" at bounding box center [371, 192] width 152 height 22
type input "********"
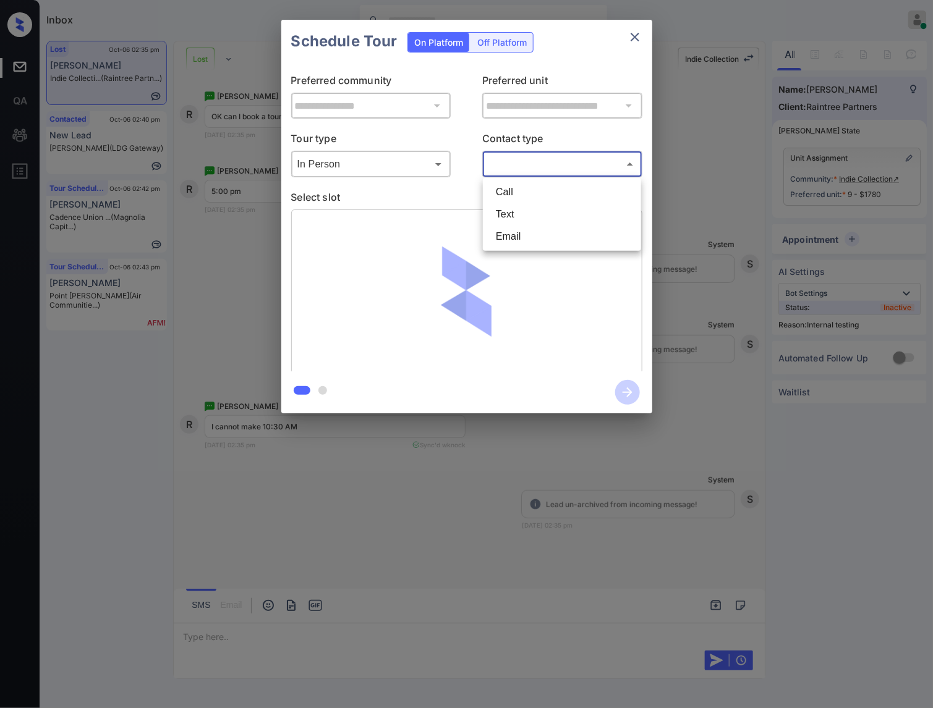
click at [519, 166] on body "Inbox [PERSON_NAME] Online Set yourself offline Set yourself on break Profile S…" at bounding box center [466, 354] width 933 height 708
click at [528, 213] on li "Text" at bounding box center [562, 214] width 152 height 22
type input "****"
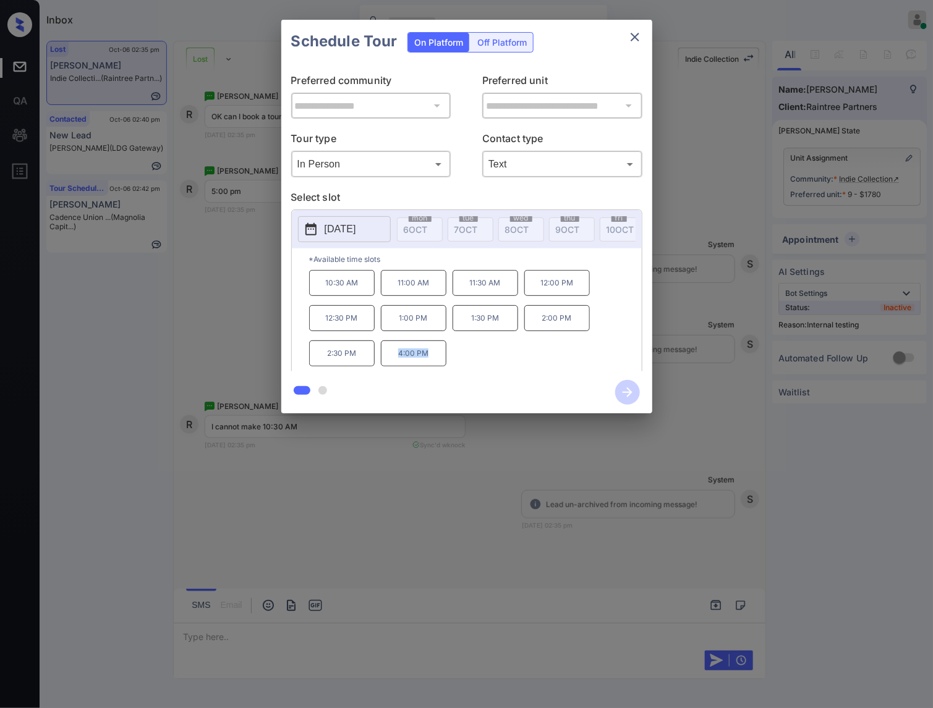
drag, startPoint x: 434, startPoint y: 365, endPoint x: 388, endPoint y: 362, distance: 45.8
click at [388, 362] on p "4:00 PM" at bounding box center [414, 354] width 66 height 26
copy p "4:00 PM"
click at [367, 543] on div at bounding box center [466, 354] width 933 height 708
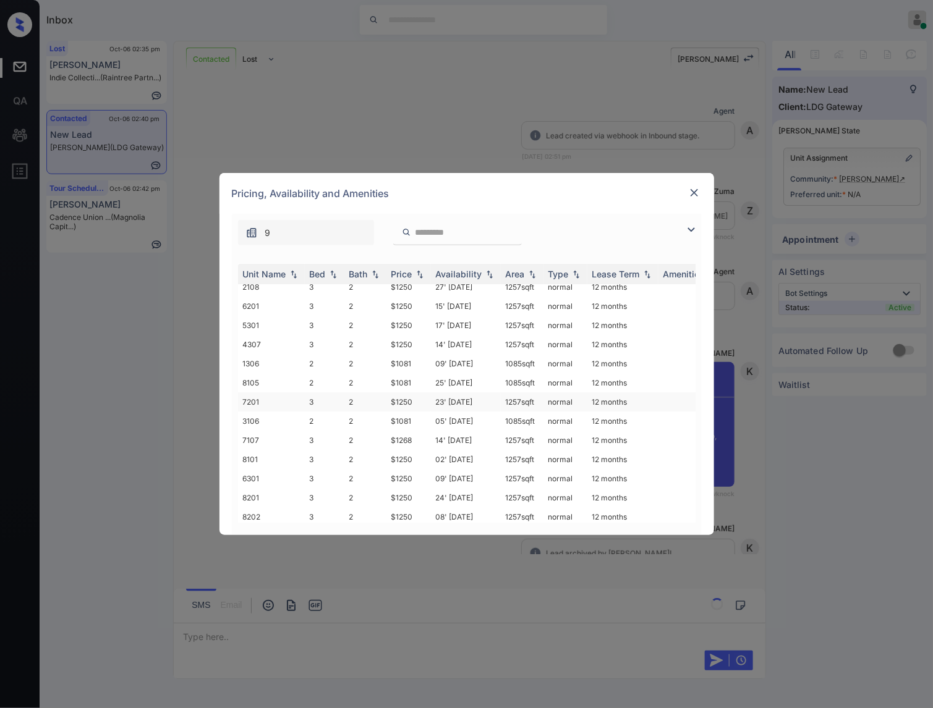
scroll to position [34, 0]
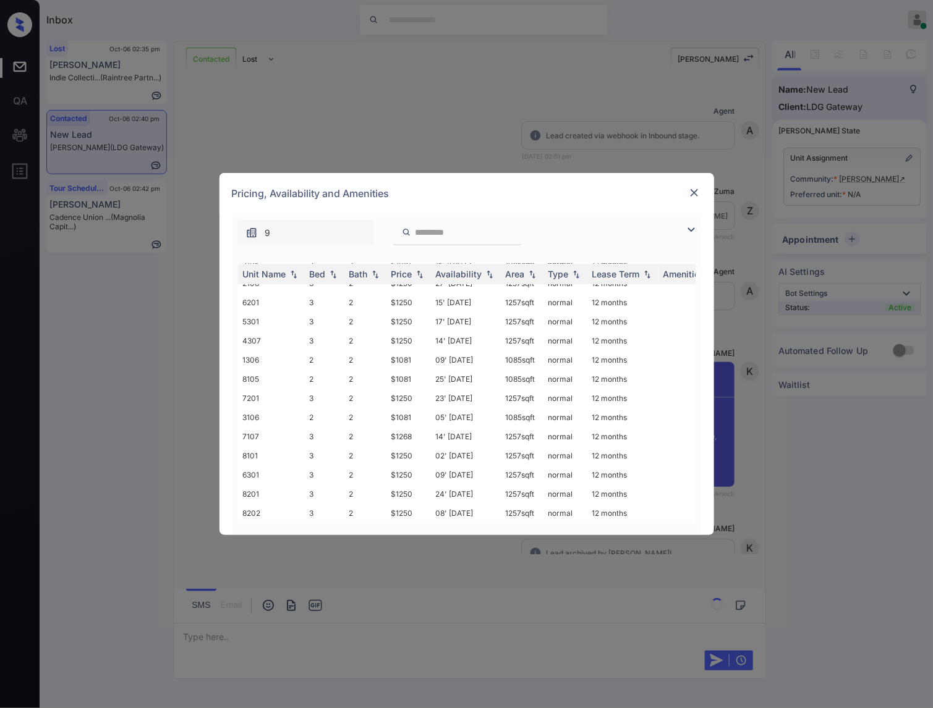
click at [698, 187] on img at bounding box center [694, 193] width 12 height 12
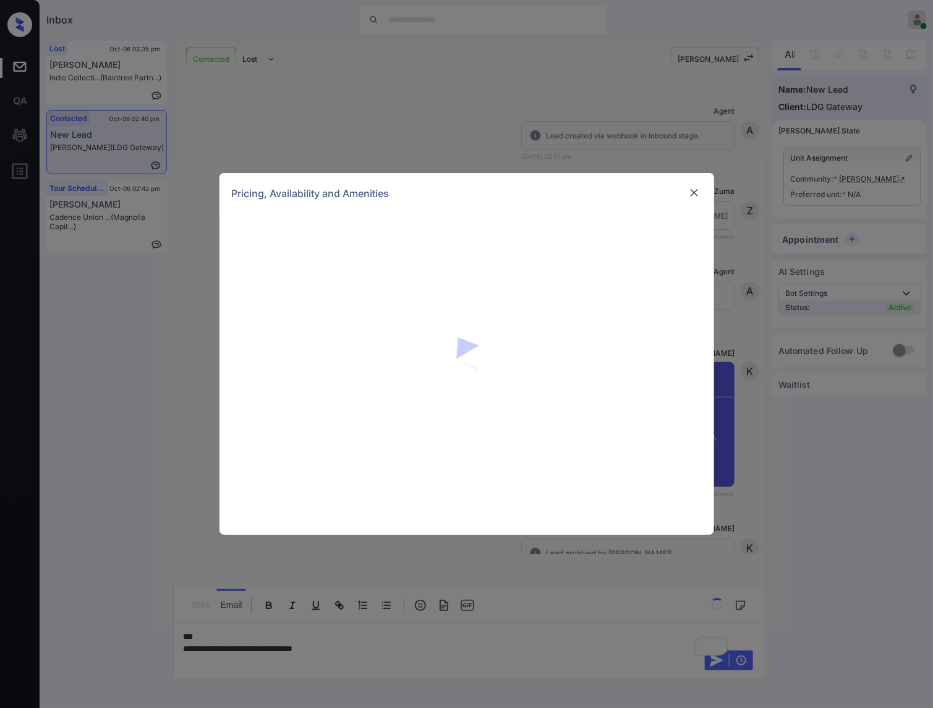
scroll to position [77, 0]
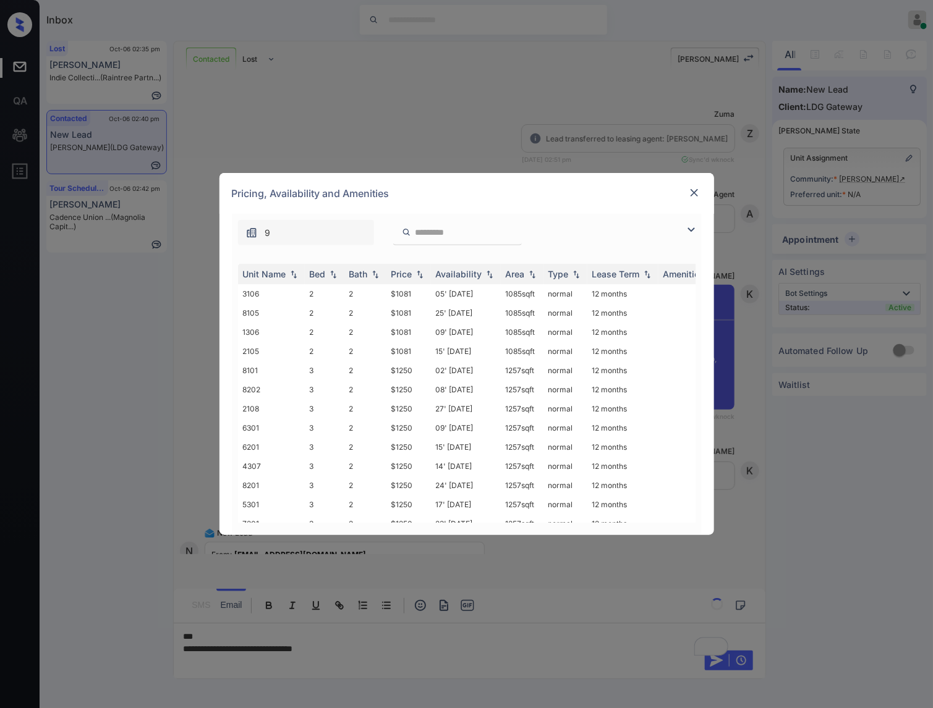
click at [692, 190] on img at bounding box center [694, 193] width 12 height 12
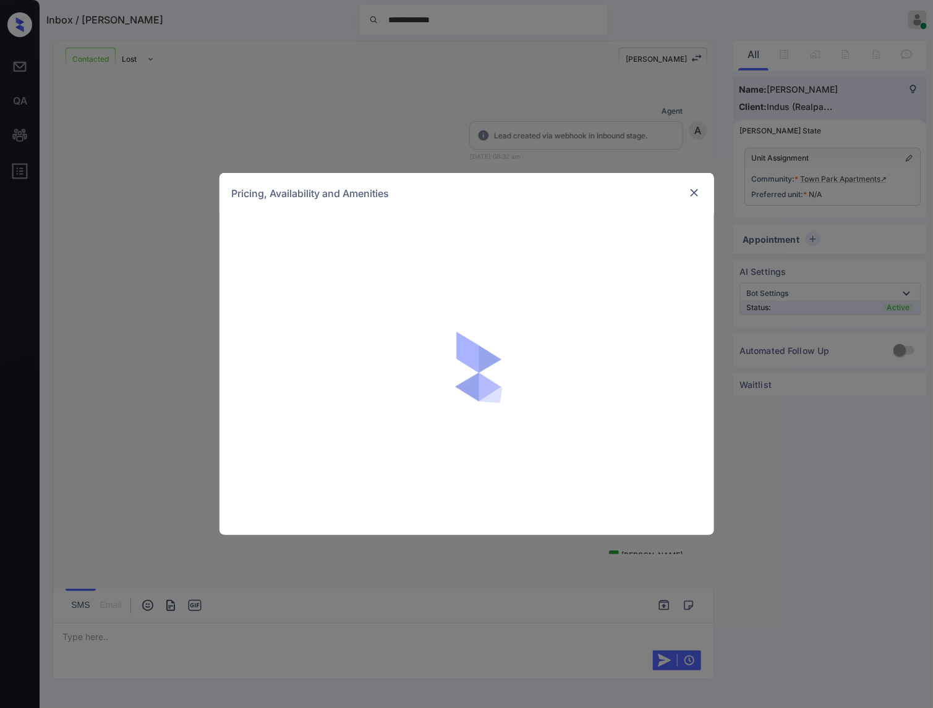
scroll to position [2164, 0]
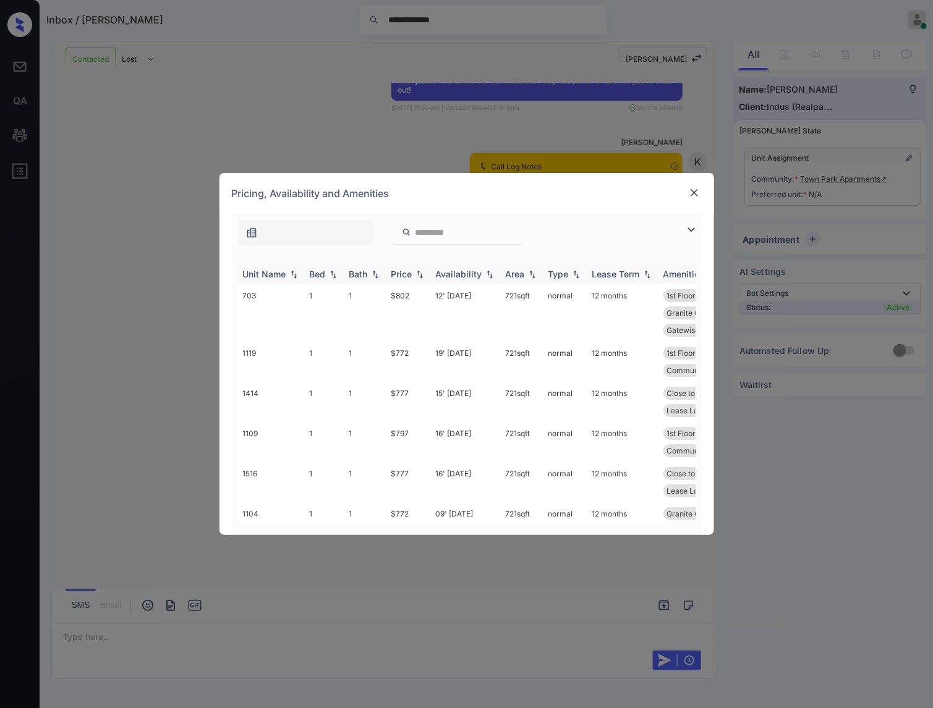
click at [419, 274] on img at bounding box center [420, 274] width 12 height 9
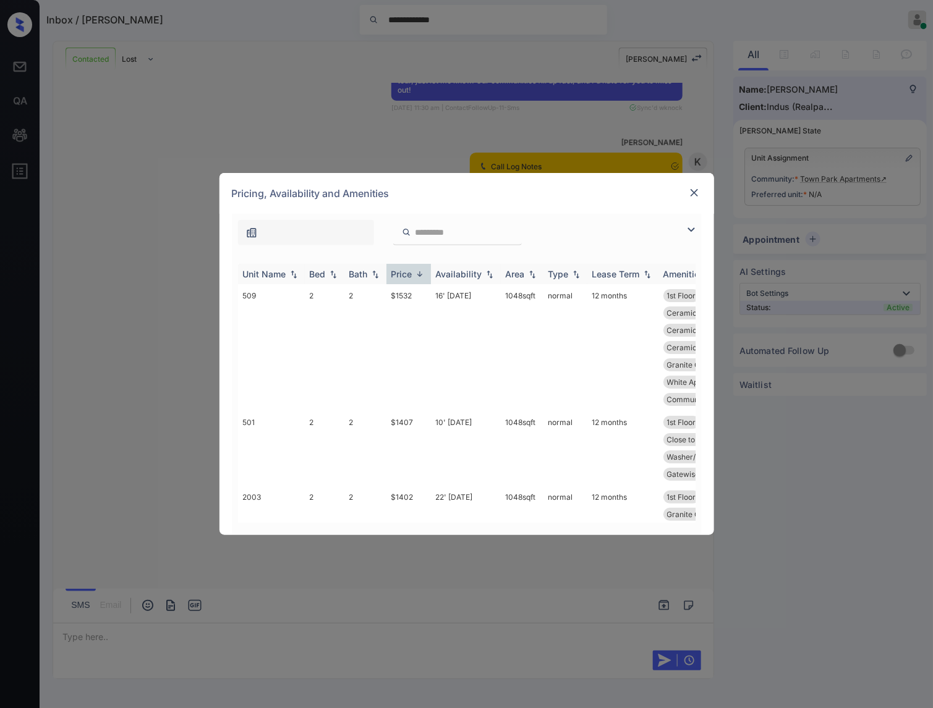
click at [419, 274] on img at bounding box center [420, 273] width 12 height 9
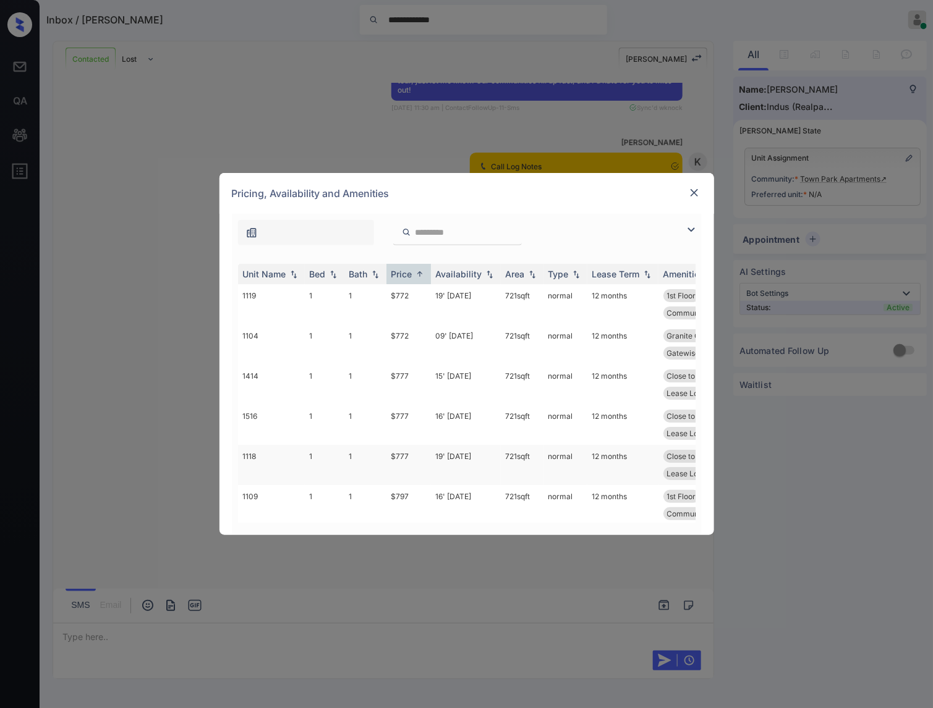
click at [416, 462] on td "$777" at bounding box center [408, 465] width 45 height 40
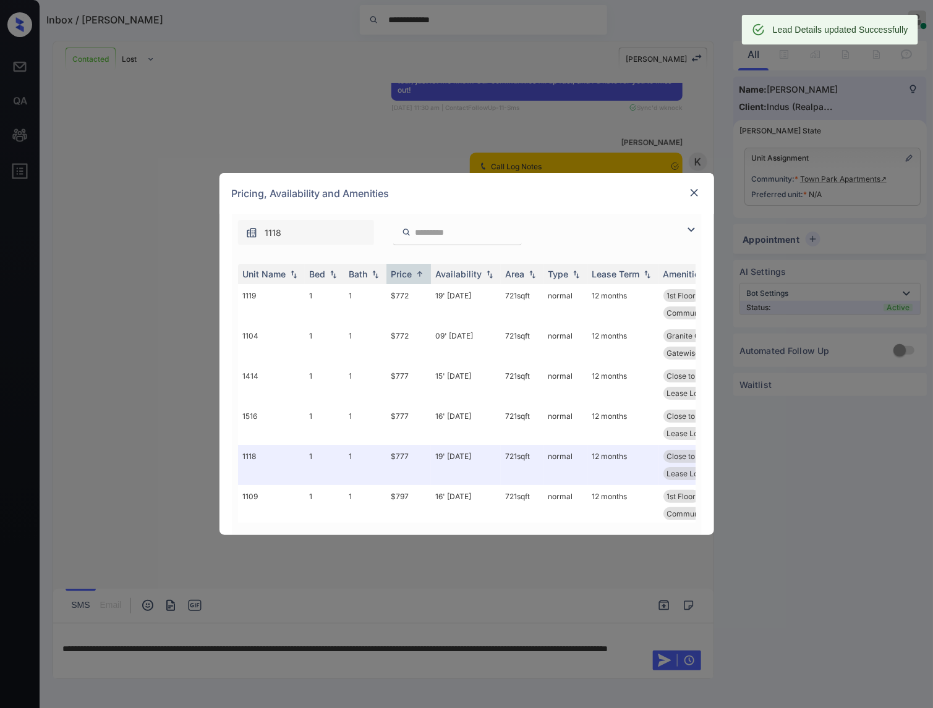
click at [694, 187] on img at bounding box center [694, 193] width 12 height 12
